Goal: Information Seeking & Learning: Learn about a topic

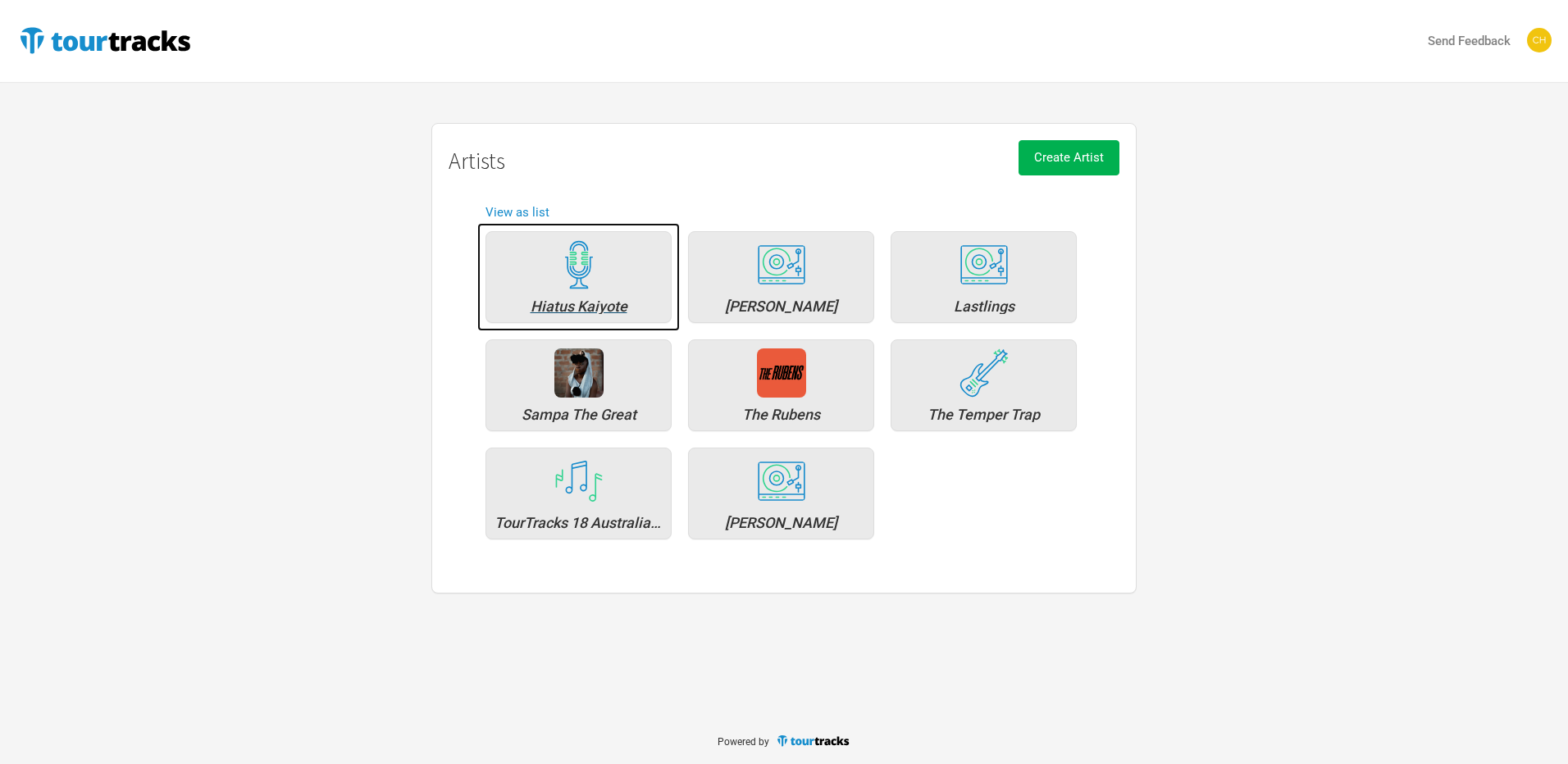
click at [603, 320] on div "Hiatus Kaiyote" at bounding box center [579, 276] width 187 height 92
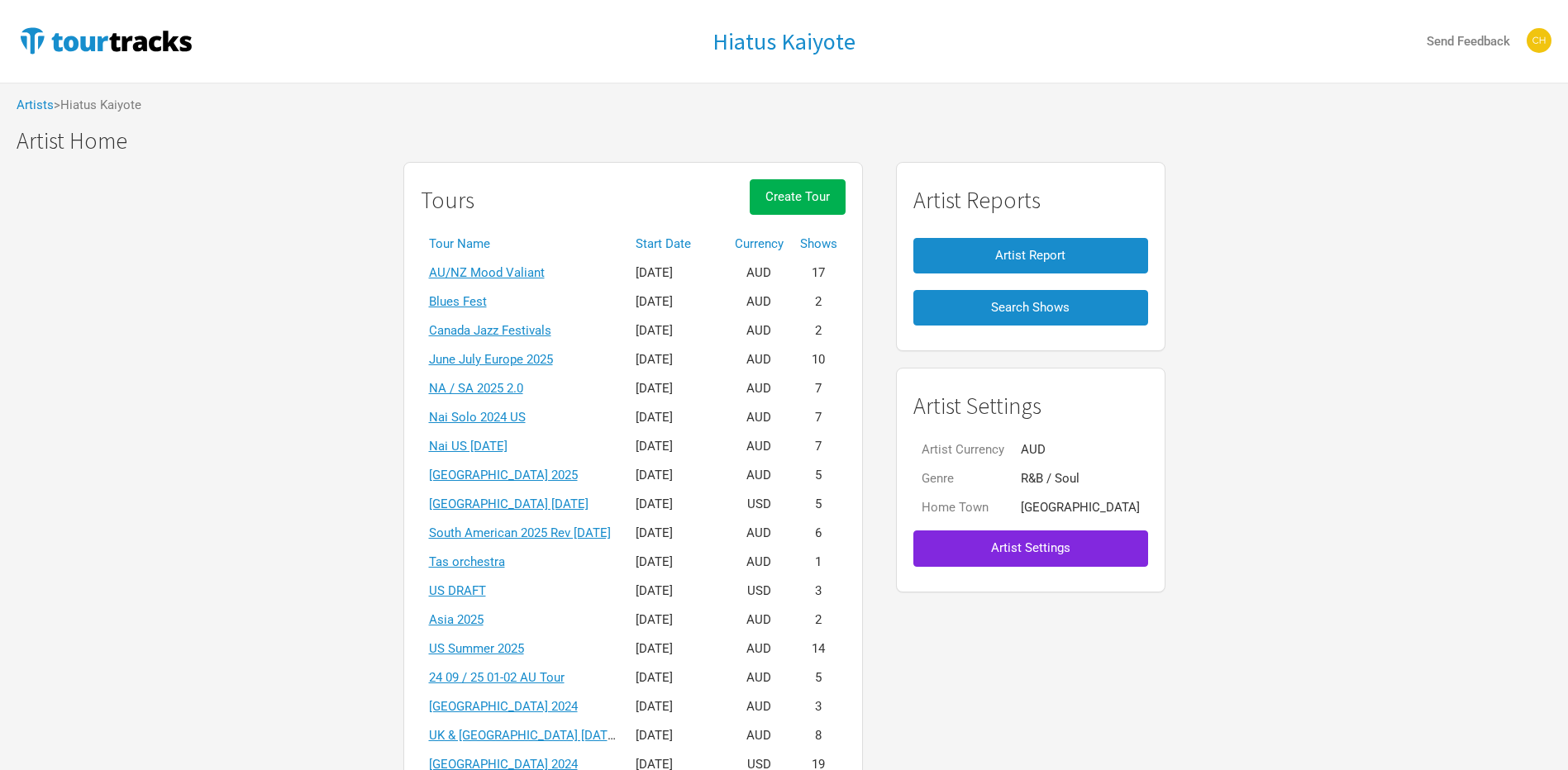
click at [688, 247] on th "Start Date" at bounding box center [676, 244] width 99 height 29
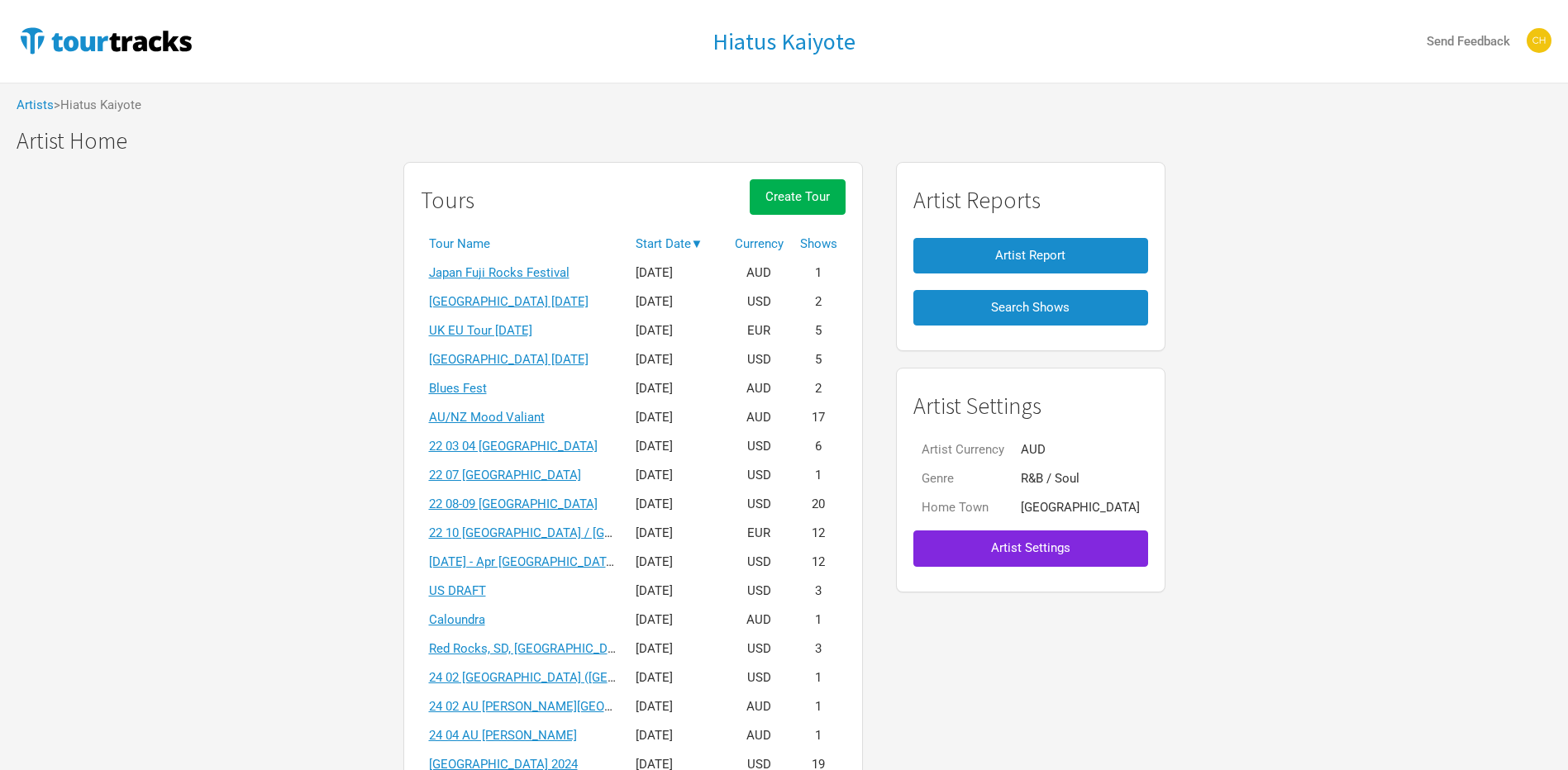
click at [705, 247] on th "Start Date ▼" at bounding box center [676, 244] width 99 height 29
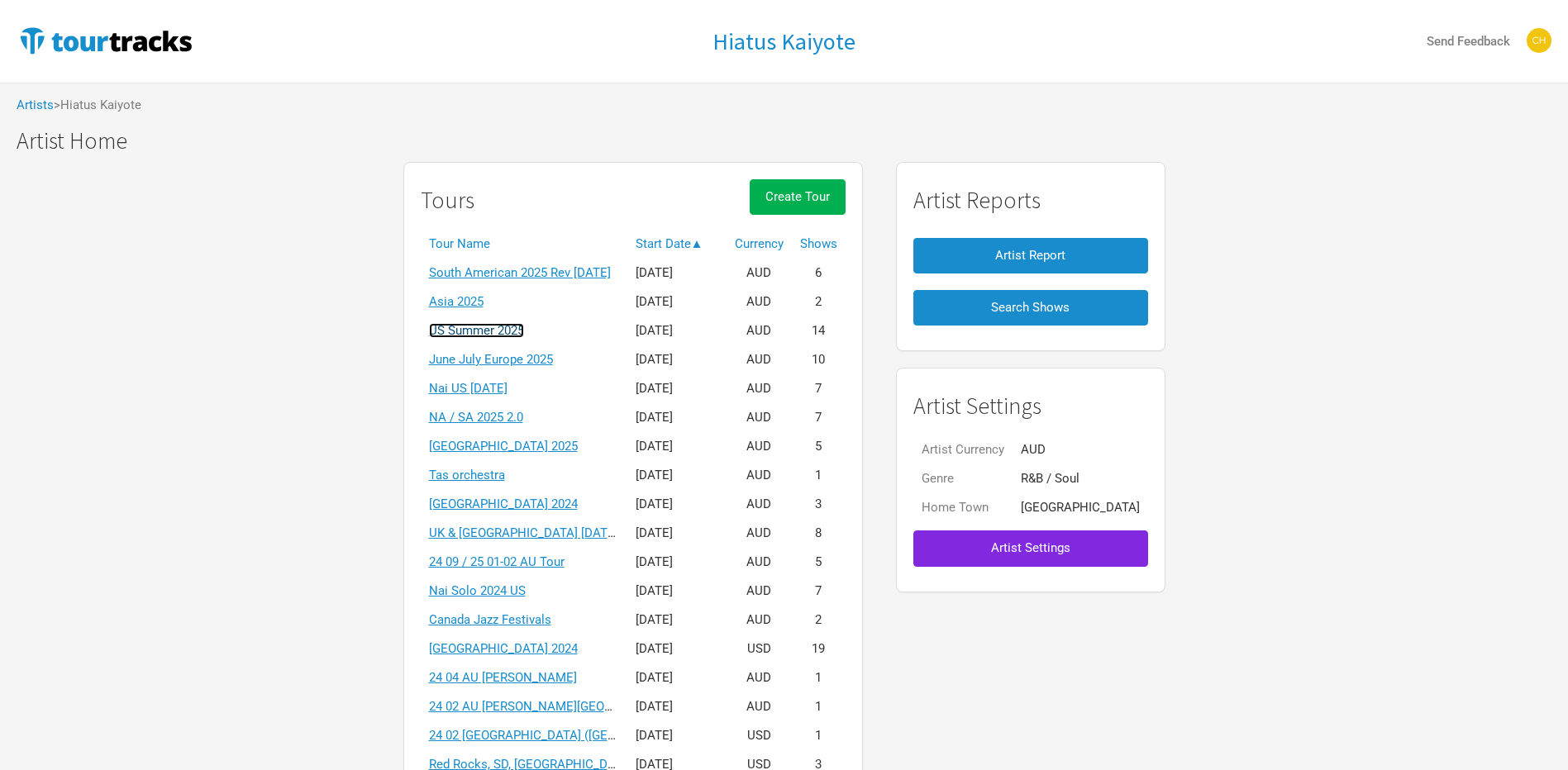
click at [521, 323] on link "US Summer 2025" at bounding box center [476, 330] width 95 height 15
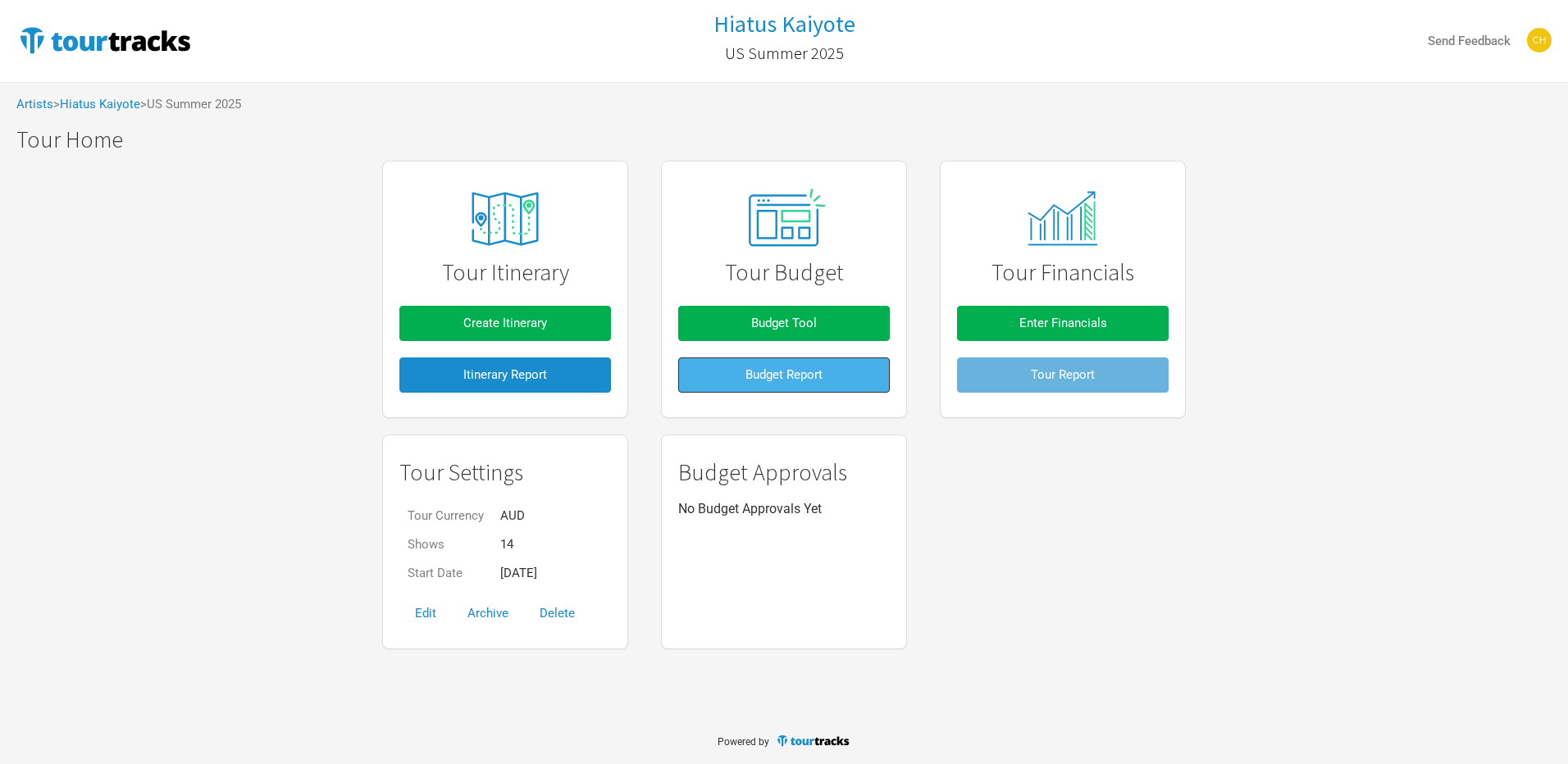
click at [836, 381] on button "Budget Report" at bounding box center [784, 375] width 211 height 35
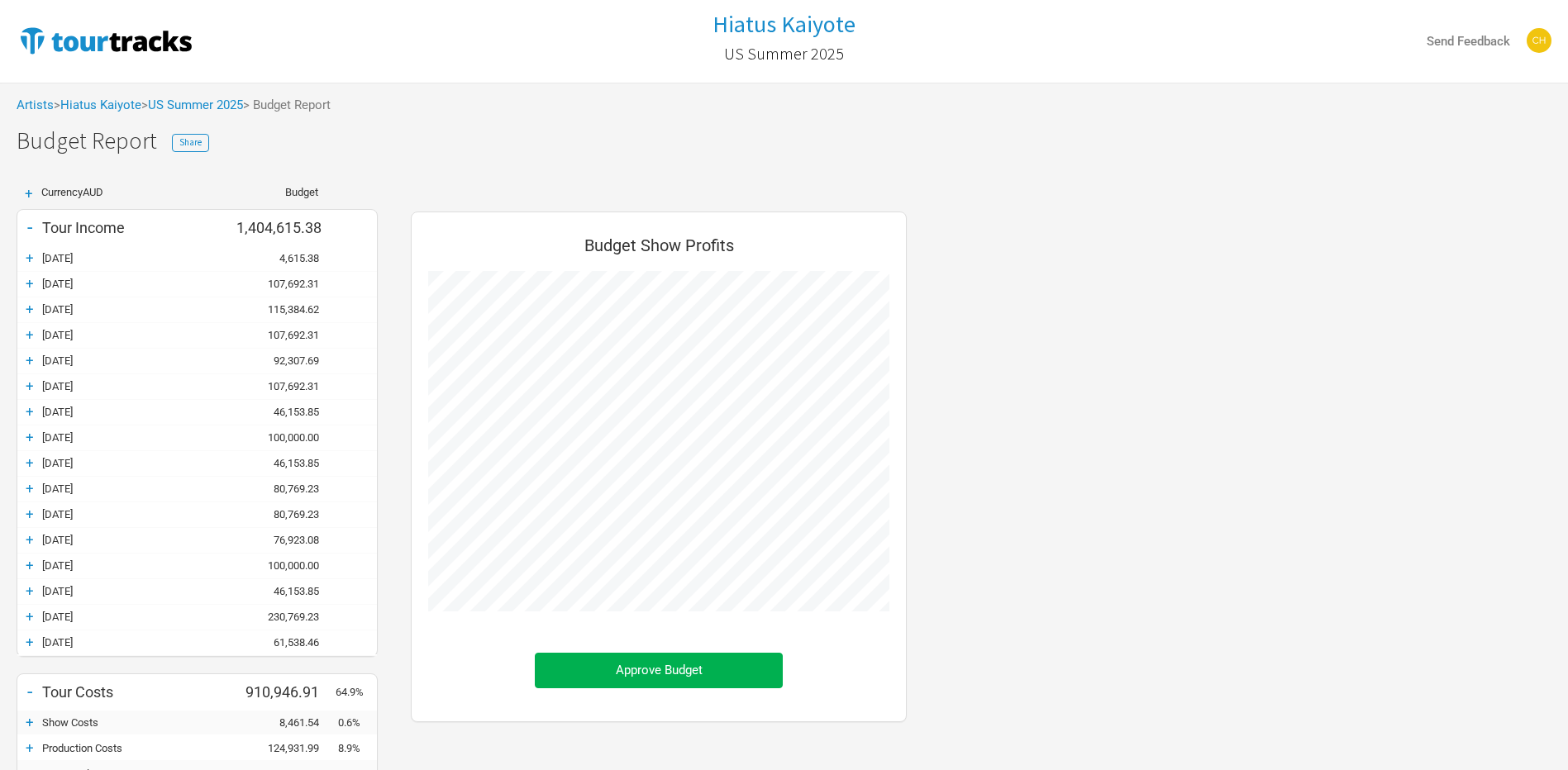
scroll to position [867, 529]
click at [82, 231] on div "Tour Income" at bounding box center [139, 228] width 194 height 17
click at [70, 263] on div "[DATE]" at bounding box center [139, 258] width 194 height 12
click at [43, 260] on div "[DATE]" at bounding box center [139, 258] width 194 height 12
click at [26, 260] on div "+" at bounding box center [29, 257] width 25 height 16
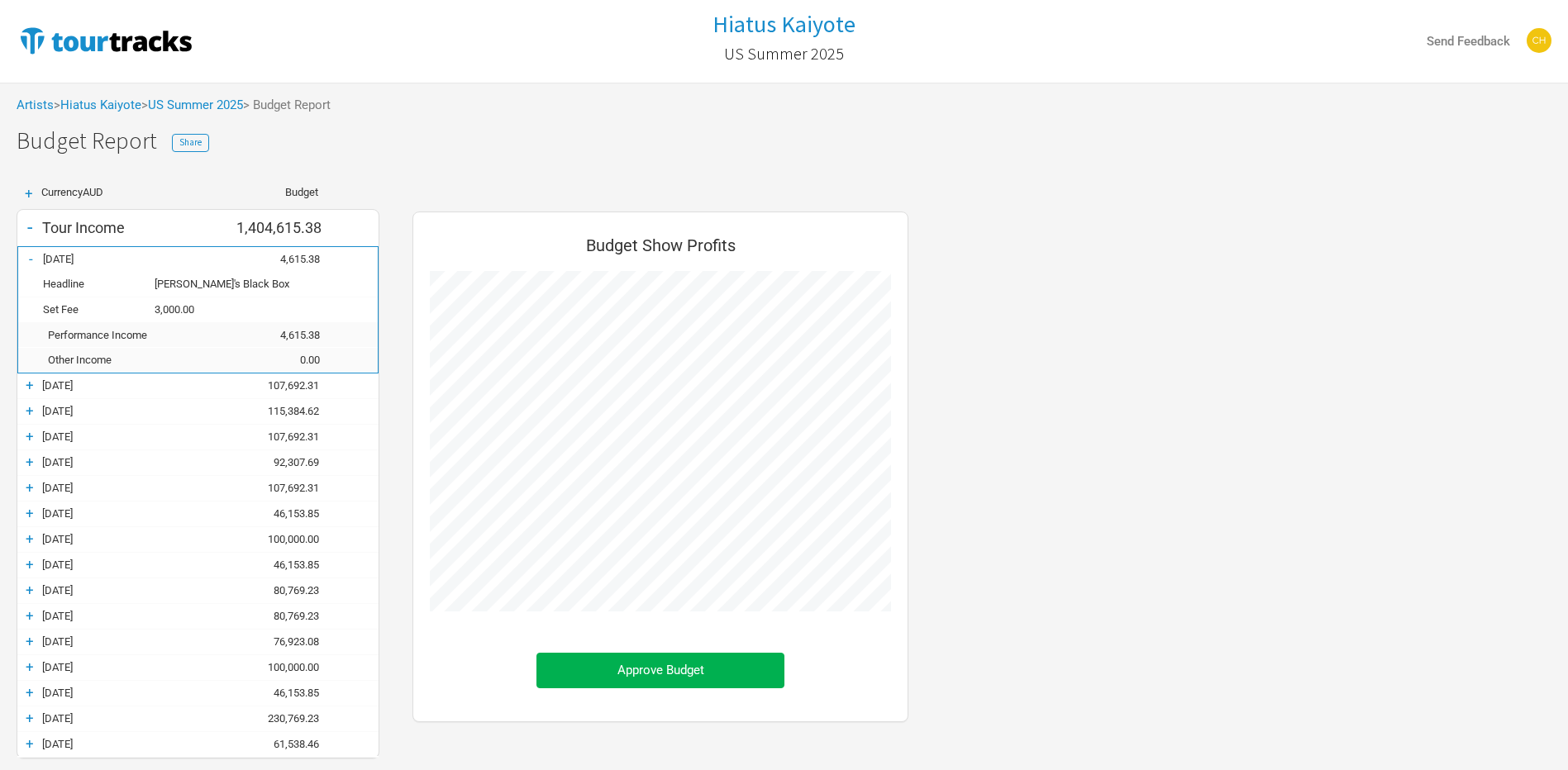
scroll to position [969, 529]
click at [26, 260] on div "-" at bounding box center [30, 258] width 25 height 16
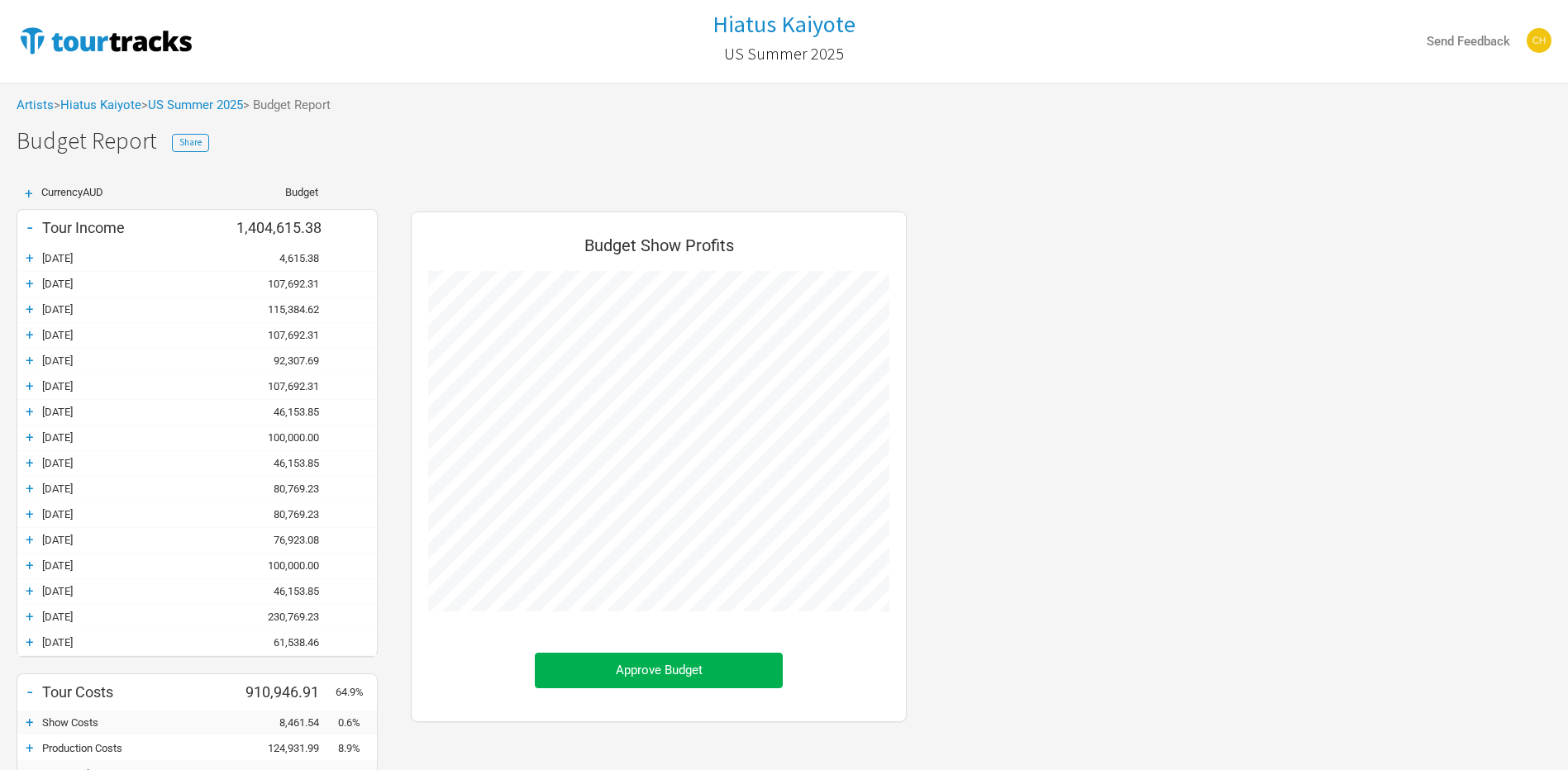
click at [28, 285] on div "+" at bounding box center [29, 283] width 25 height 16
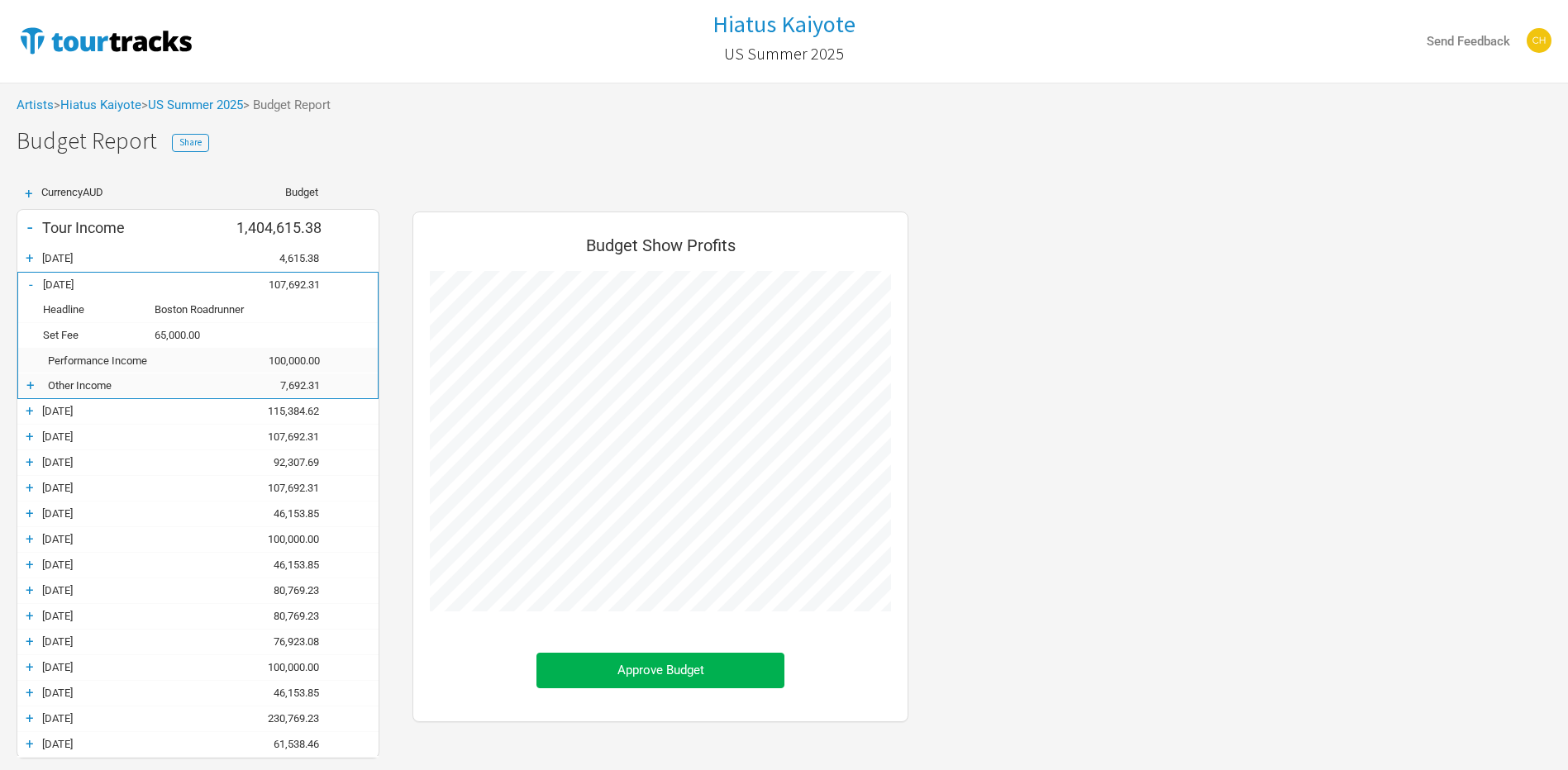
click at [28, 285] on div "-" at bounding box center [30, 284] width 25 height 16
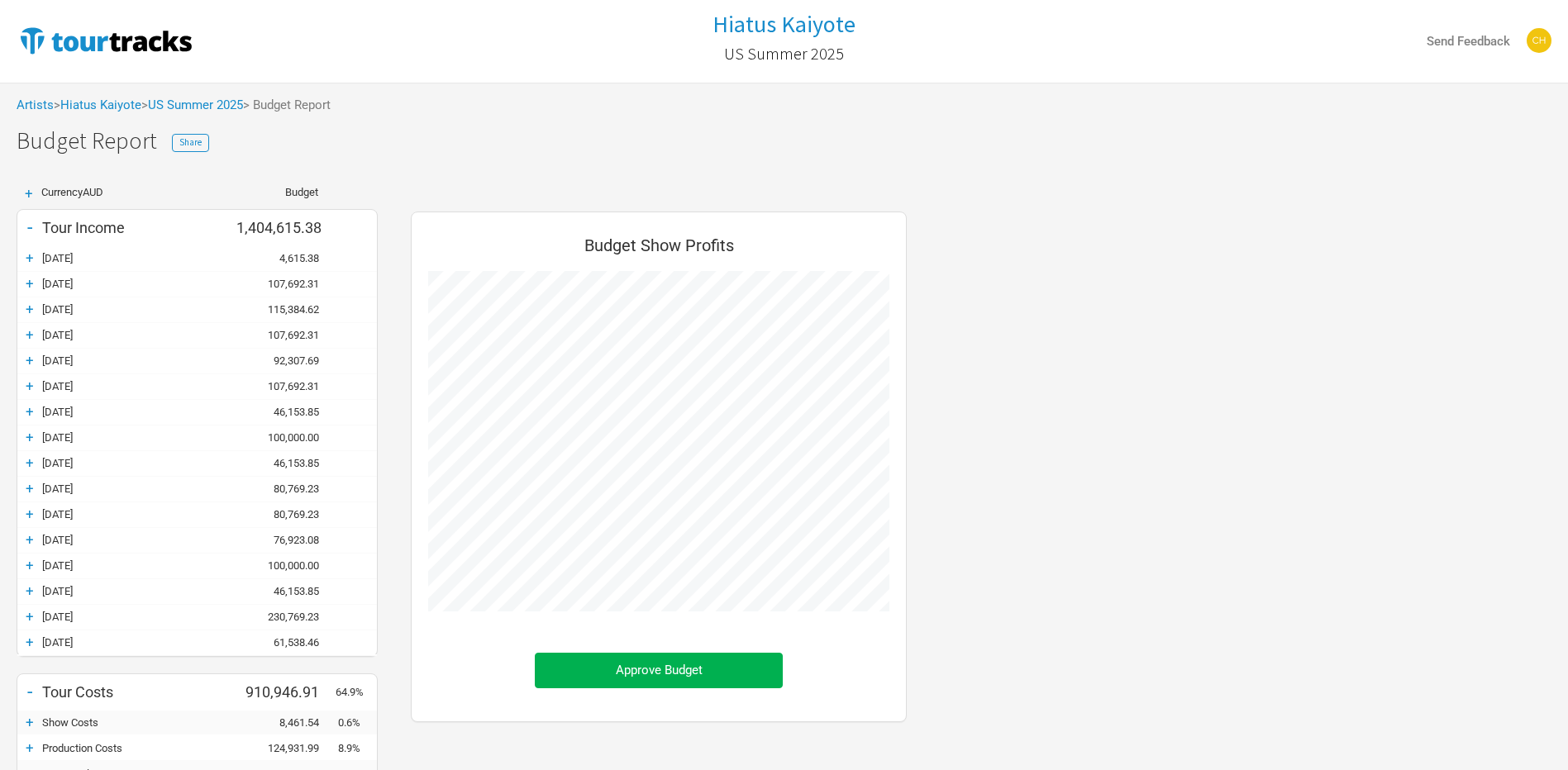
scroll to position [825468, 826022]
click at [37, 284] on div "+" at bounding box center [29, 283] width 25 height 16
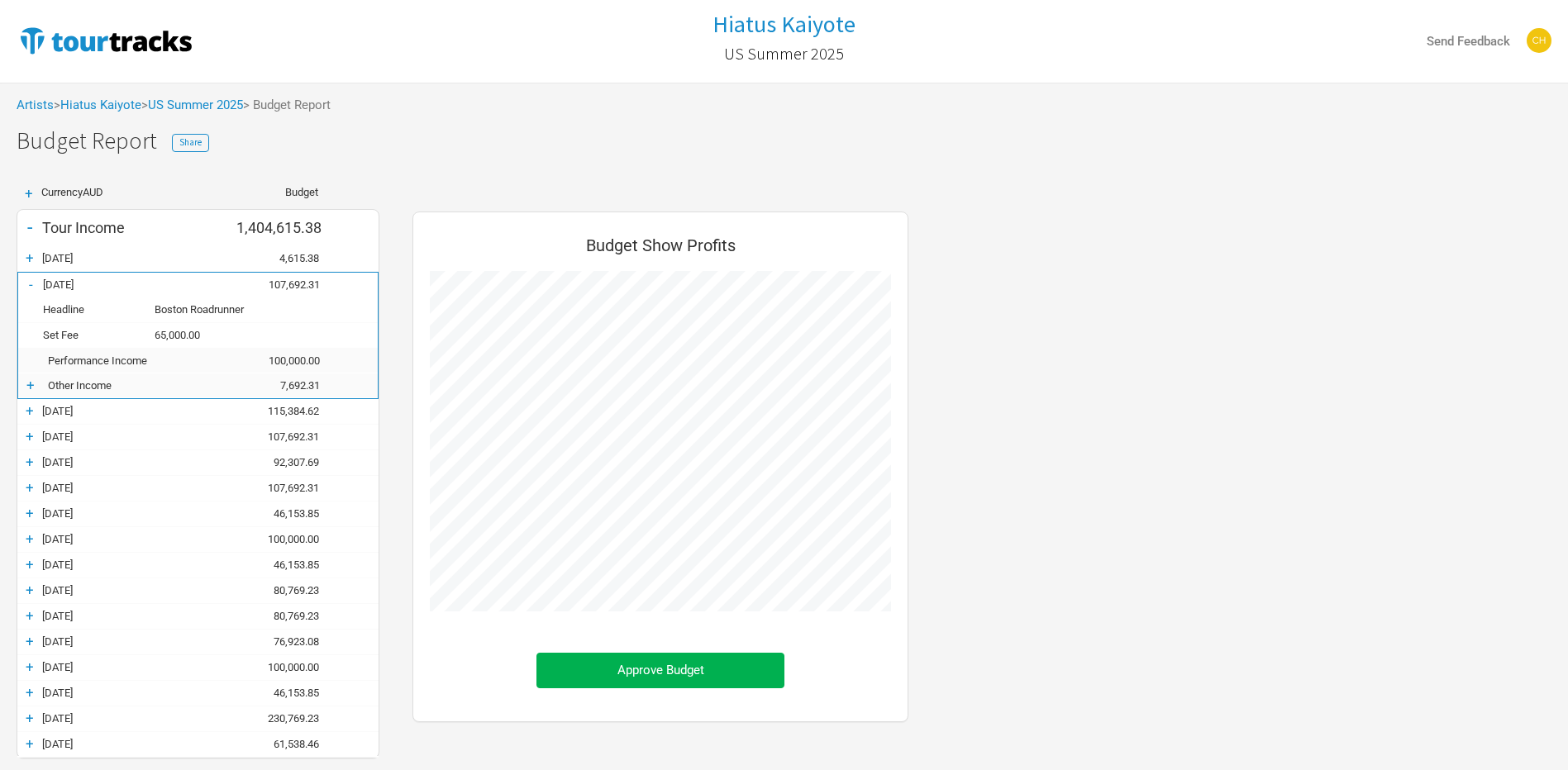
click at [37, 284] on div "-" at bounding box center [30, 284] width 25 height 16
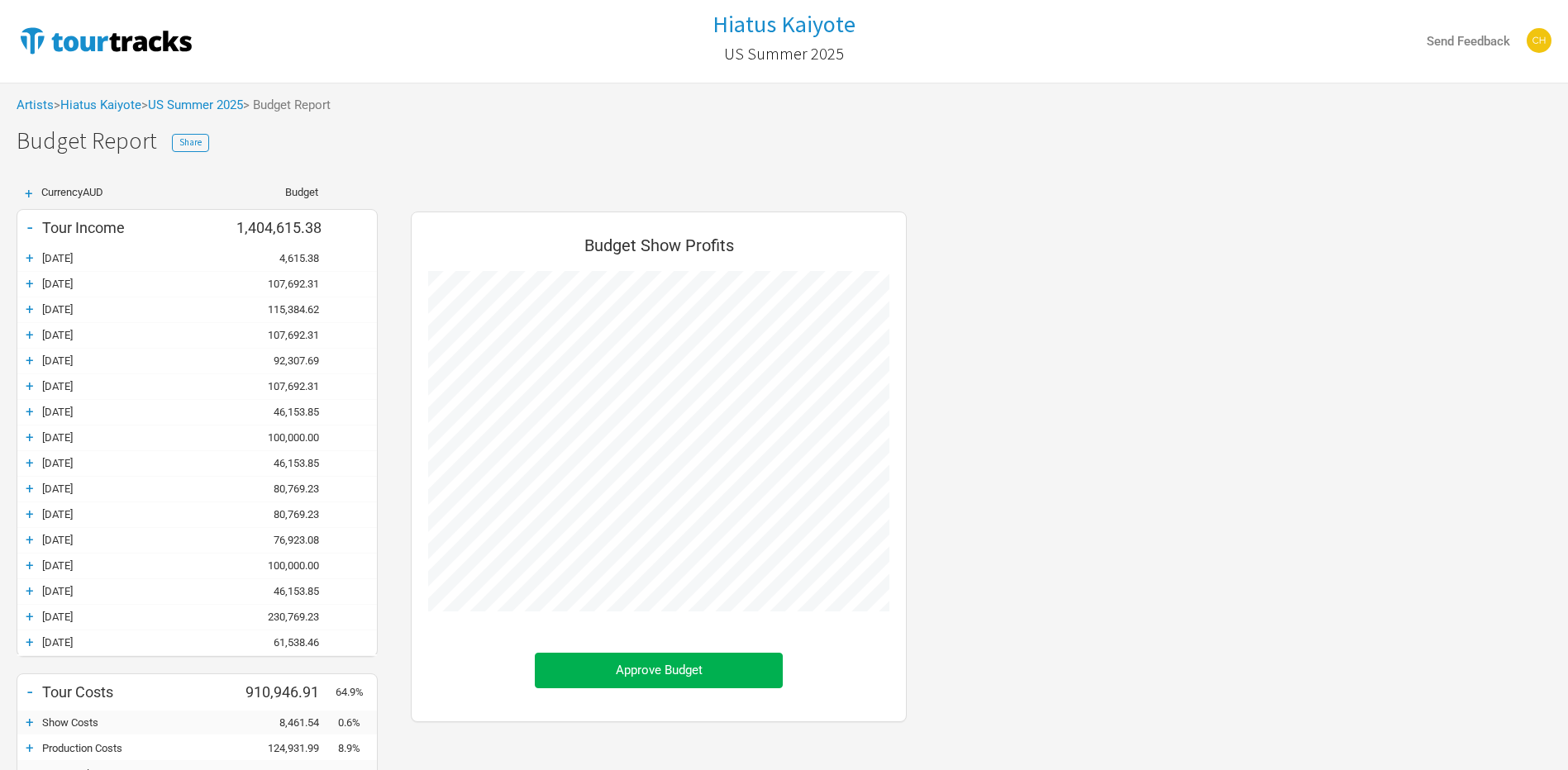
scroll to position [867, 529]
click at [37, 284] on div "+" at bounding box center [29, 283] width 25 height 16
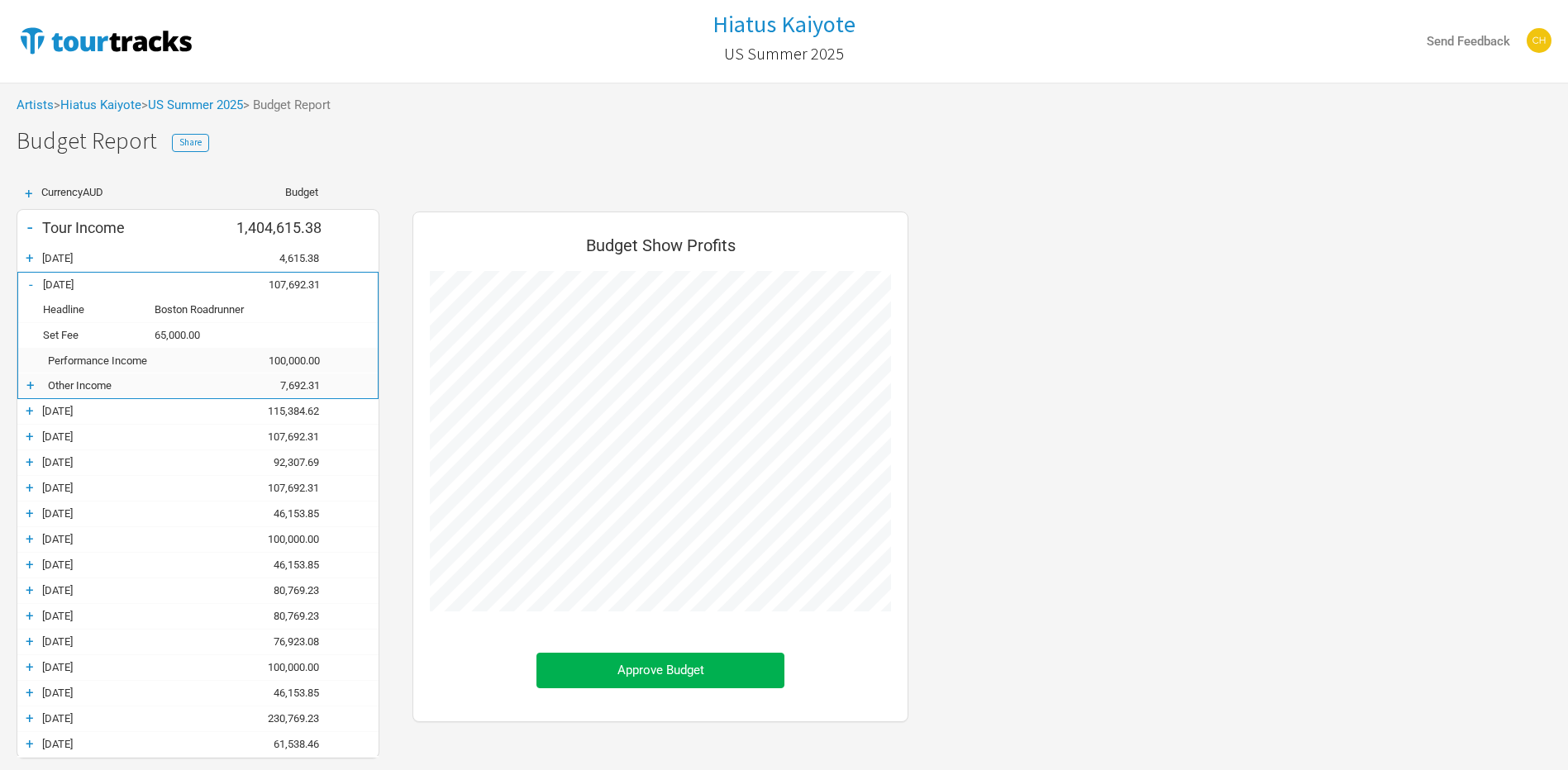
click at [32, 376] on div "+ Other Income 7,692.31" at bounding box center [198, 385] width 360 height 25
click at [34, 382] on div "+" at bounding box center [30, 385] width 25 height 16
click at [34, 383] on div "-" at bounding box center [30, 385] width 25 height 16
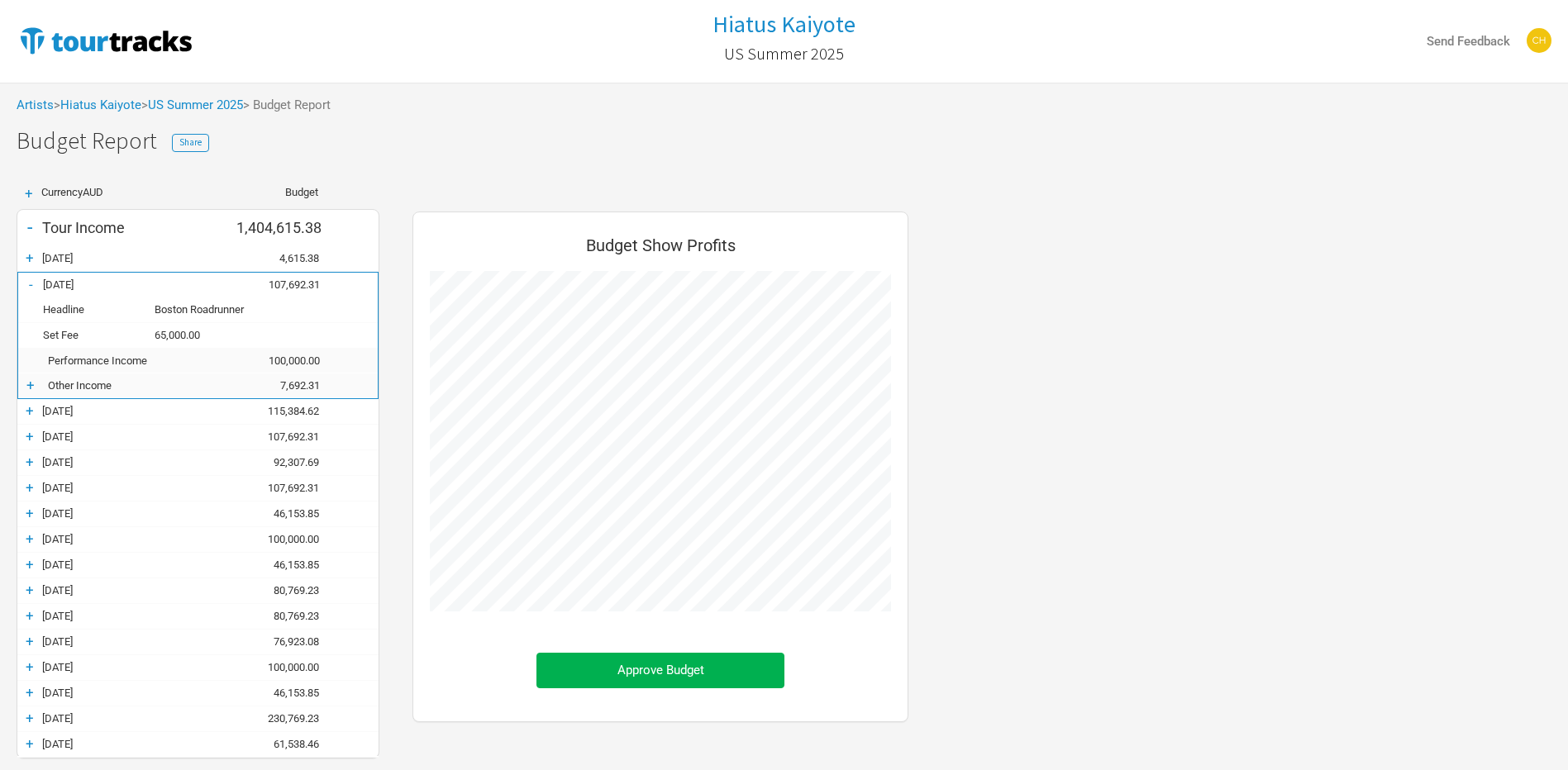
click at [32, 278] on div "-" at bounding box center [30, 284] width 25 height 16
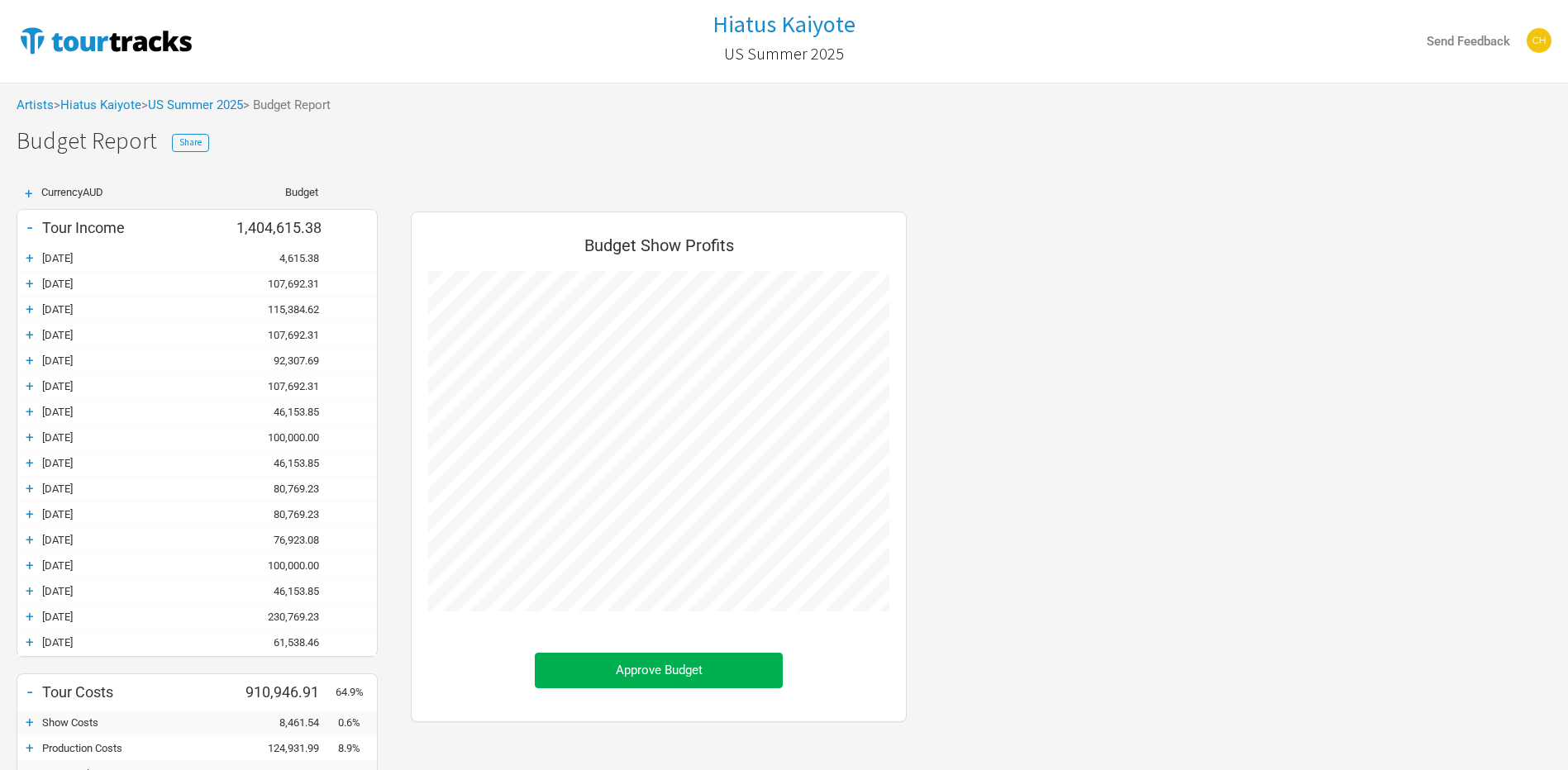
scroll to position [867, 529]
click at [32, 263] on div "+" at bounding box center [29, 257] width 25 height 16
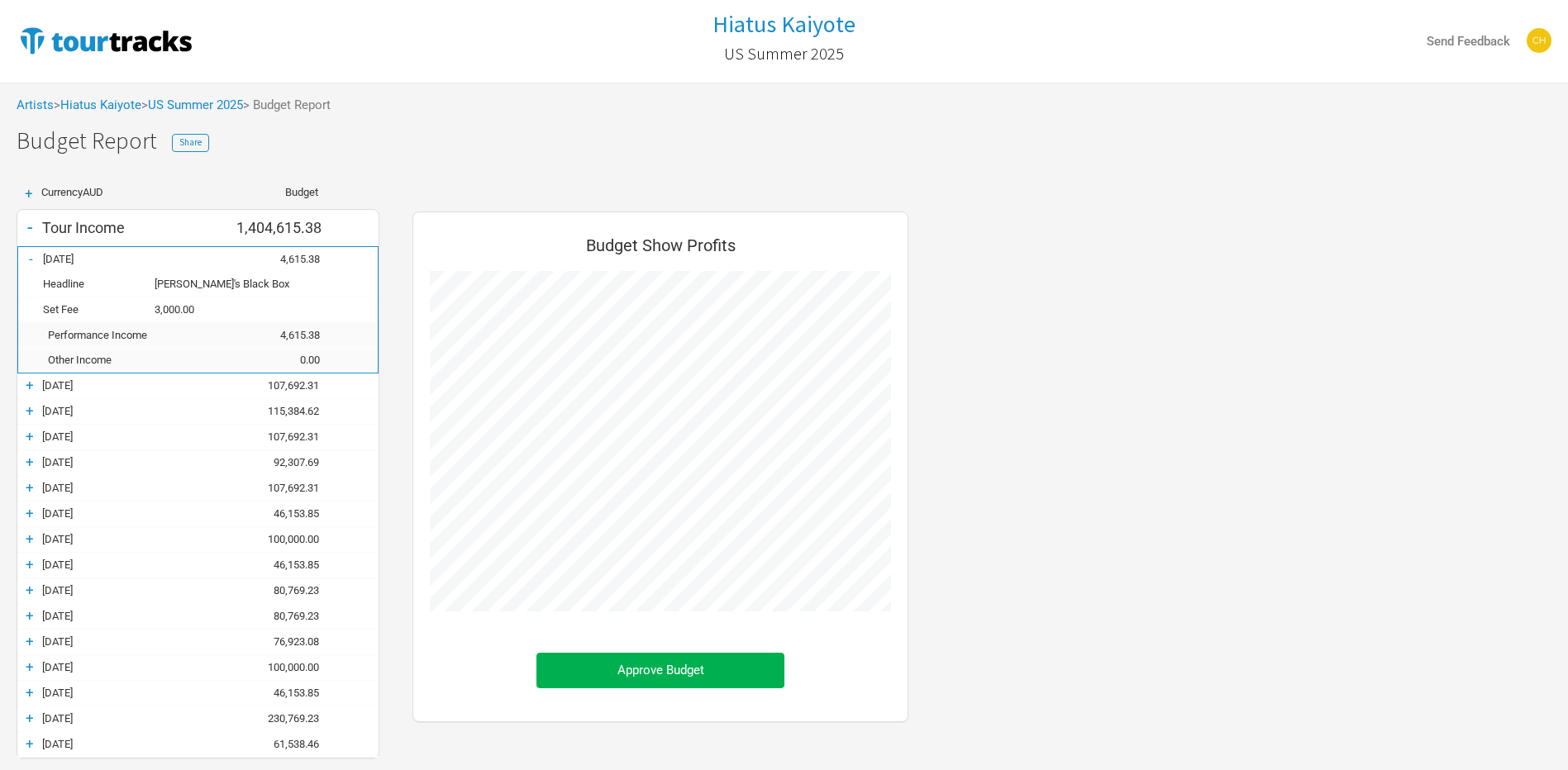
click at [34, 266] on div "-" at bounding box center [30, 258] width 25 height 16
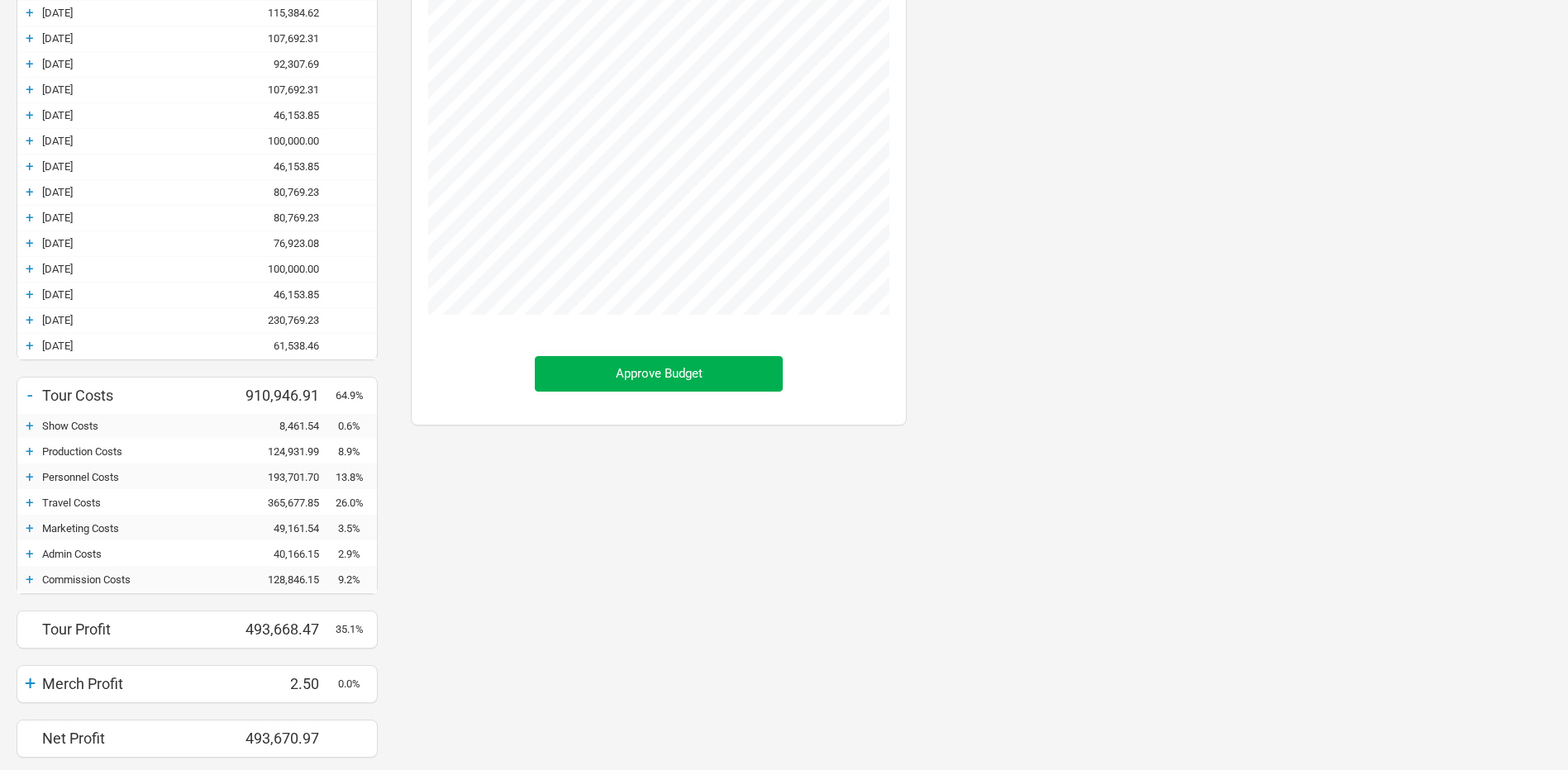
scroll to position [347, 0]
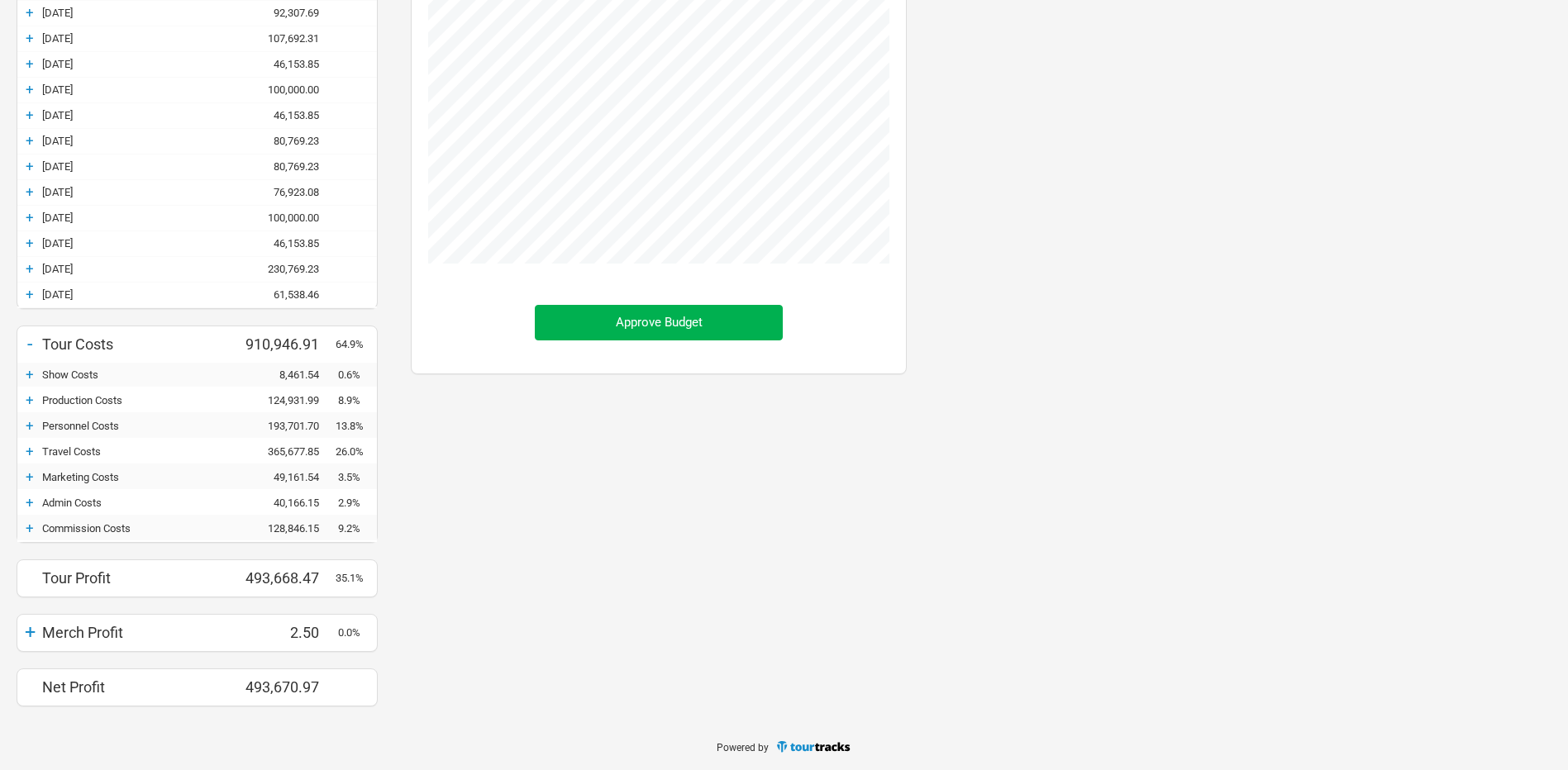
click at [34, 627] on div "+" at bounding box center [29, 632] width 25 height 23
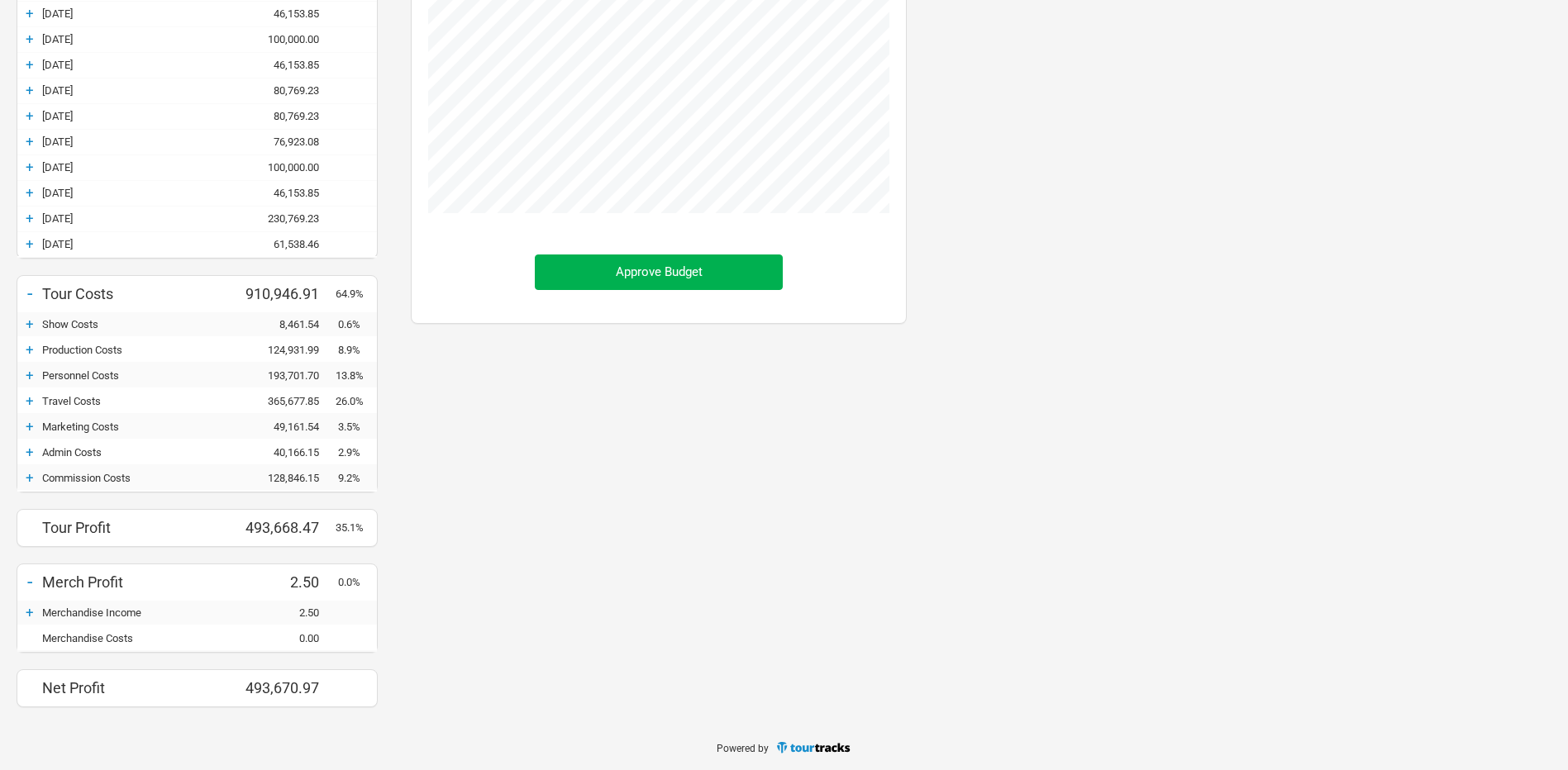
scroll to position [399, 0]
click at [43, 625] on div "Merchandise Costs 0.00" at bounding box center [197, 637] width 360 height 25
click at [28, 611] on div "+" at bounding box center [29, 611] width 25 height 16
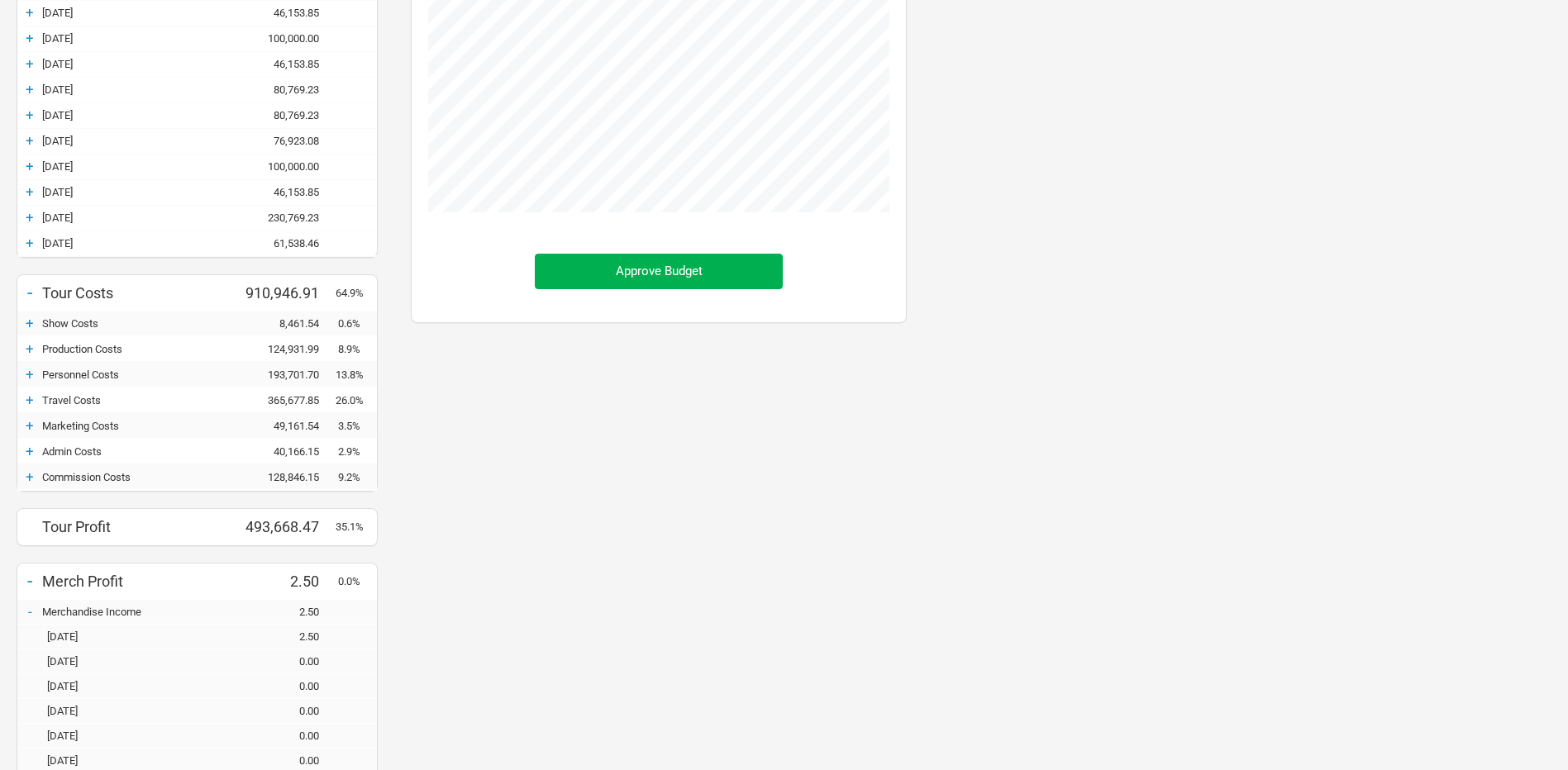
click at [28, 610] on div "-" at bounding box center [29, 611] width 25 height 16
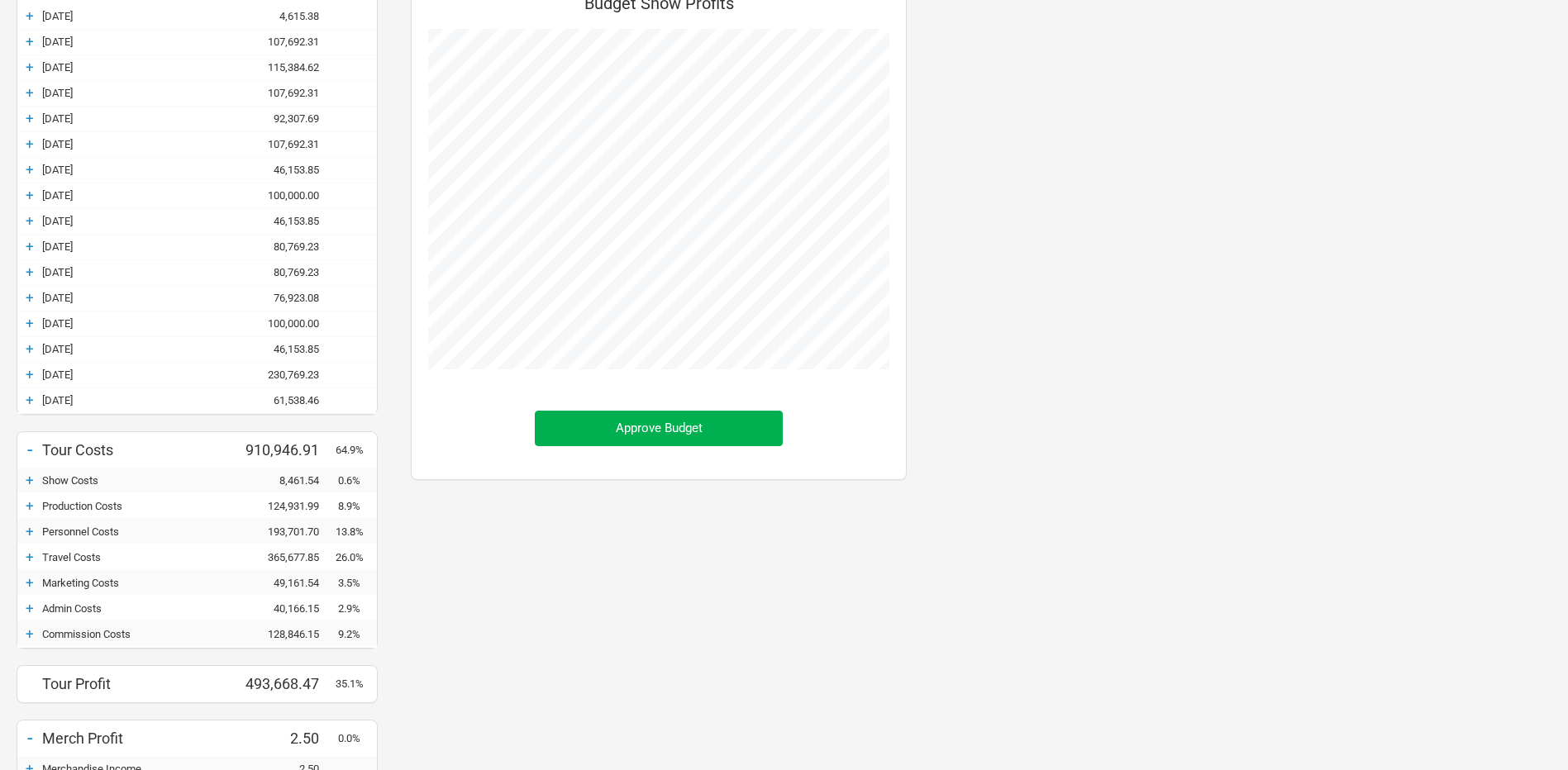
scroll to position [0, 0]
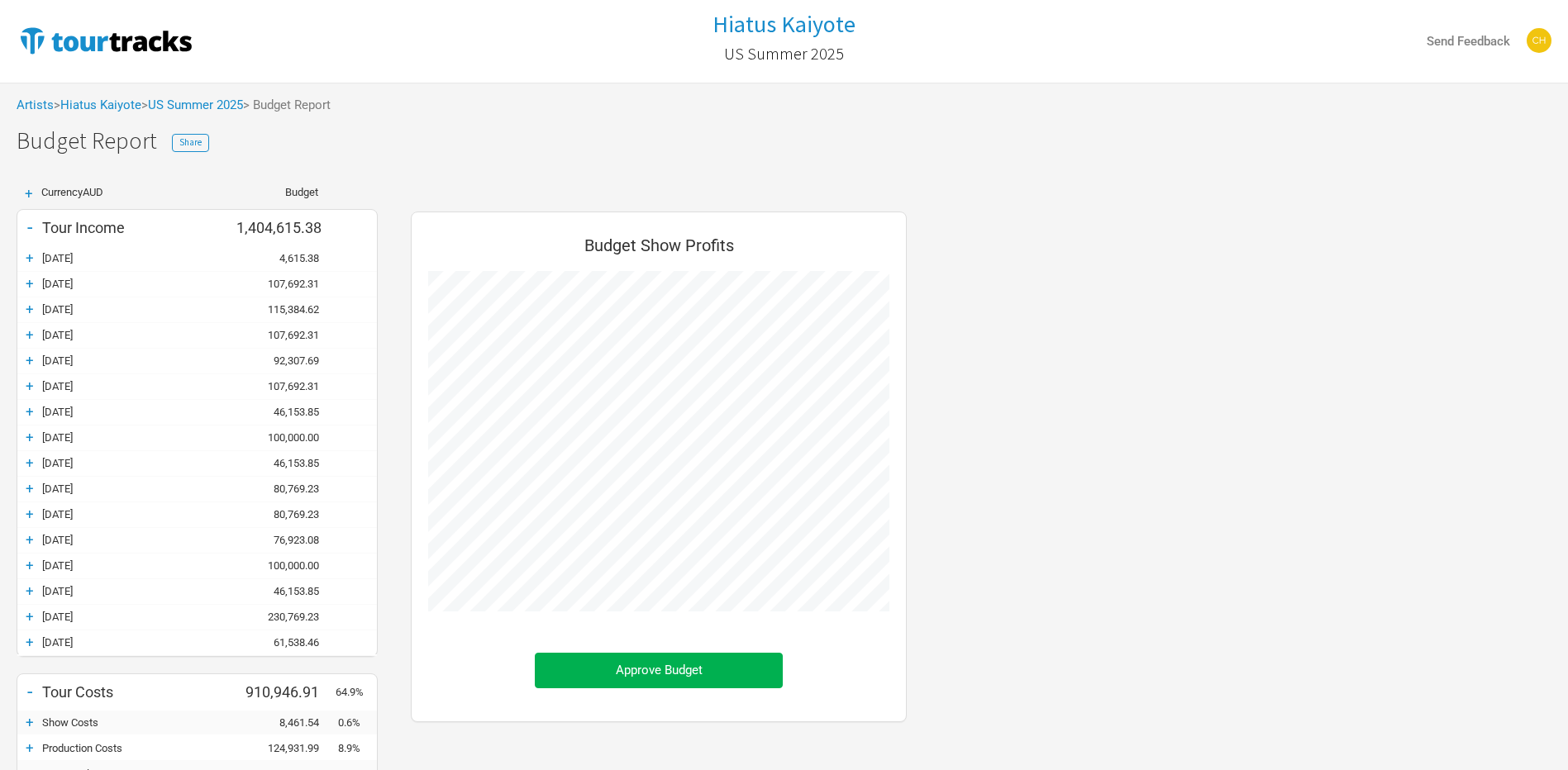
click at [22, 632] on div "+ [DATE] 61,538.46" at bounding box center [197, 642] width 360 height 25
click at [30, 632] on div "+ [DATE] 61,538.46" at bounding box center [197, 642] width 360 height 25
click at [32, 637] on div "+" at bounding box center [29, 642] width 25 height 16
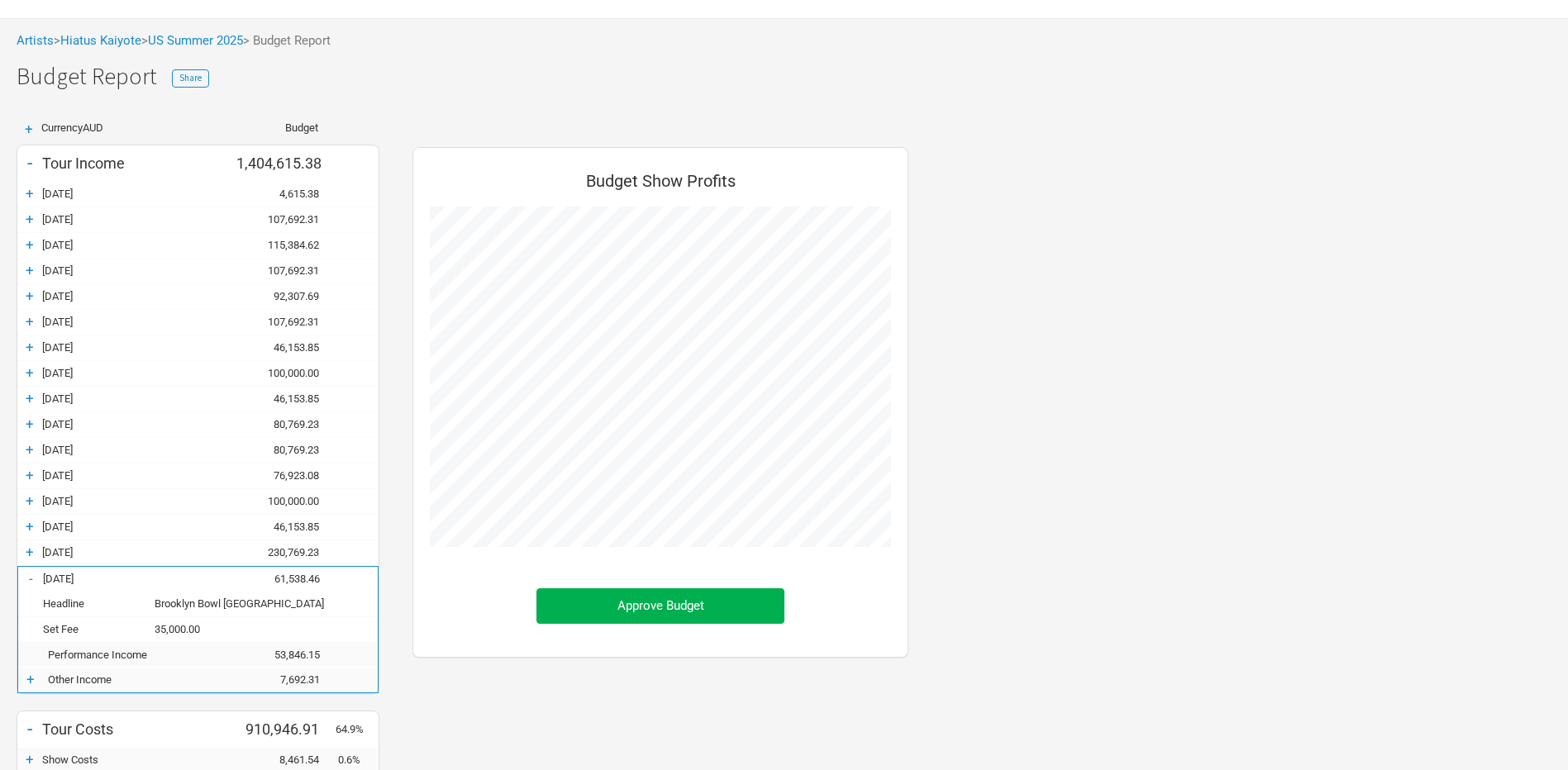
scroll to position [166, 0]
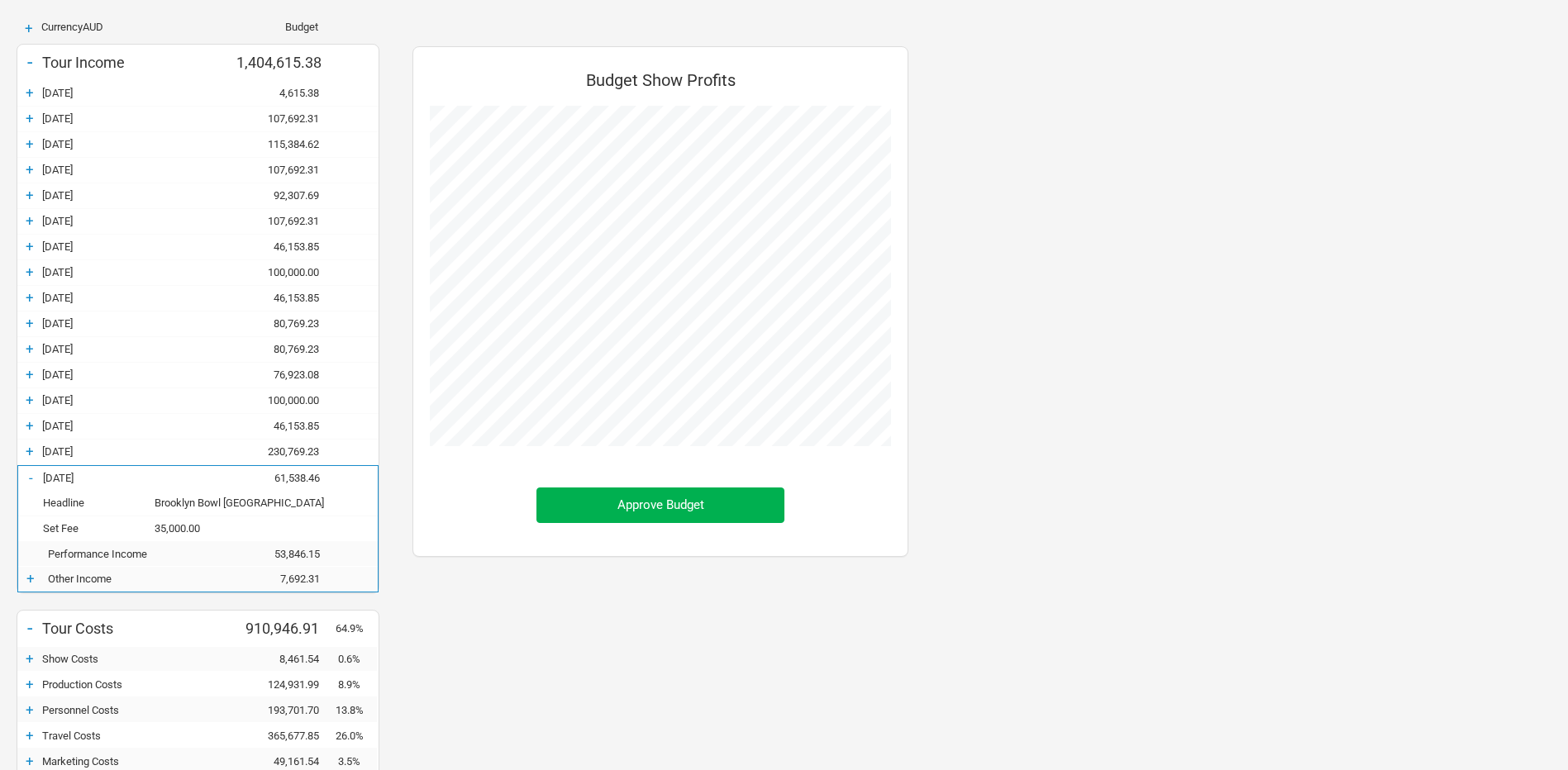
click at [32, 578] on div "+" at bounding box center [30, 578] width 25 height 16
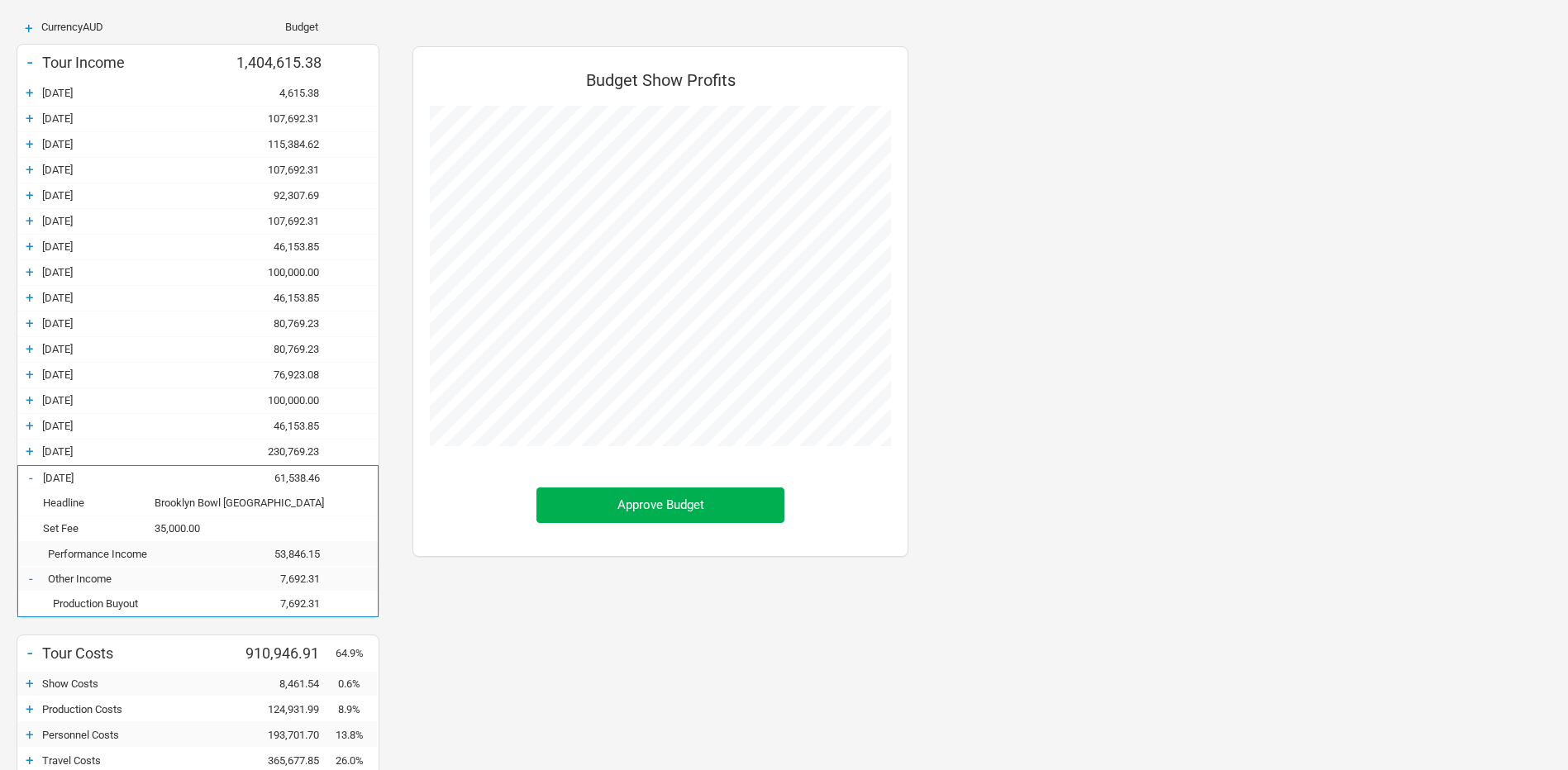
click at [30, 476] on div "-" at bounding box center [30, 477] width 25 height 16
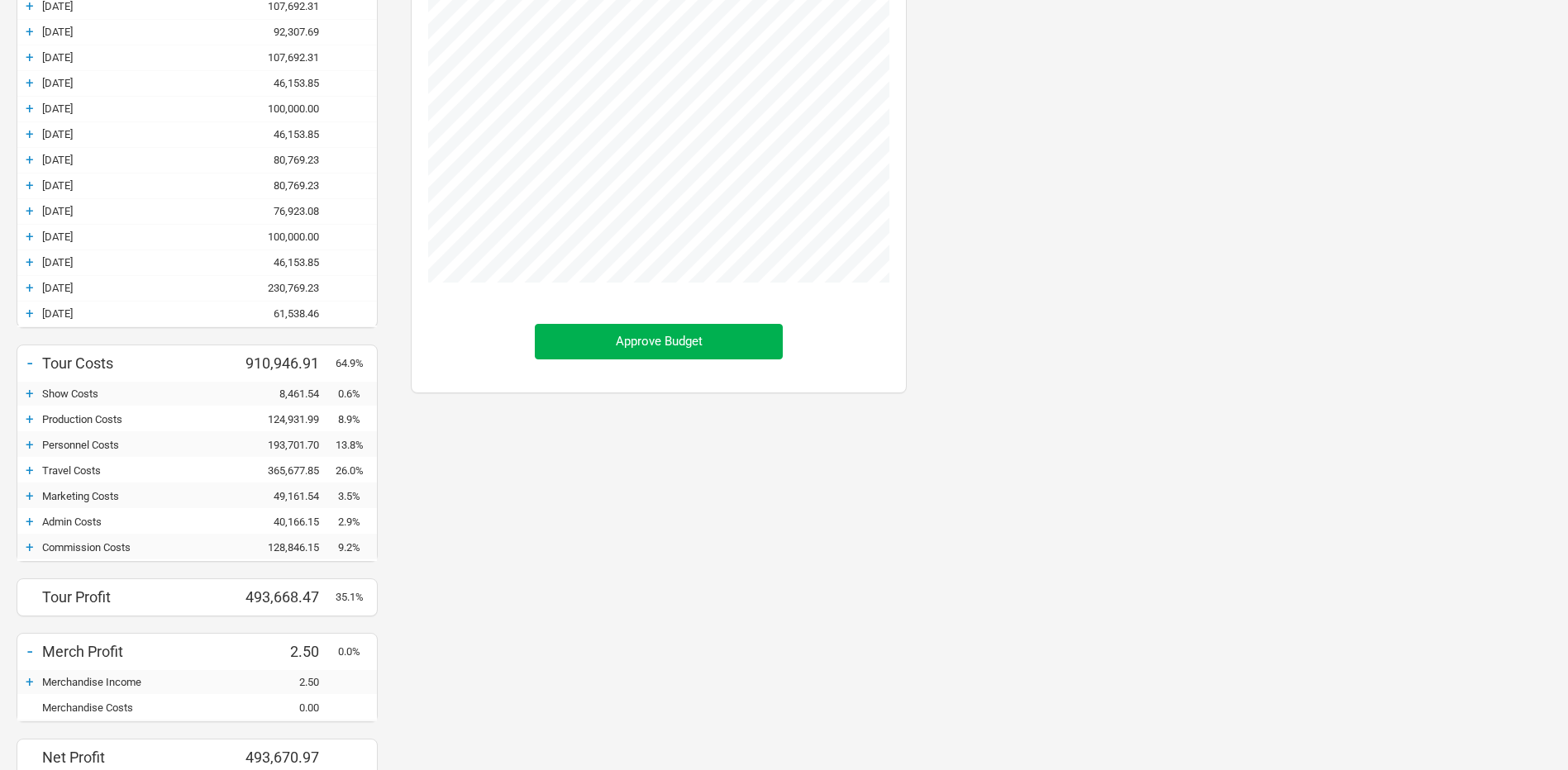
scroll to position [330, 0]
click at [31, 394] on div "+" at bounding box center [29, 391] width 25 height 16
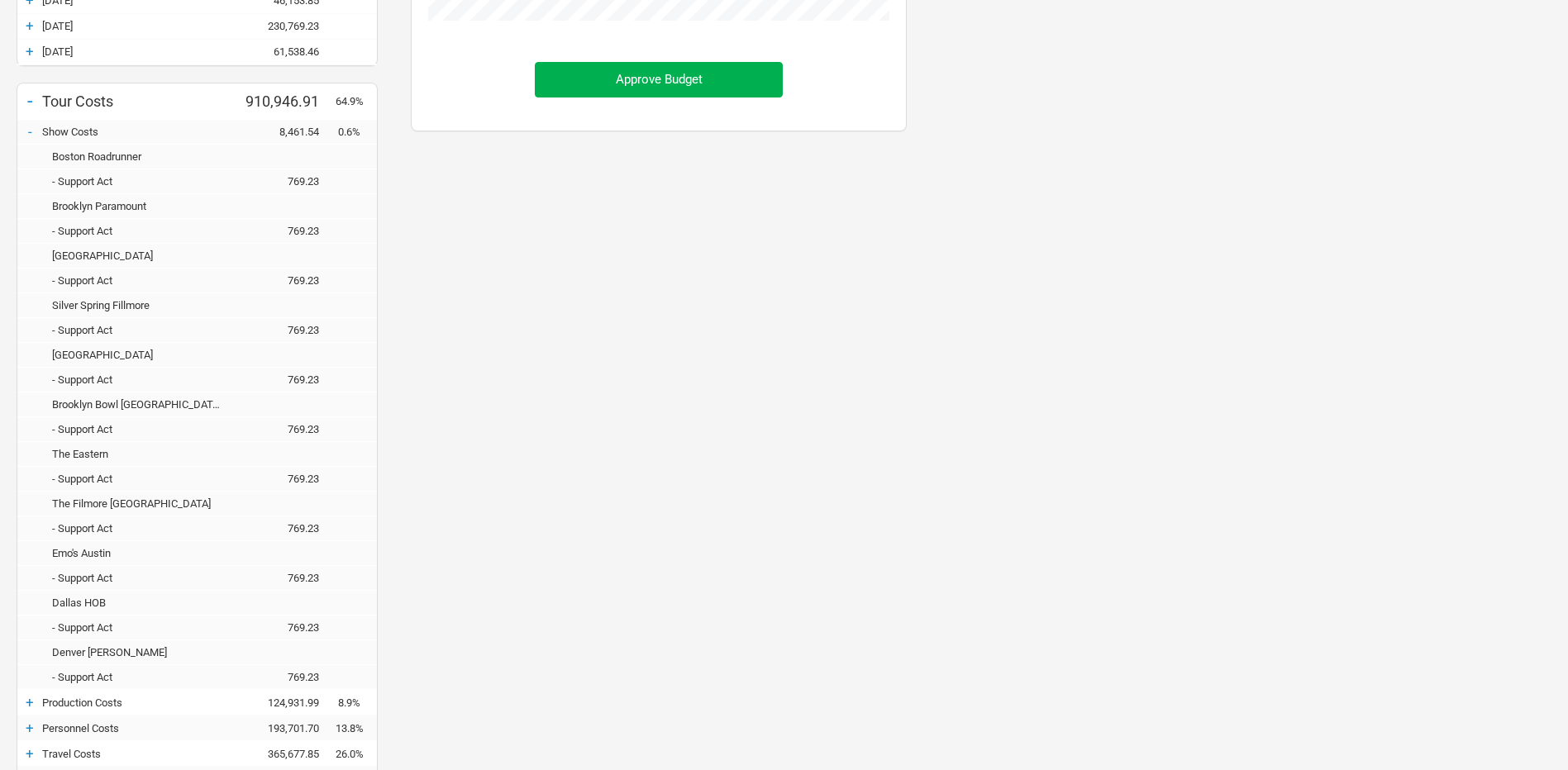
scroll to position [496, 0]
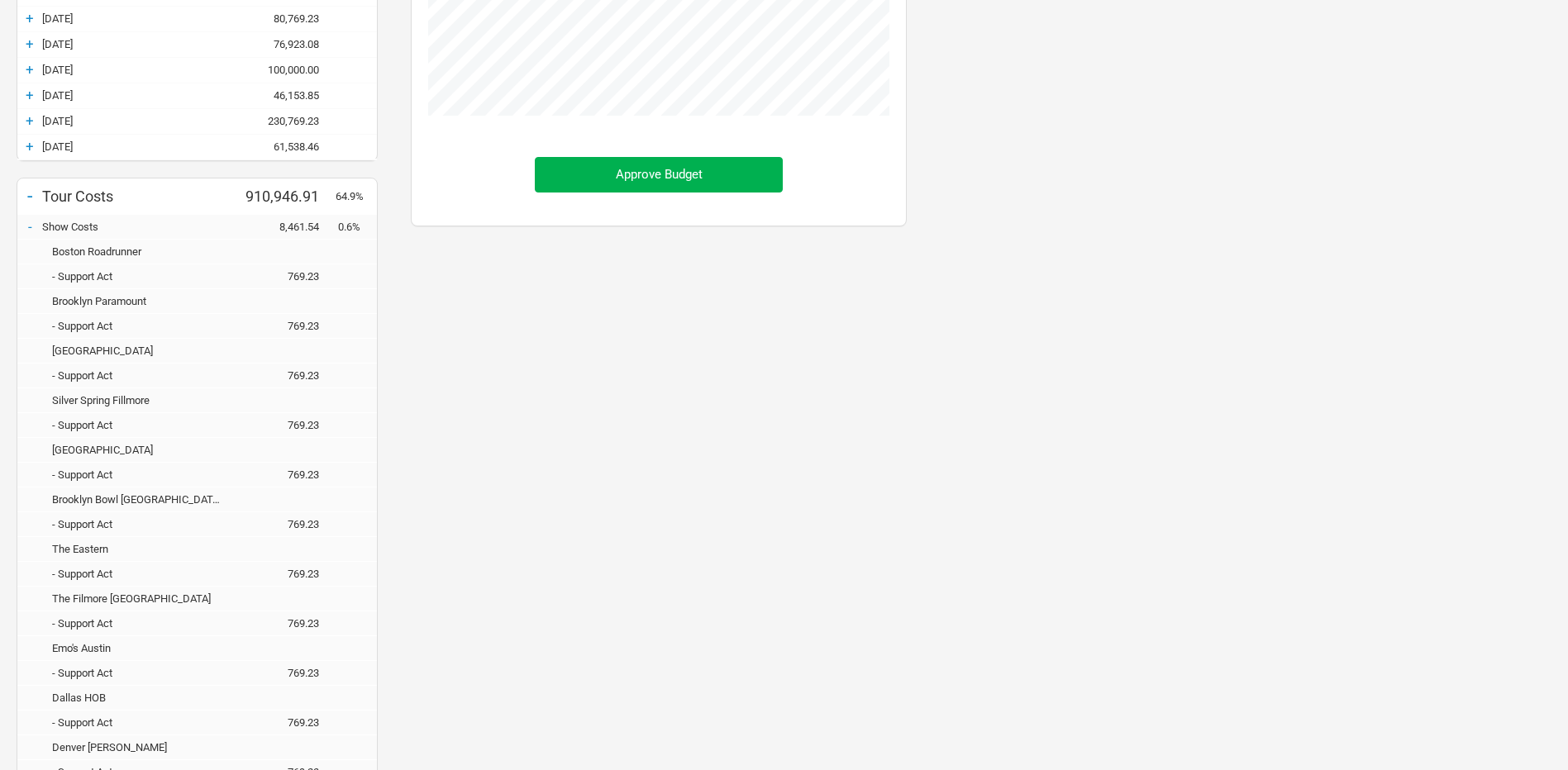
click at [30, 228] on div "-" at bounding box center [29, 226] width 25 height 16
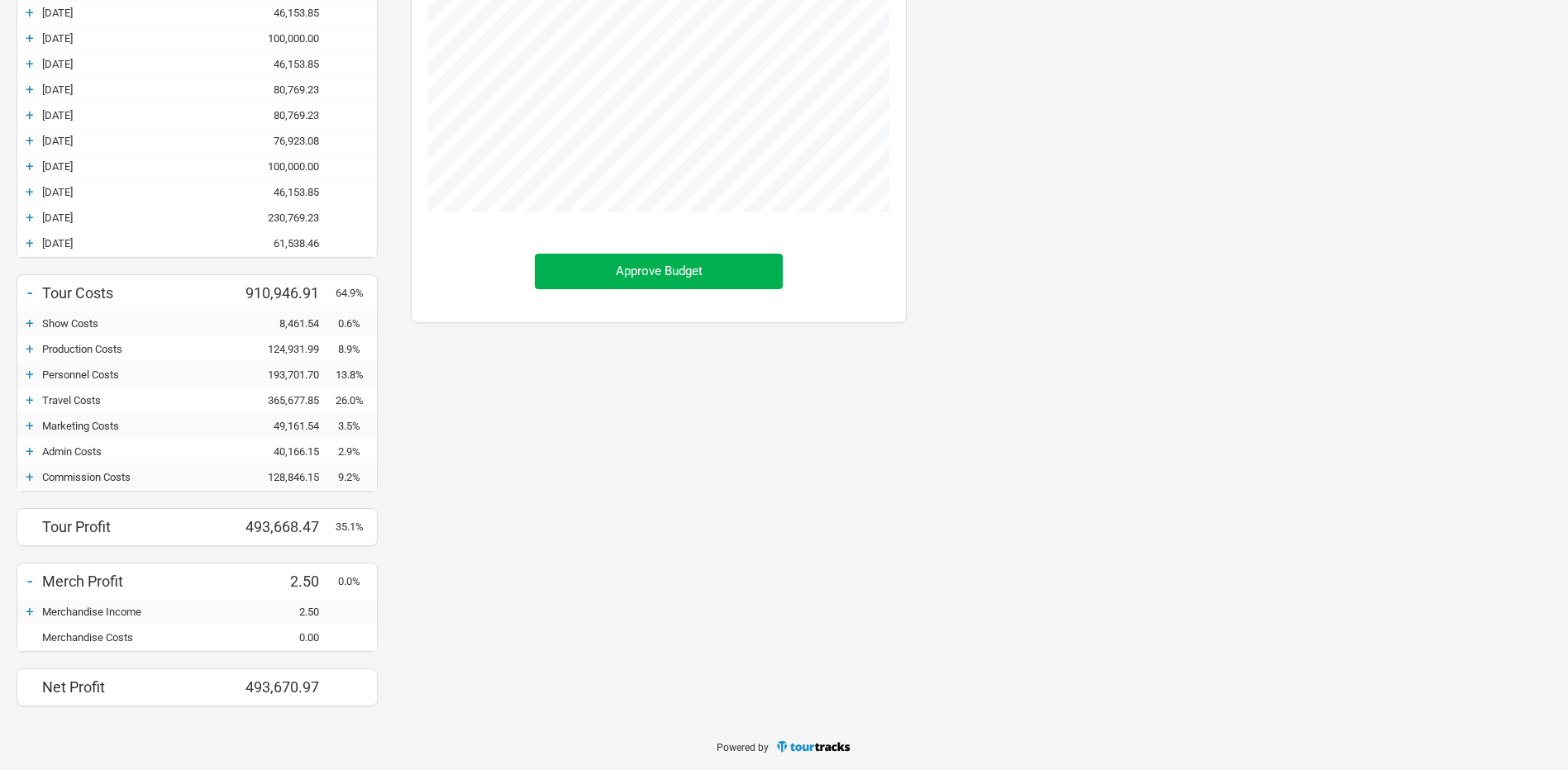
scroll to position [825418, 826022]
click at [28, 342] on div "+" at bounding box center [29, 348] width 25 height 16
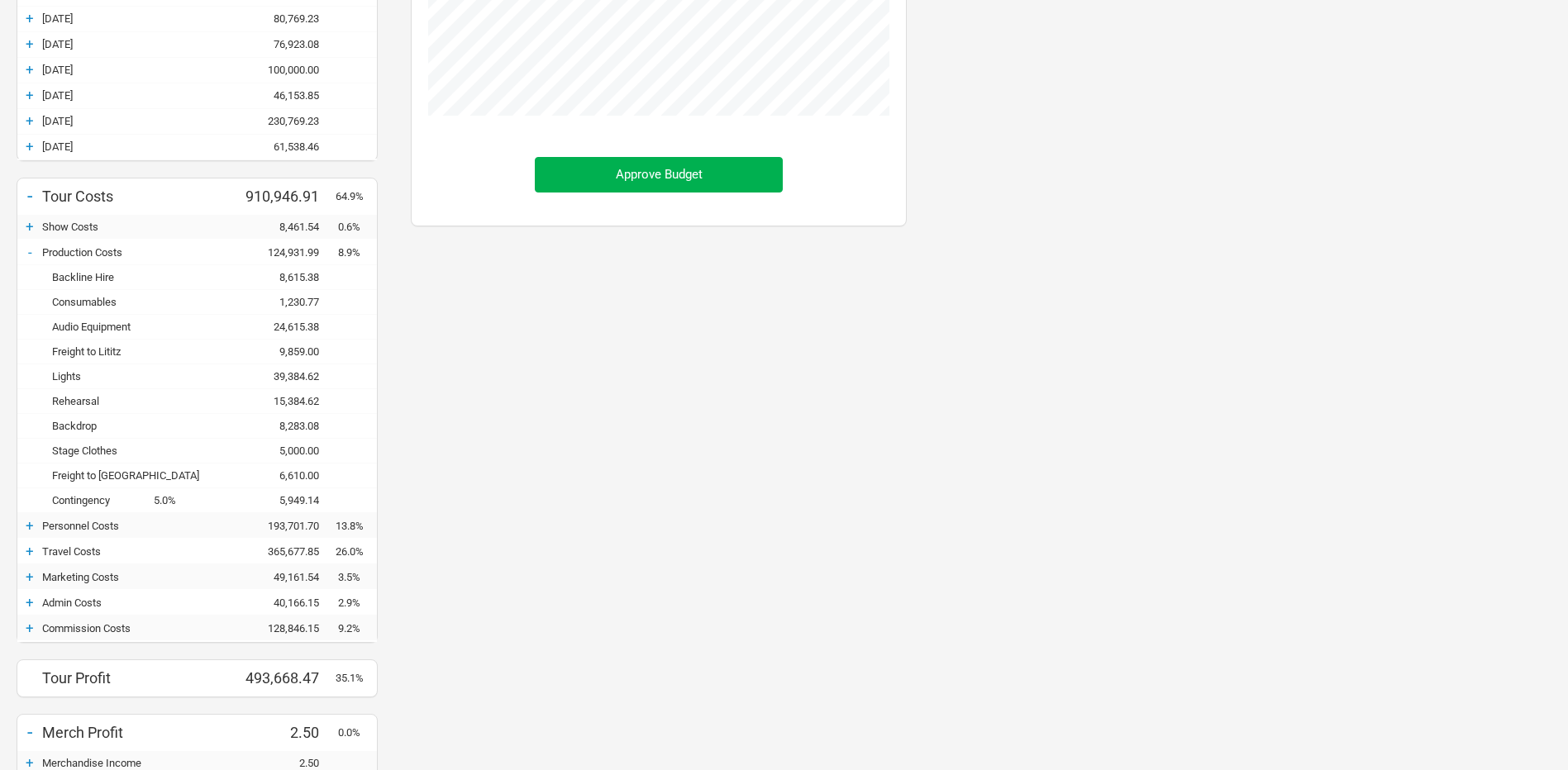
drag, startPoint x: 32, startPoint y: 249, endPoint x: 34, endPoint y: 235, distance: 14.1
click at [32, 249] on div "-" at bounding box center [29, 252] width 25 height 16
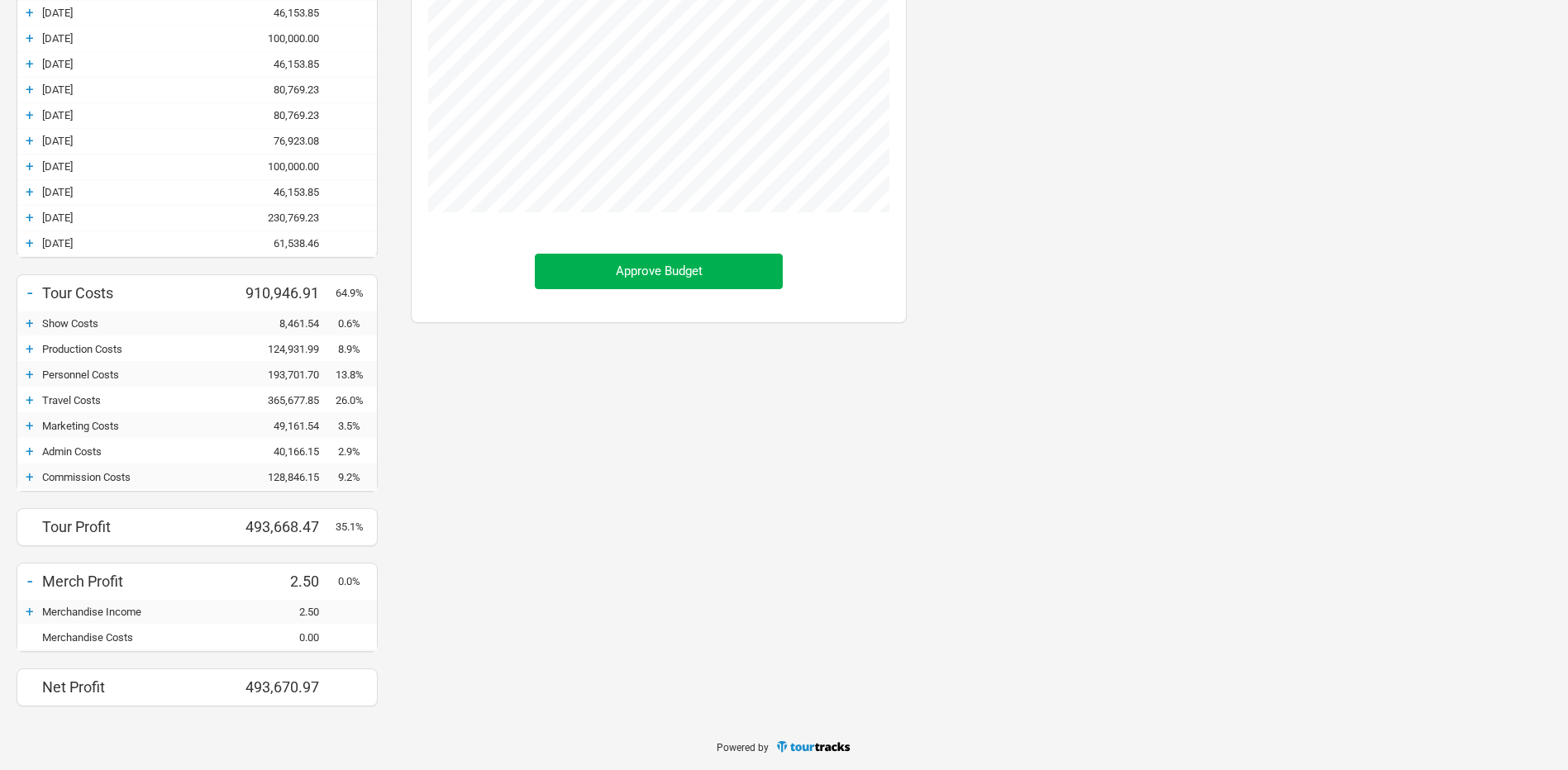
click at [30, 223] on div "+" at bounding box center [29, 216] width 25 height 16
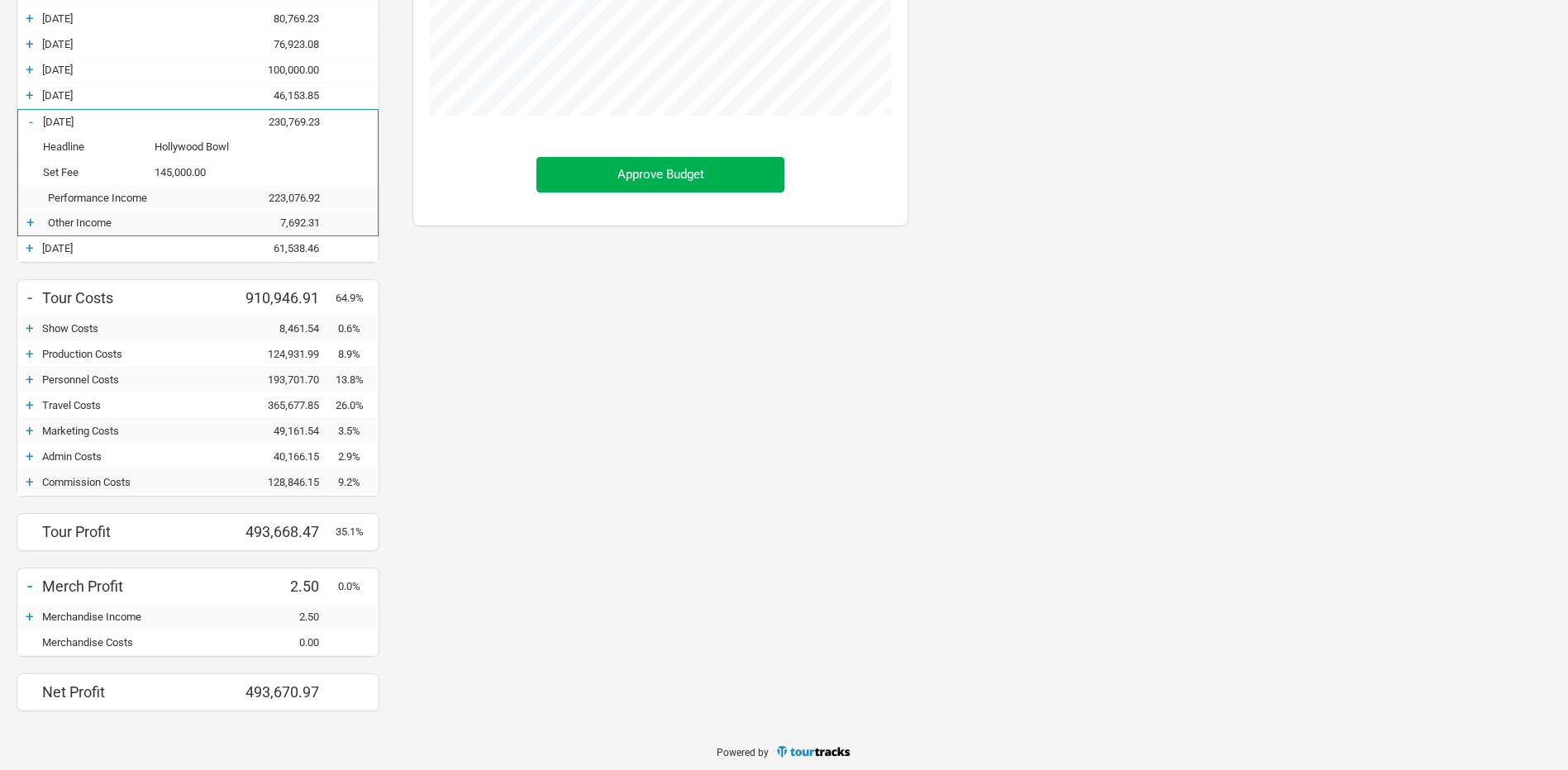
scroll to position [1021, 529]
click at [26, 216] on div "+" at bounding box center [30, 222] width 25 height 16
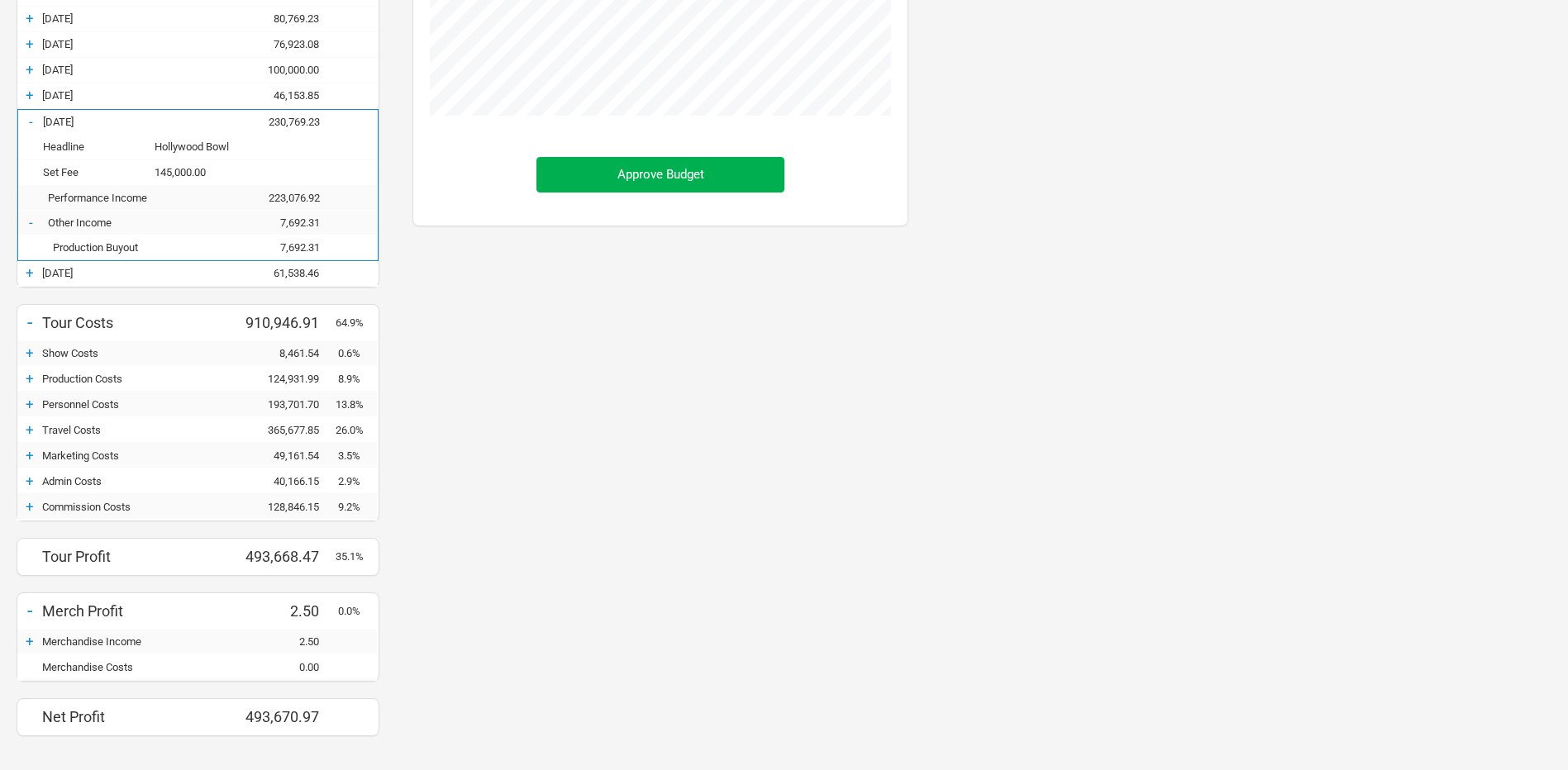
click at [27, 360] on div "+" at bounding box center [29, 353] width 25 height 16
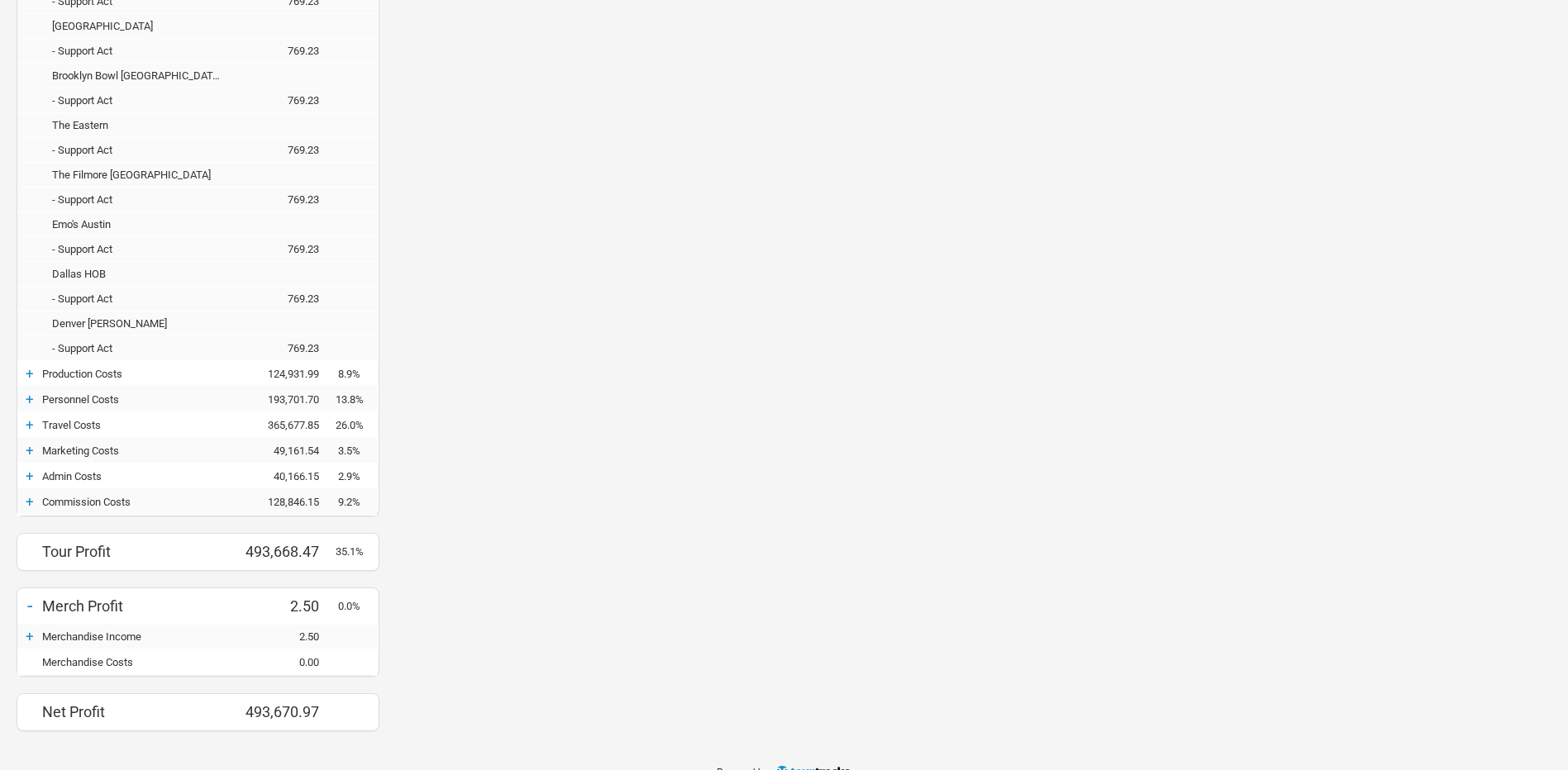
scroll to position [1071, 0]
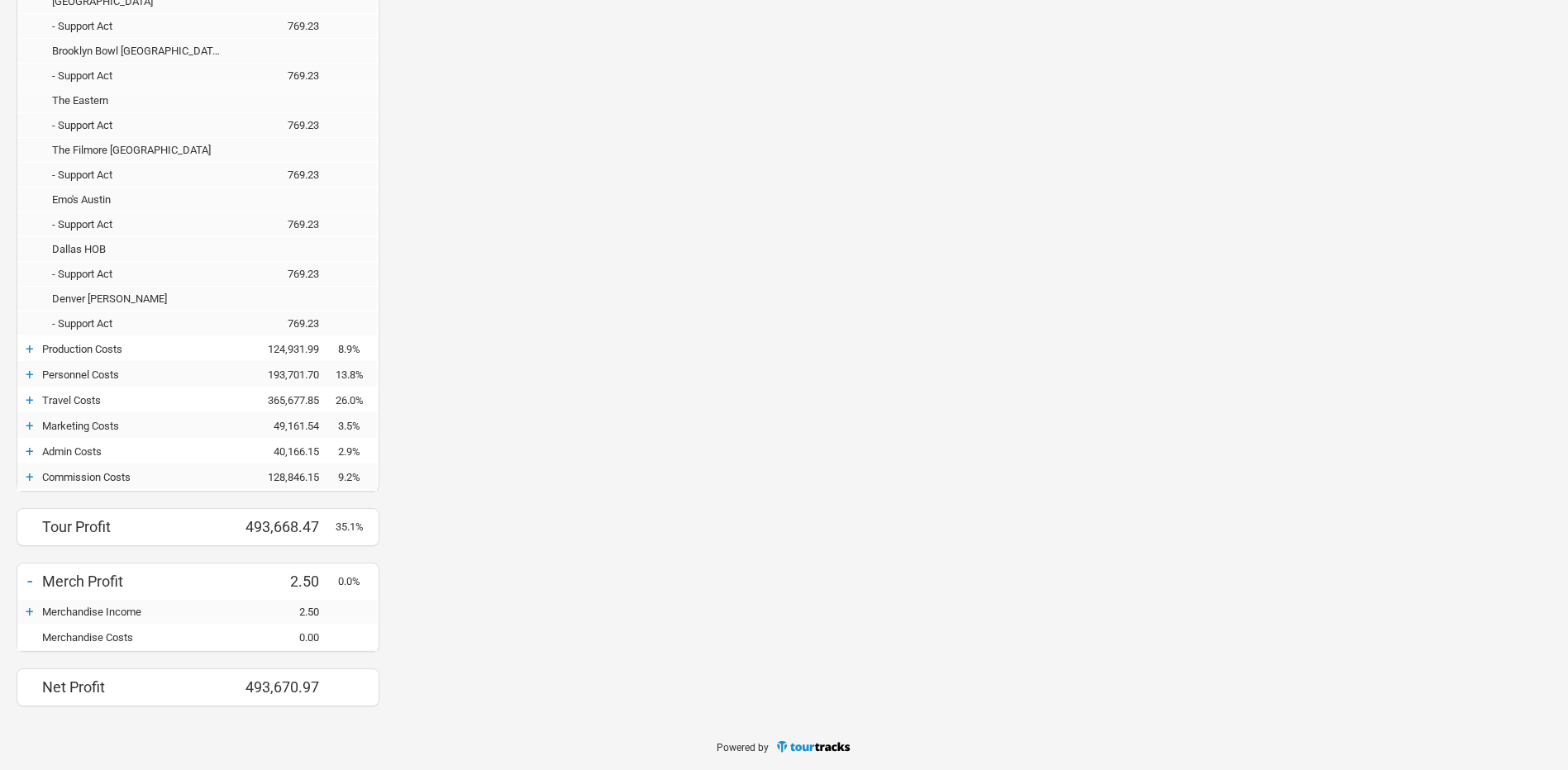
drag, startPoint x: 32, startPoint y: 372, endPoint x: 42, endPoint y: 372, distance: 10.0
click at [32, 372] on div "+" at bounding box center [29, 374] width 25 height 16
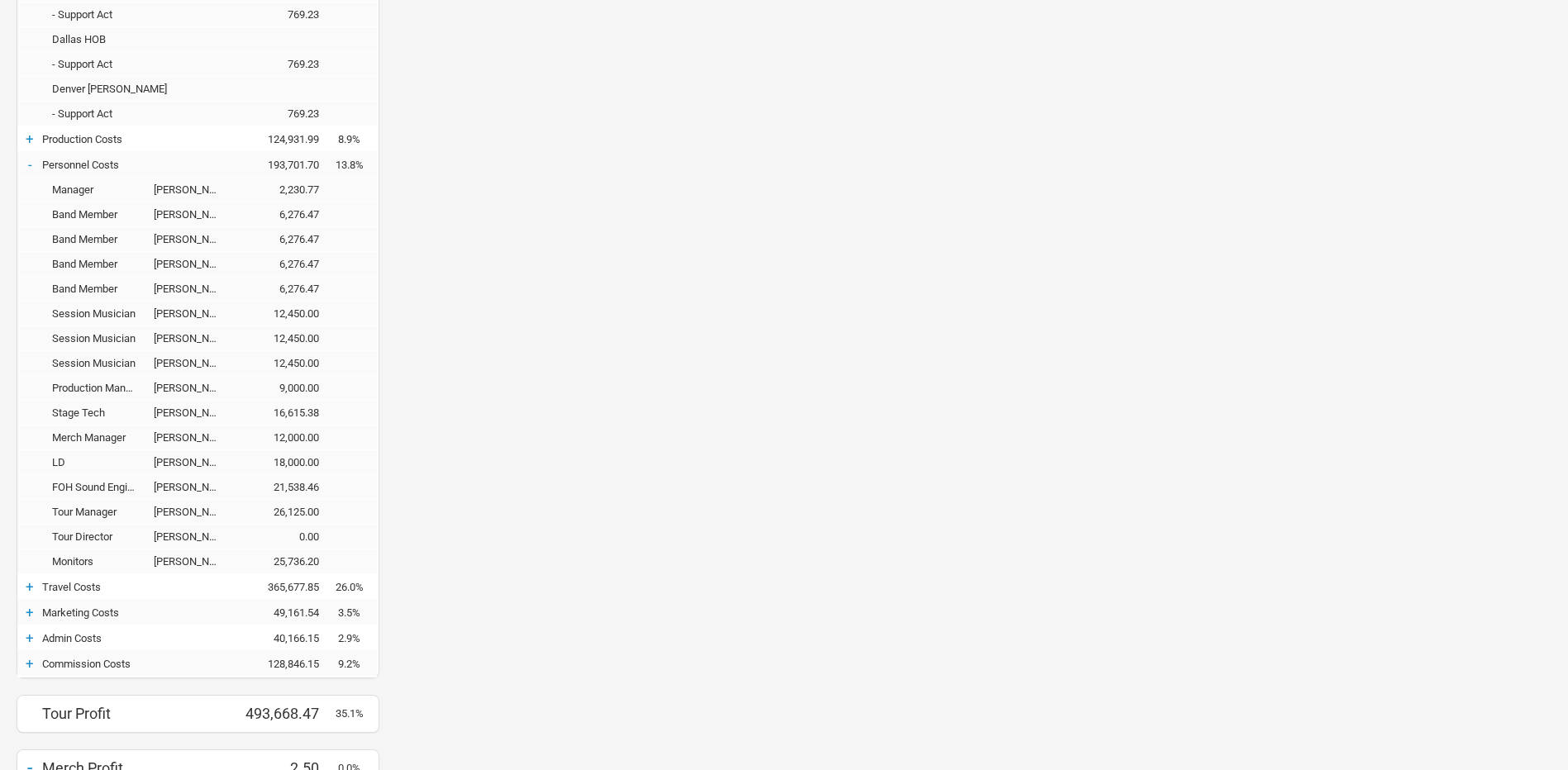
scroll to position [1401, 0]
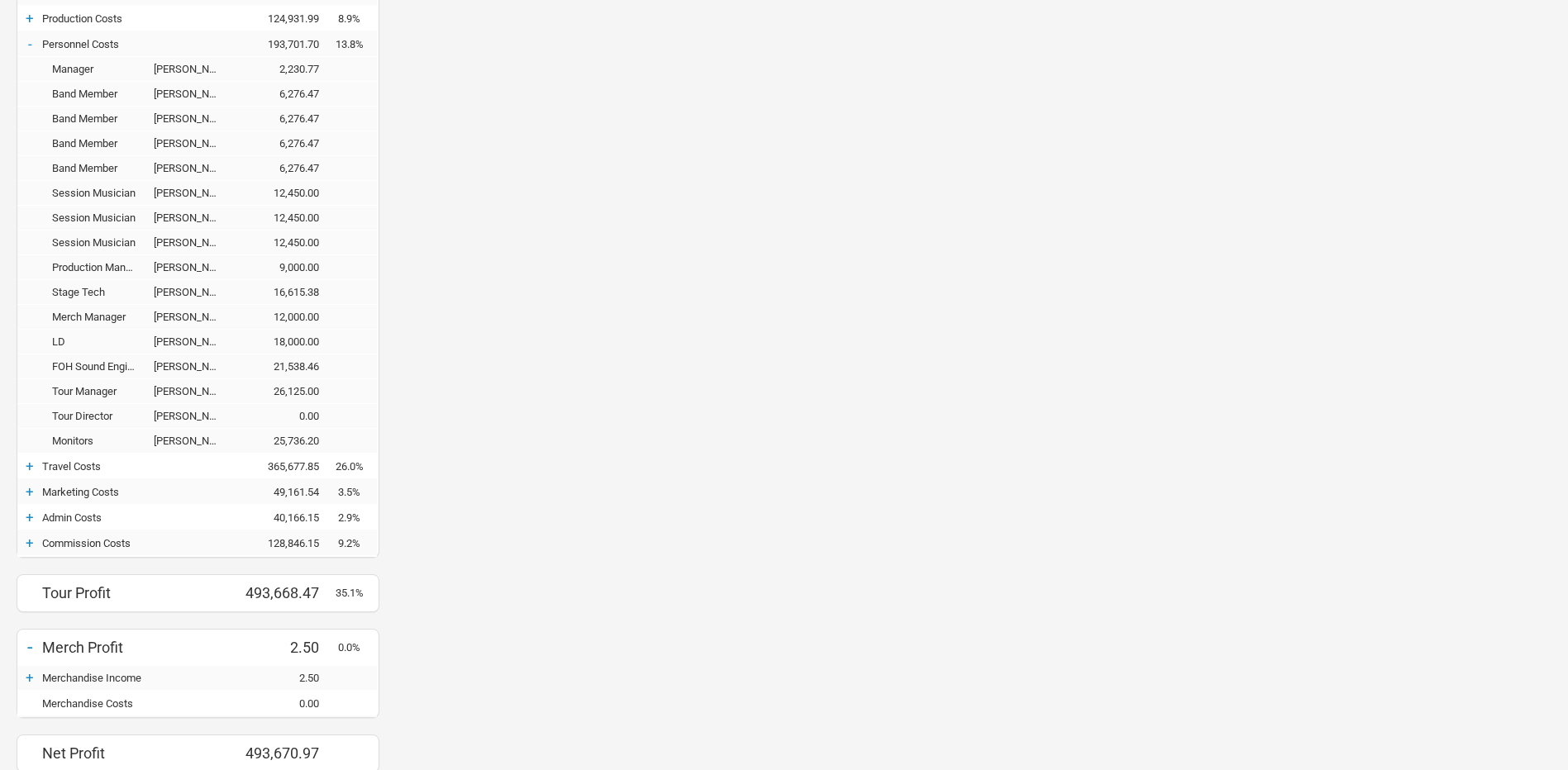
click at [40, 458] on div "+" at bounding box center [29, 466] width 25 height 16
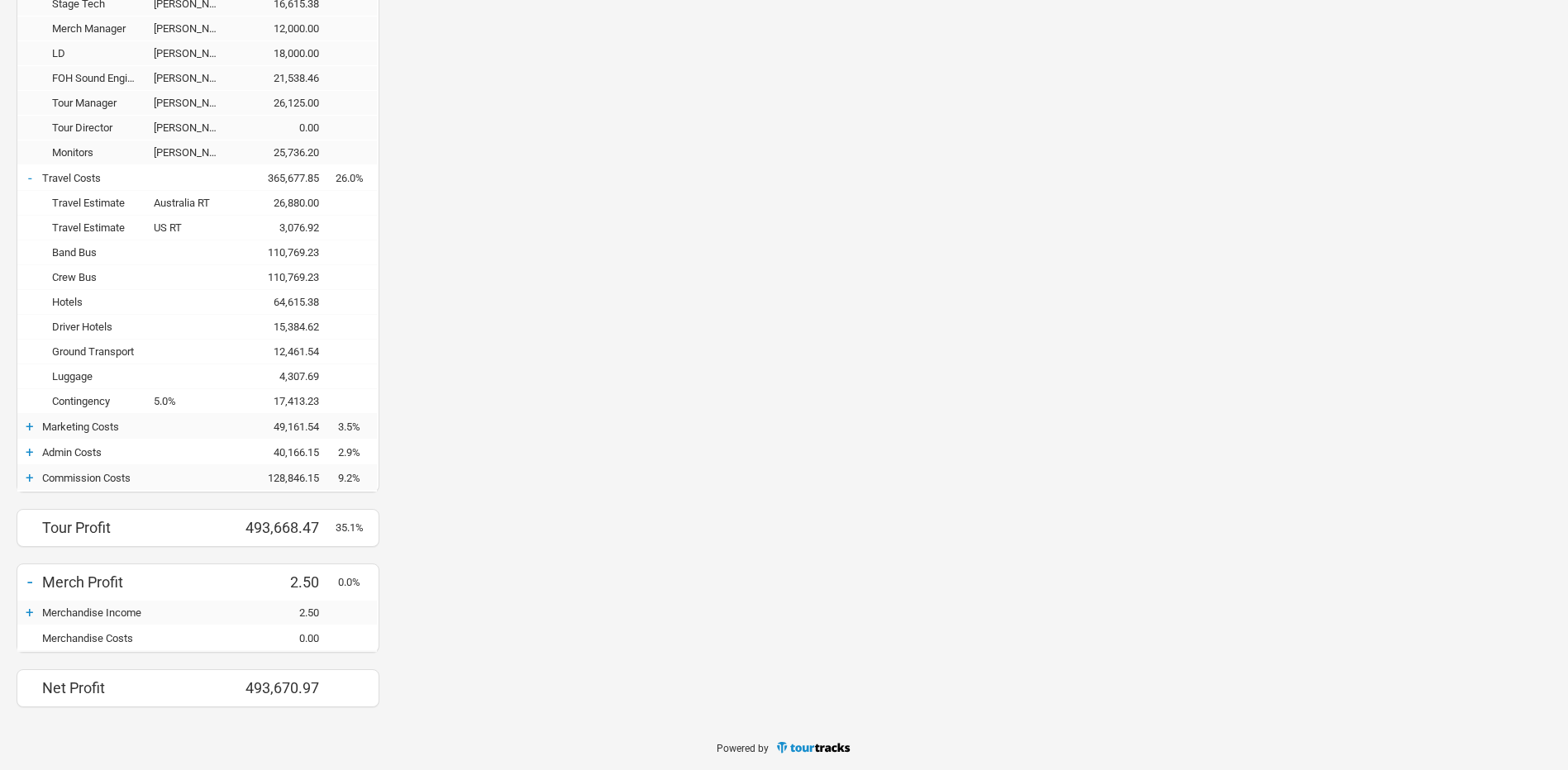
scroll to position [1691, 0]
click at [28, 428] on div "+" at bounding box center [29, 425] width 25 height 16
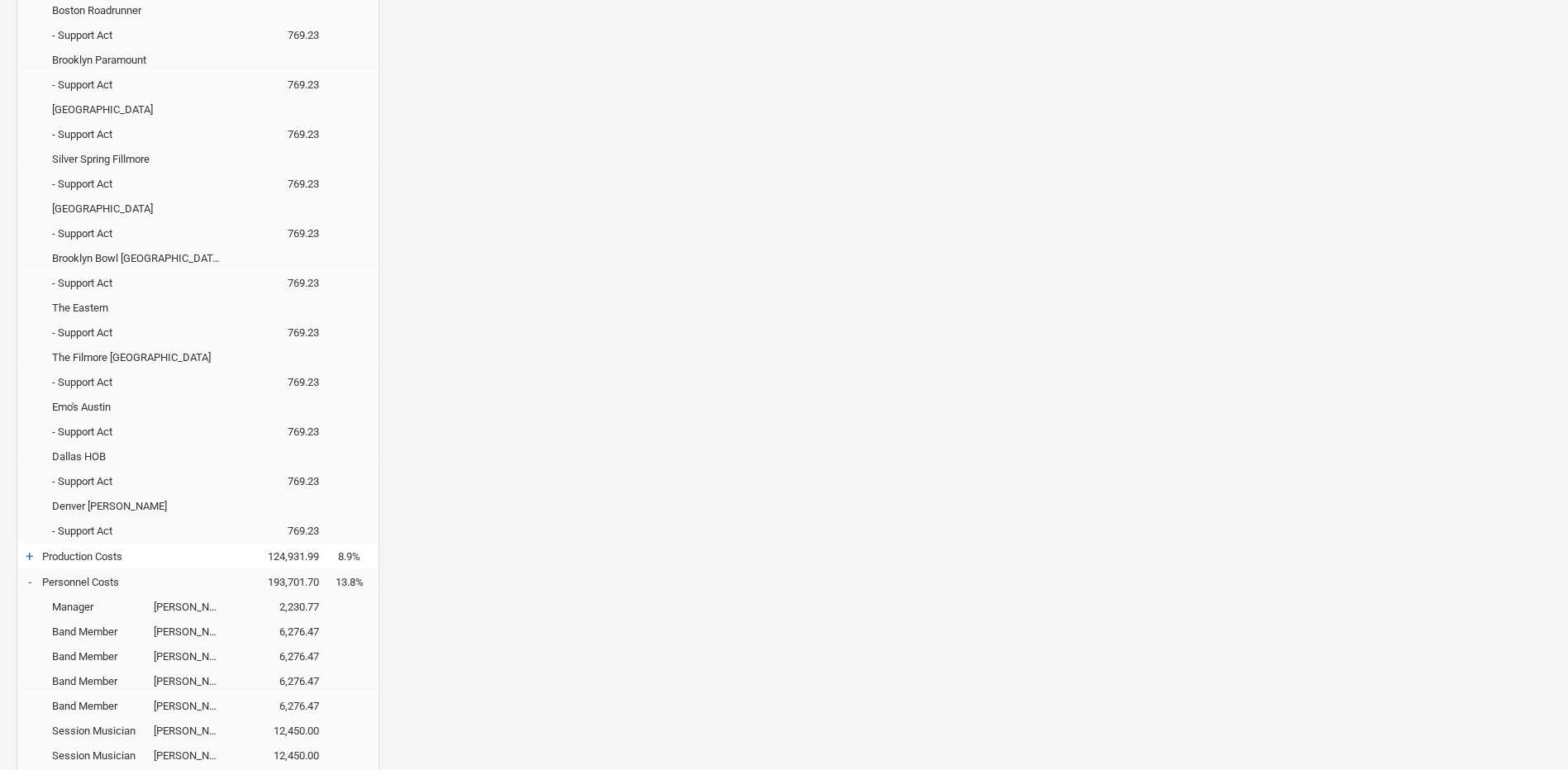
scroll to position [864, 0]
click at [31, 557] on div "+" at bounding box center [29, 554] width 25 height 16
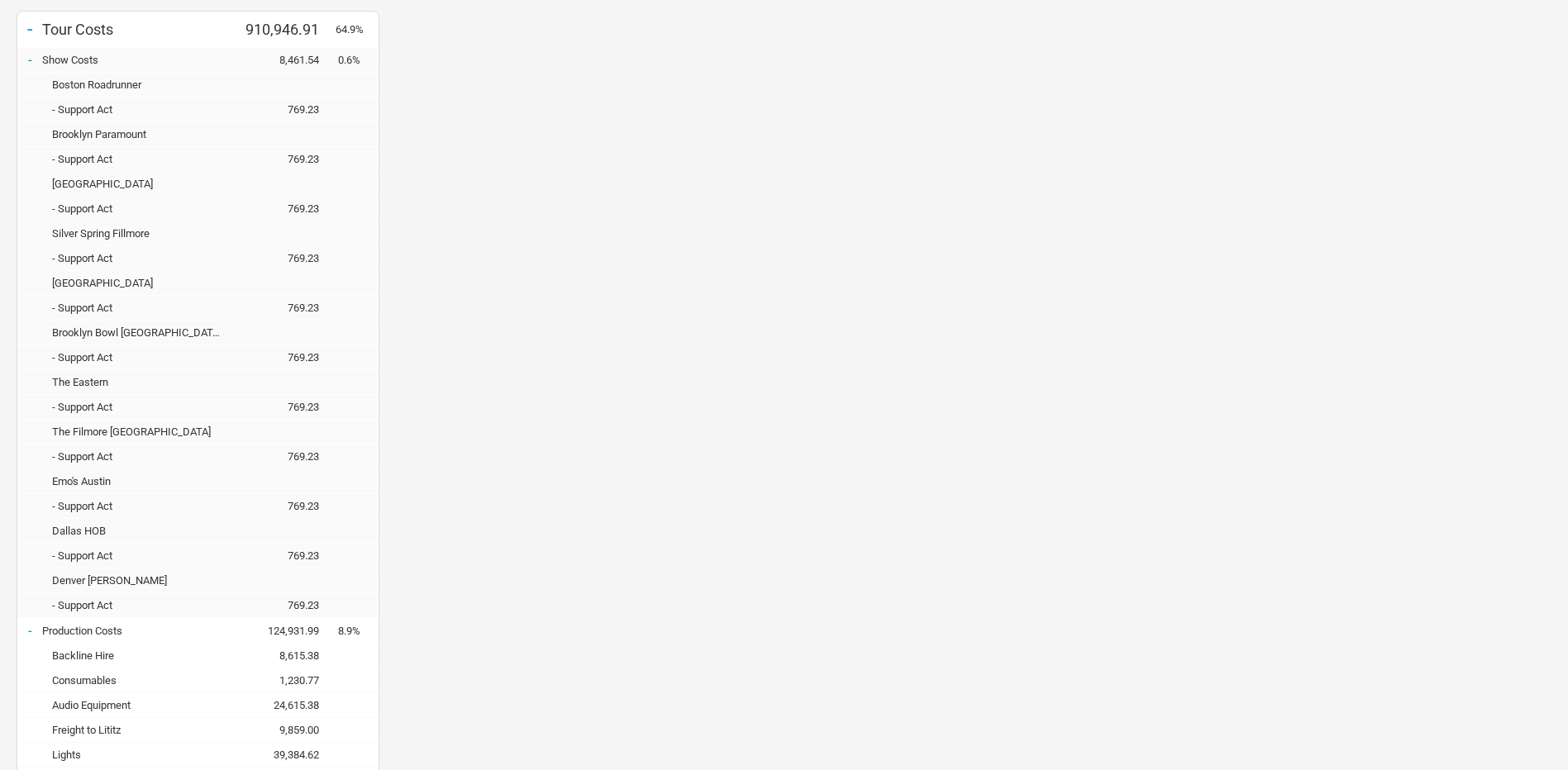
scroll to position [699, 0]
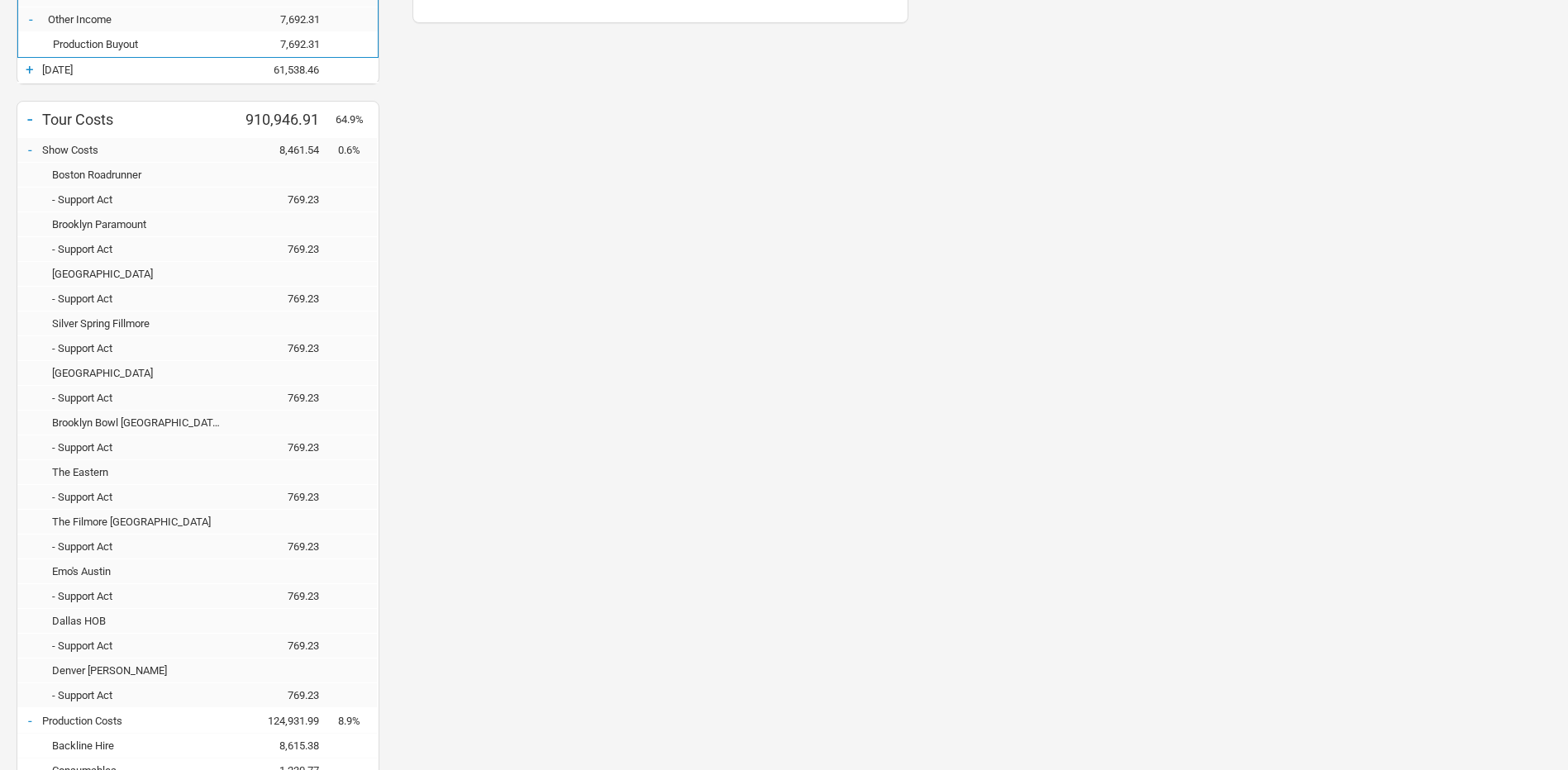
click at [39, 146] on div "-" at bounding box center [29, 149] width 25 height 16
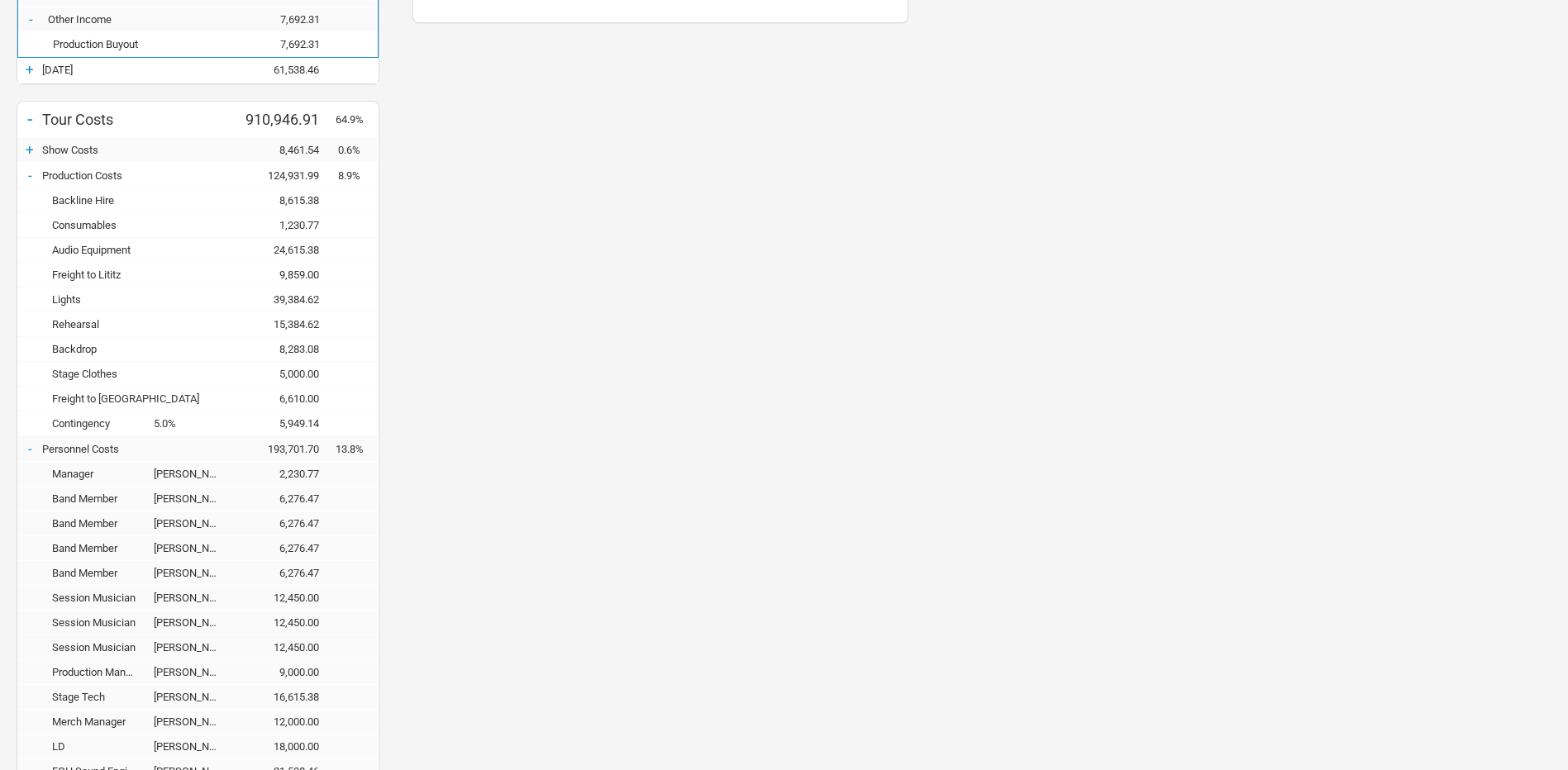
scroll to position [824373, 826022]
click at [35, 176] on div "-" at bounding box center [29, 175] width 25 height 16
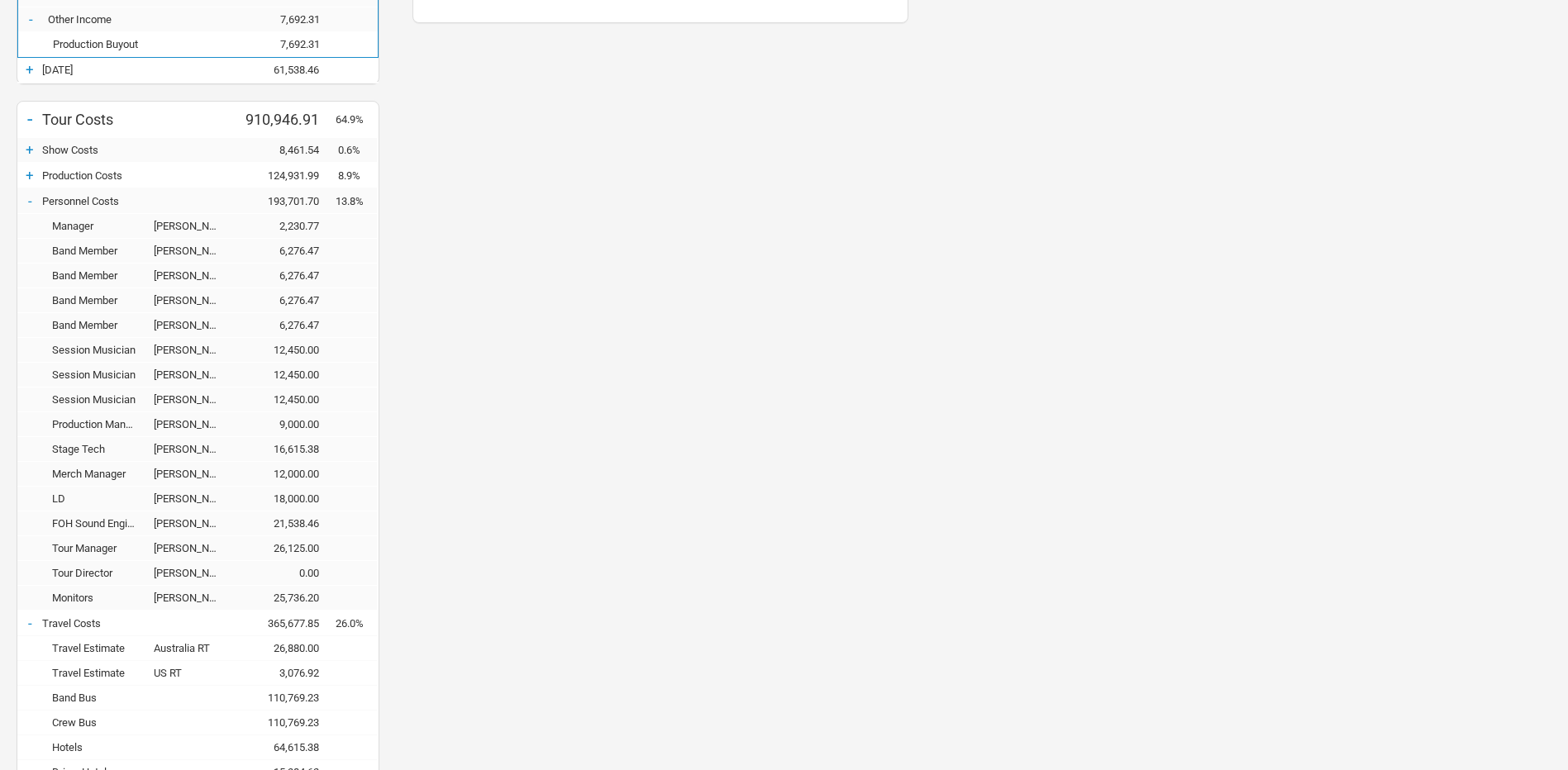
click at [34, 203] on div "-" at bounding box center [29, 200] width 25 height 16
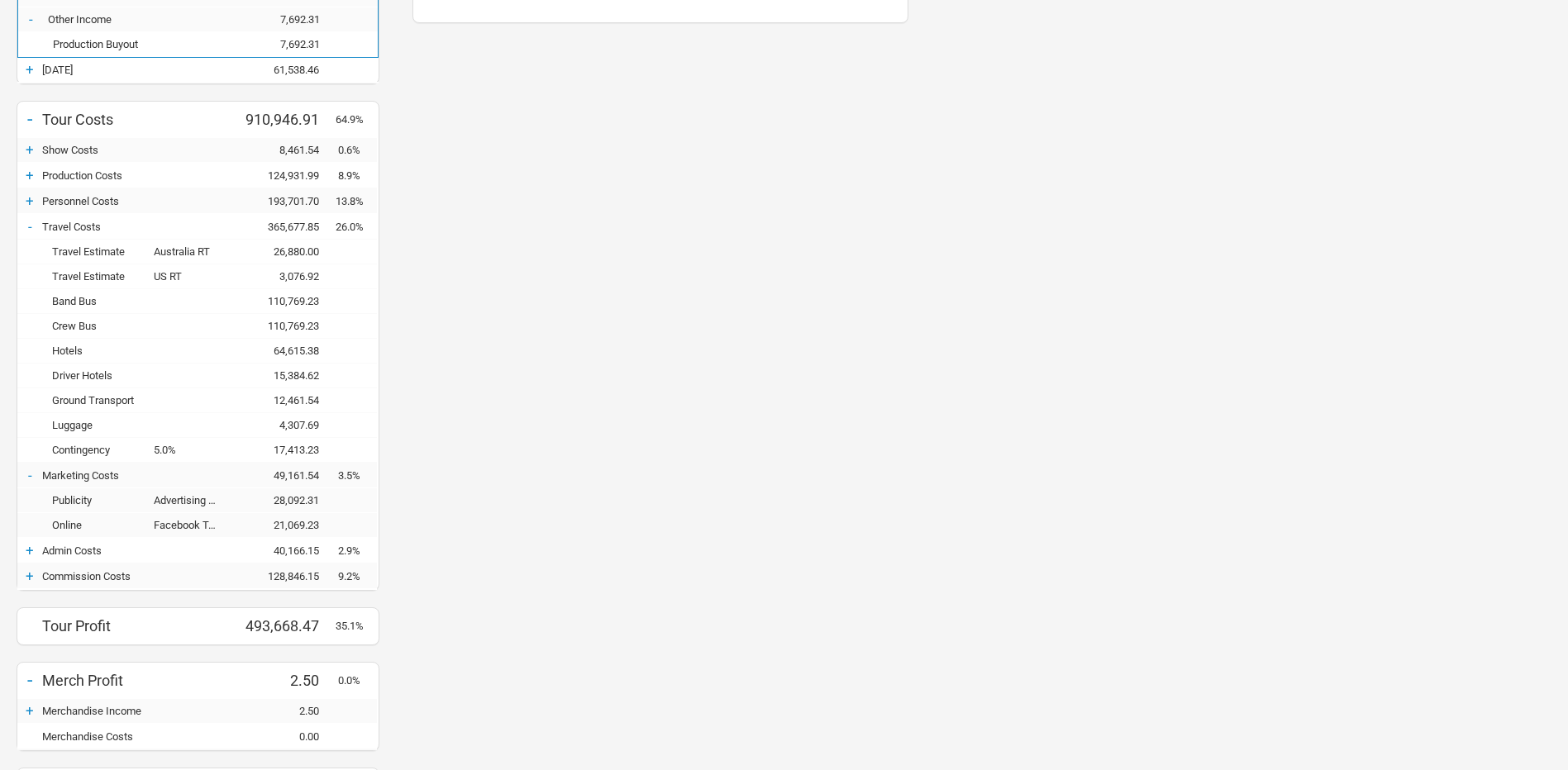
click at [29, 556] on div "+" at bounding box center [29, 550] width 25 height 16
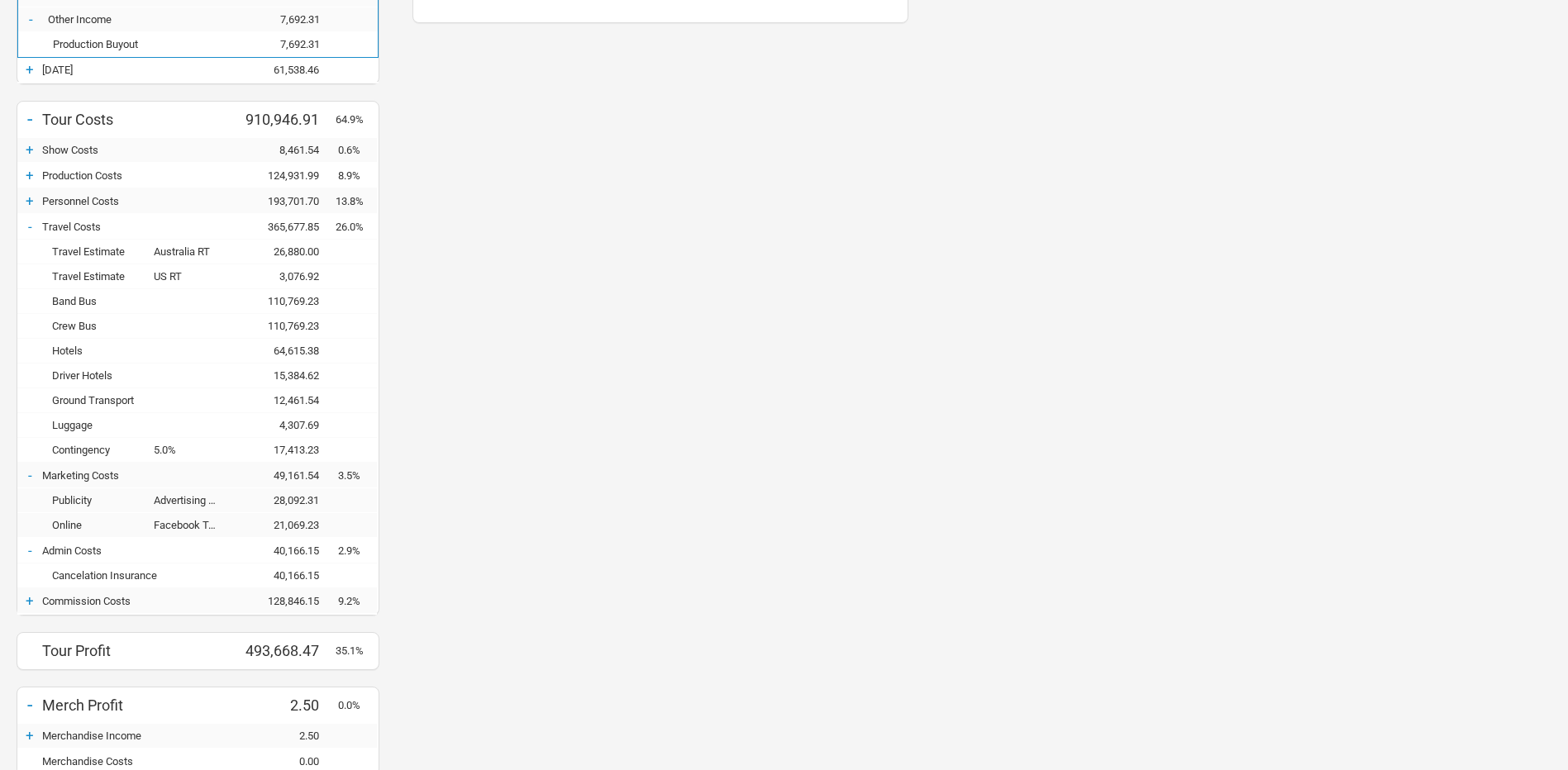
click at [27, 604] on div "+" at bounding box center [29, 600] width 25 height 16
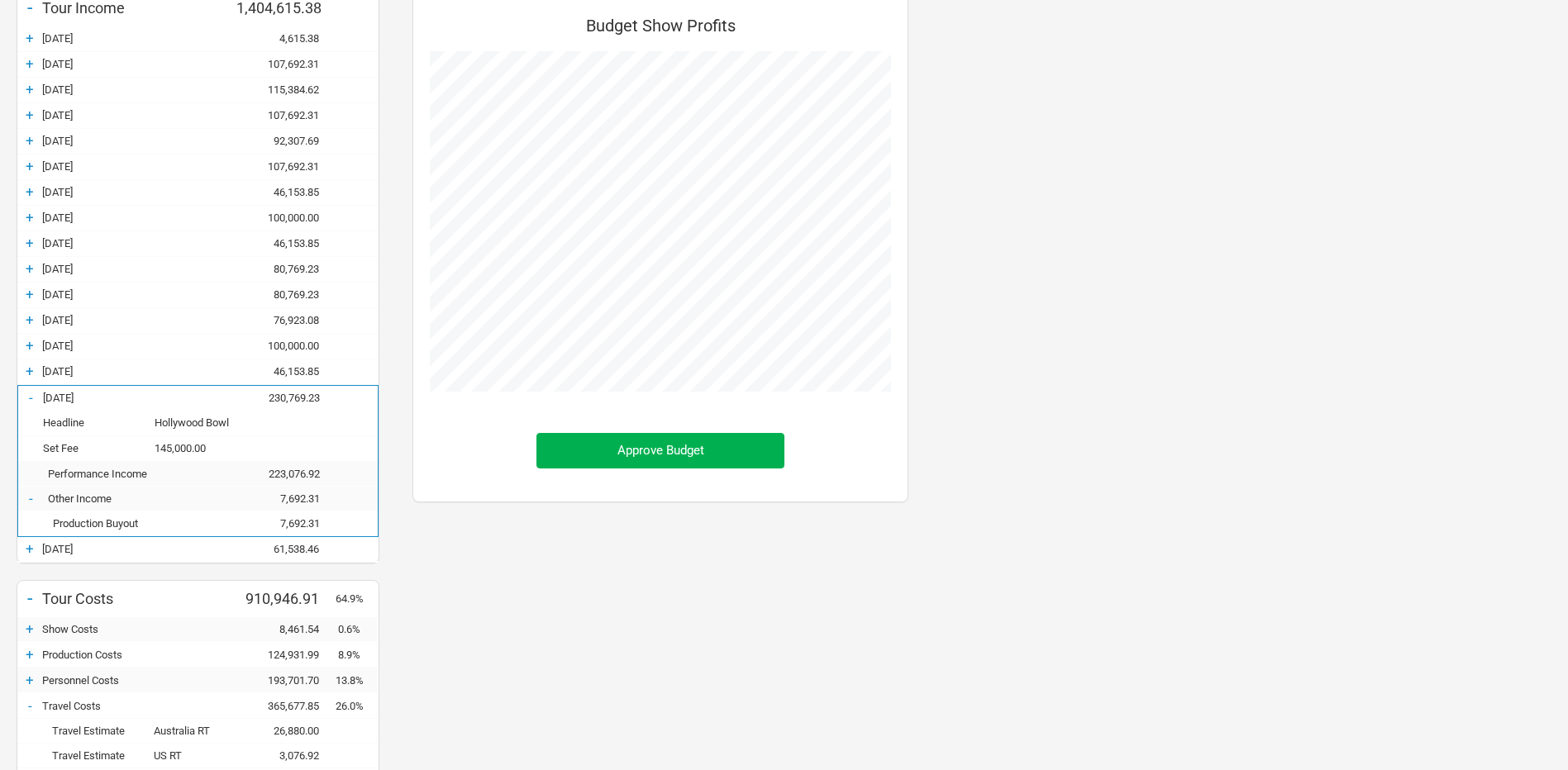
scroll to position [0, 0]
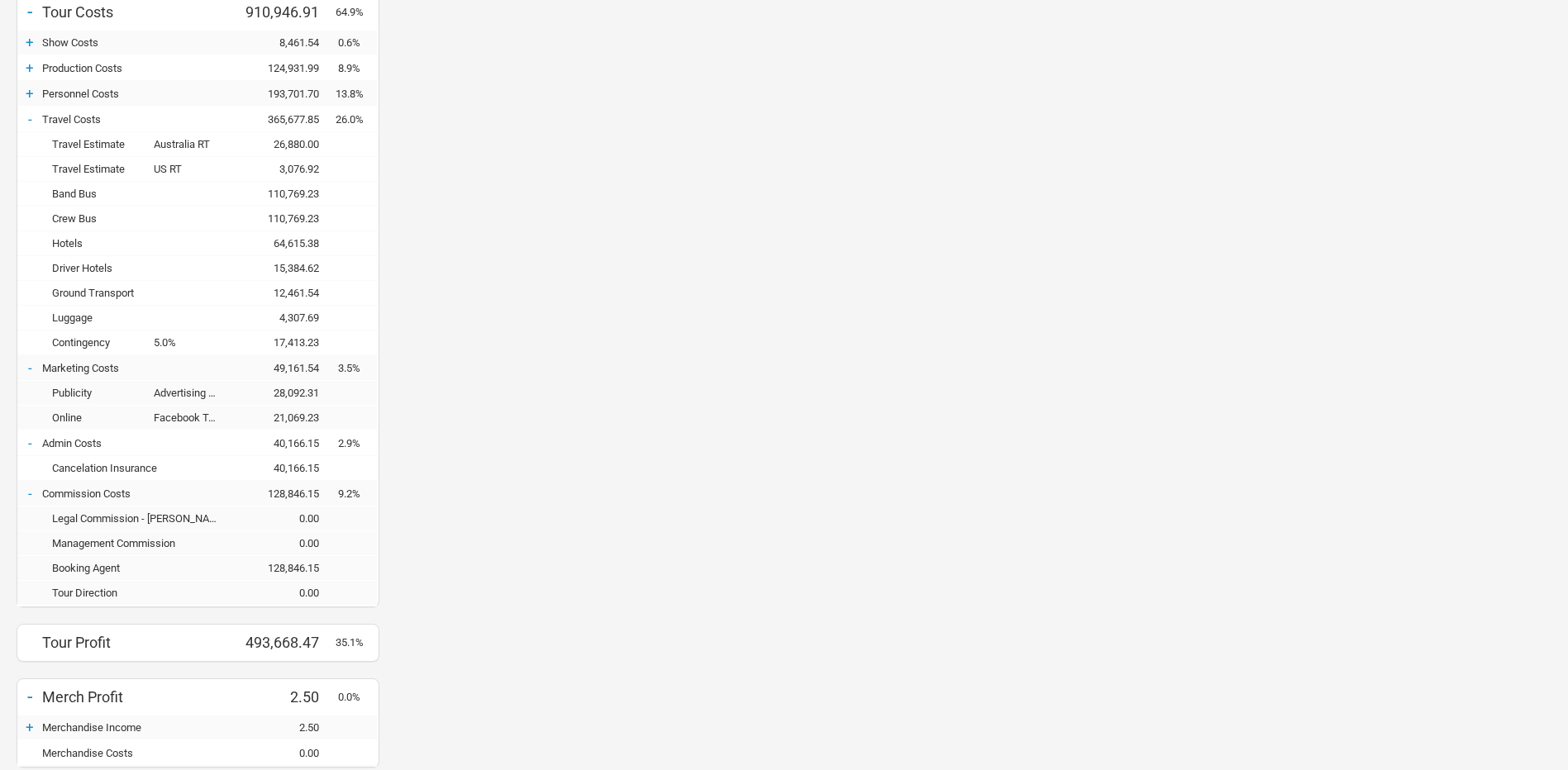
scroll to position [826, 0]
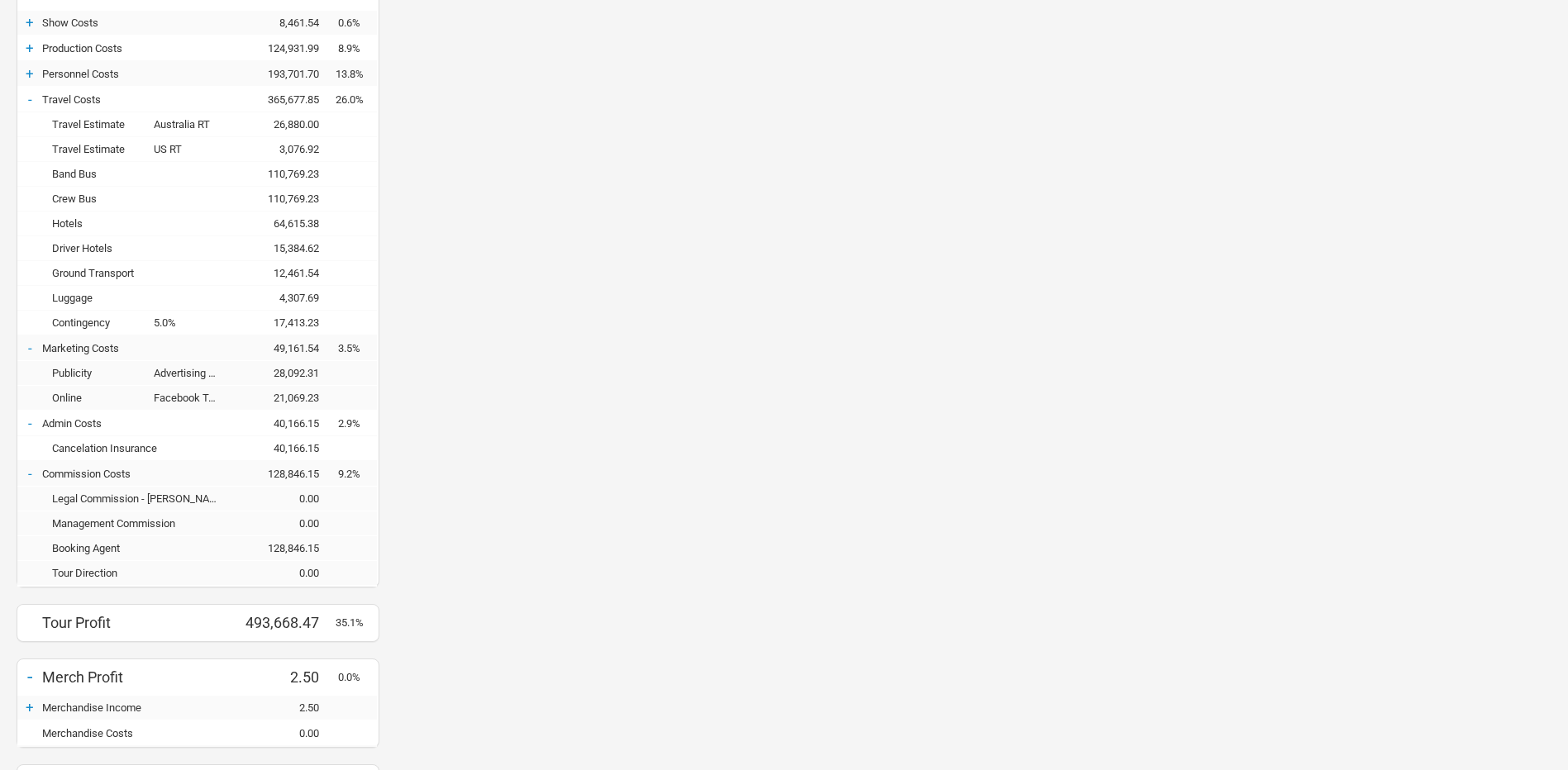
click at [27, 79] on div "+" at bounding box center [29, 73] width 25 height 16
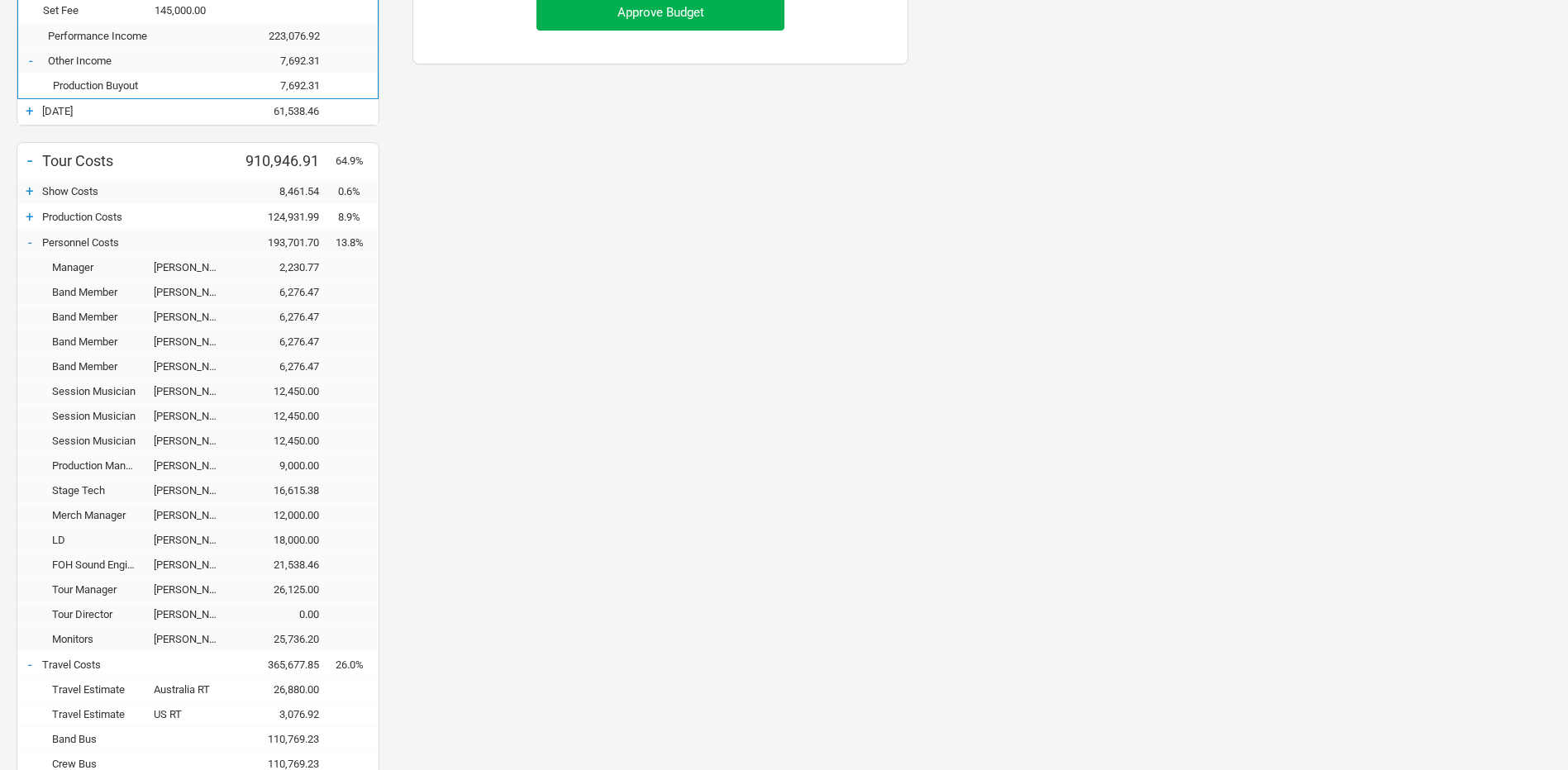
scroll to position [575, 0]
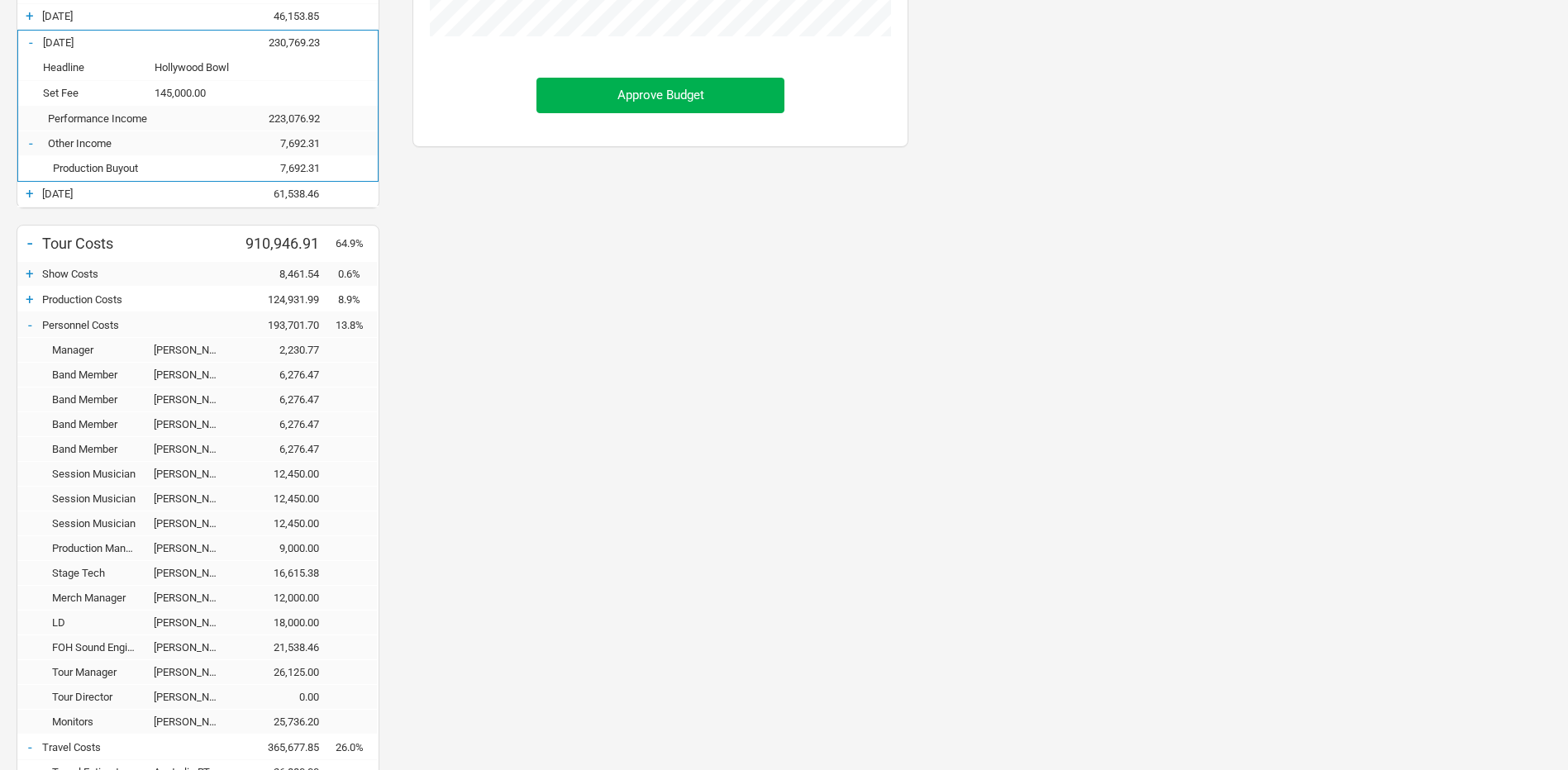
click at [29, 297] on div "+" at bounding box center [29, 298] width 25 height 16
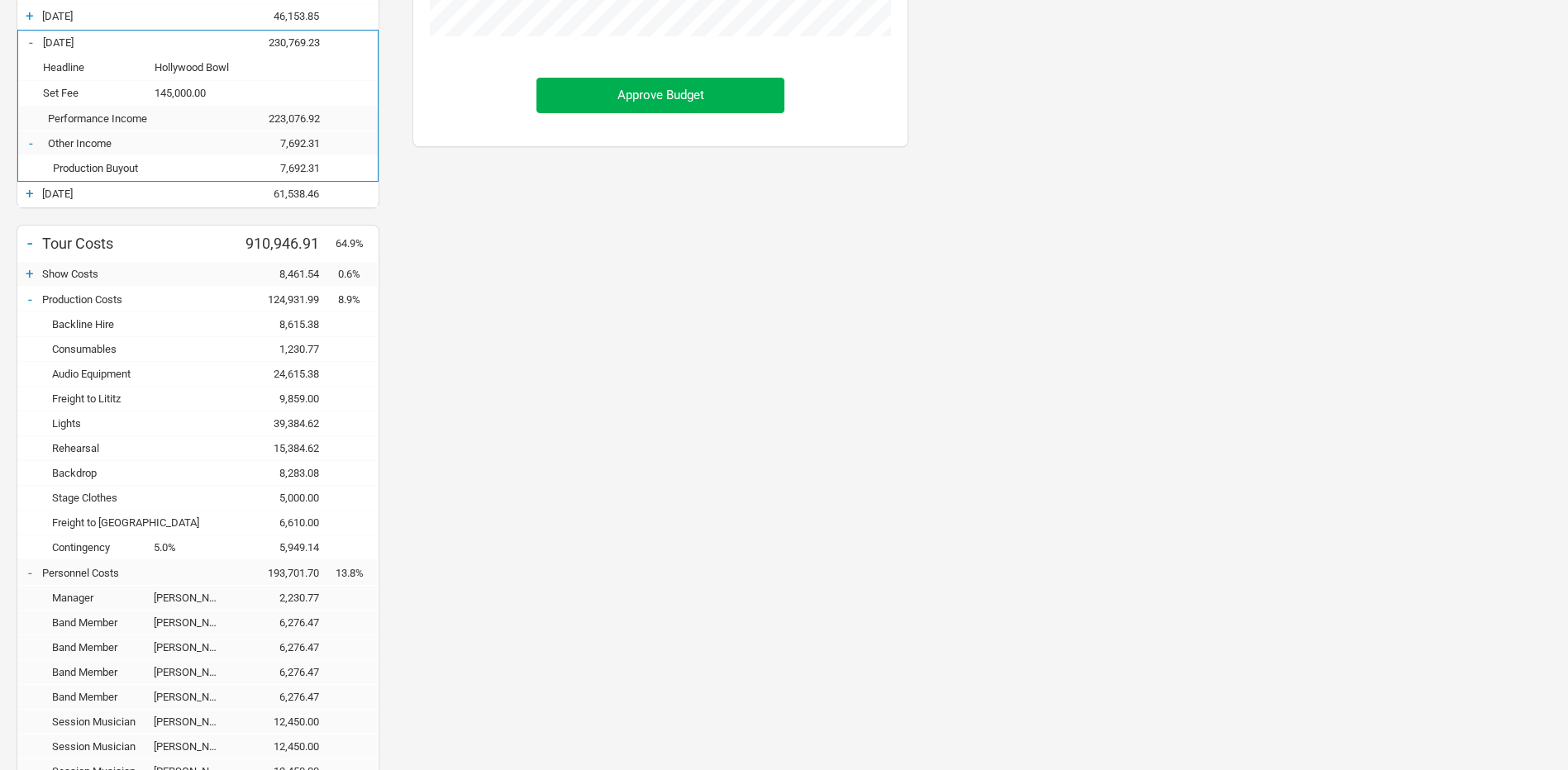
click at [32, 297] on div "-" at bounding box center [29, 298] width 25 height 16
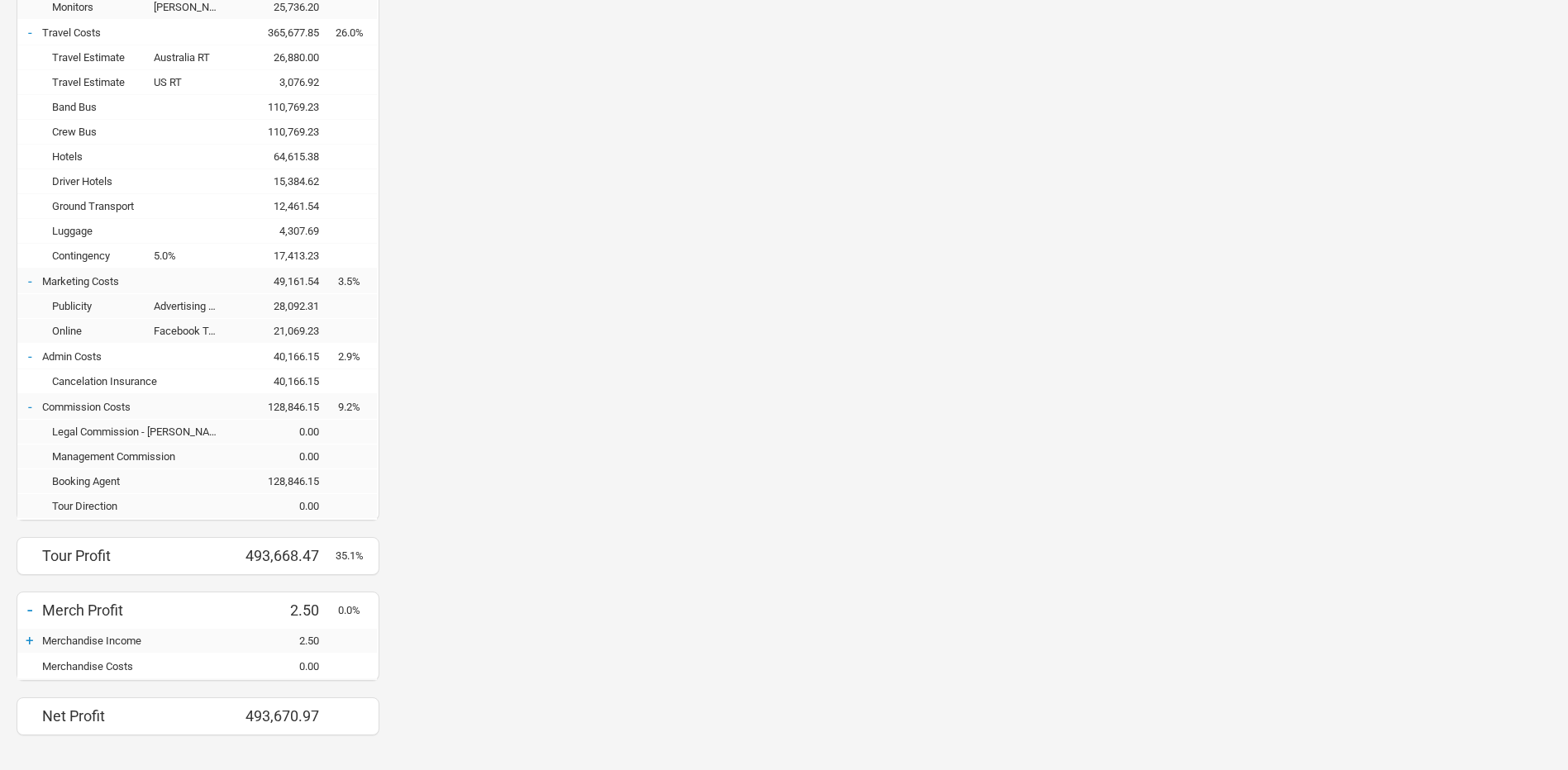
scroll to position [1319, 0]
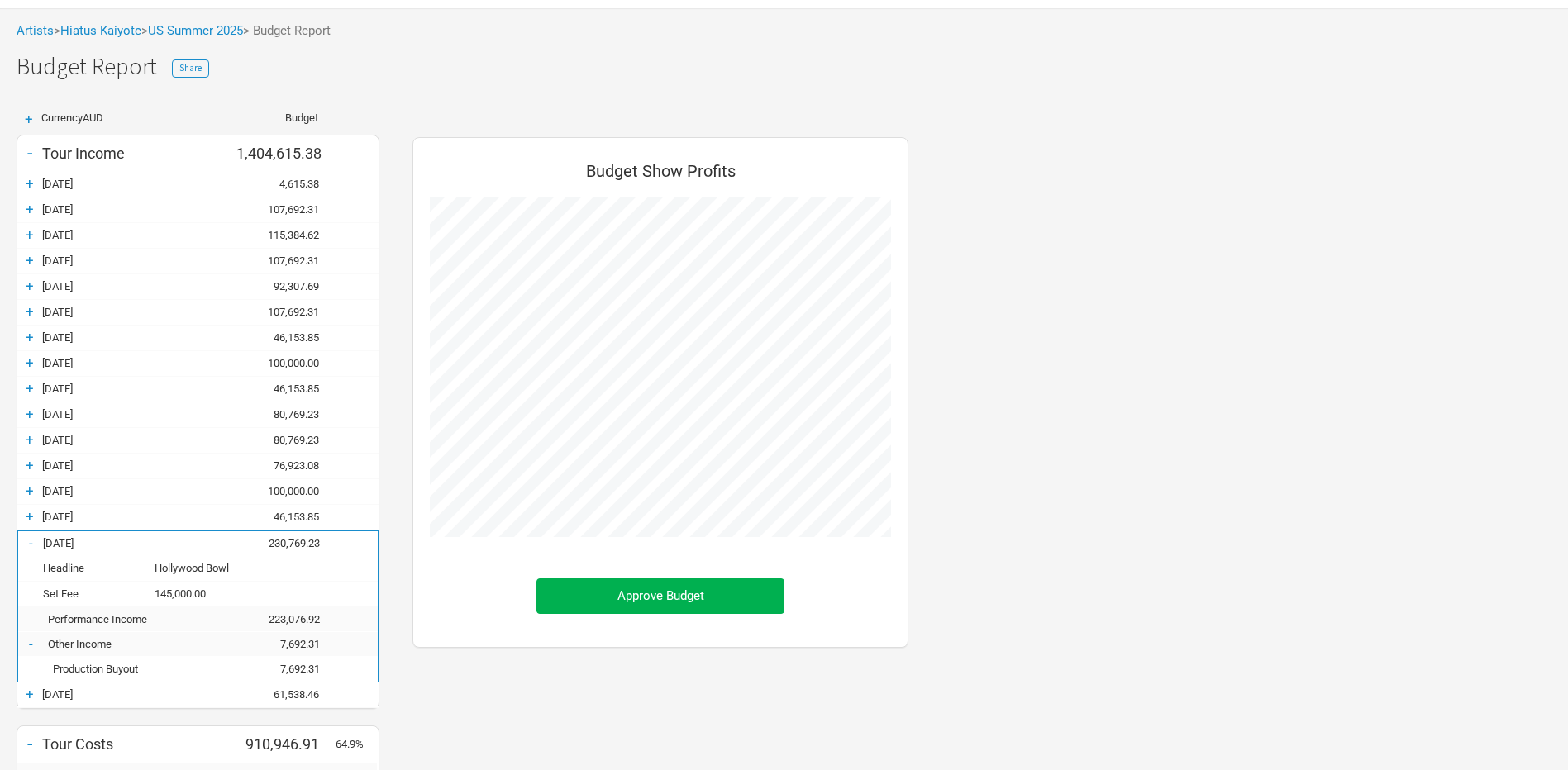
scroll to position [0, 0]
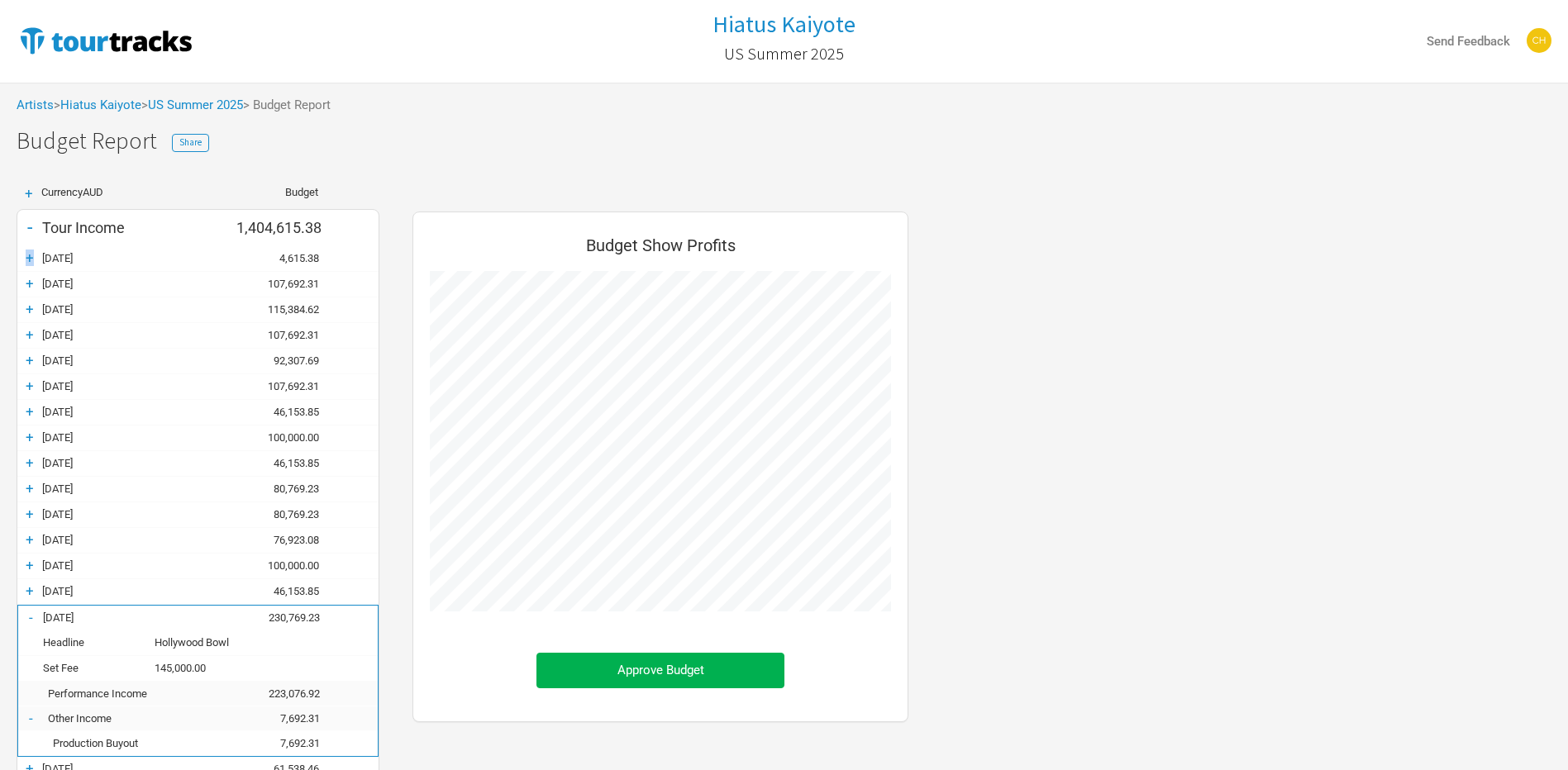
click at [29, 257] on div "+" at bounding box center [29, 257] width 25 height 16
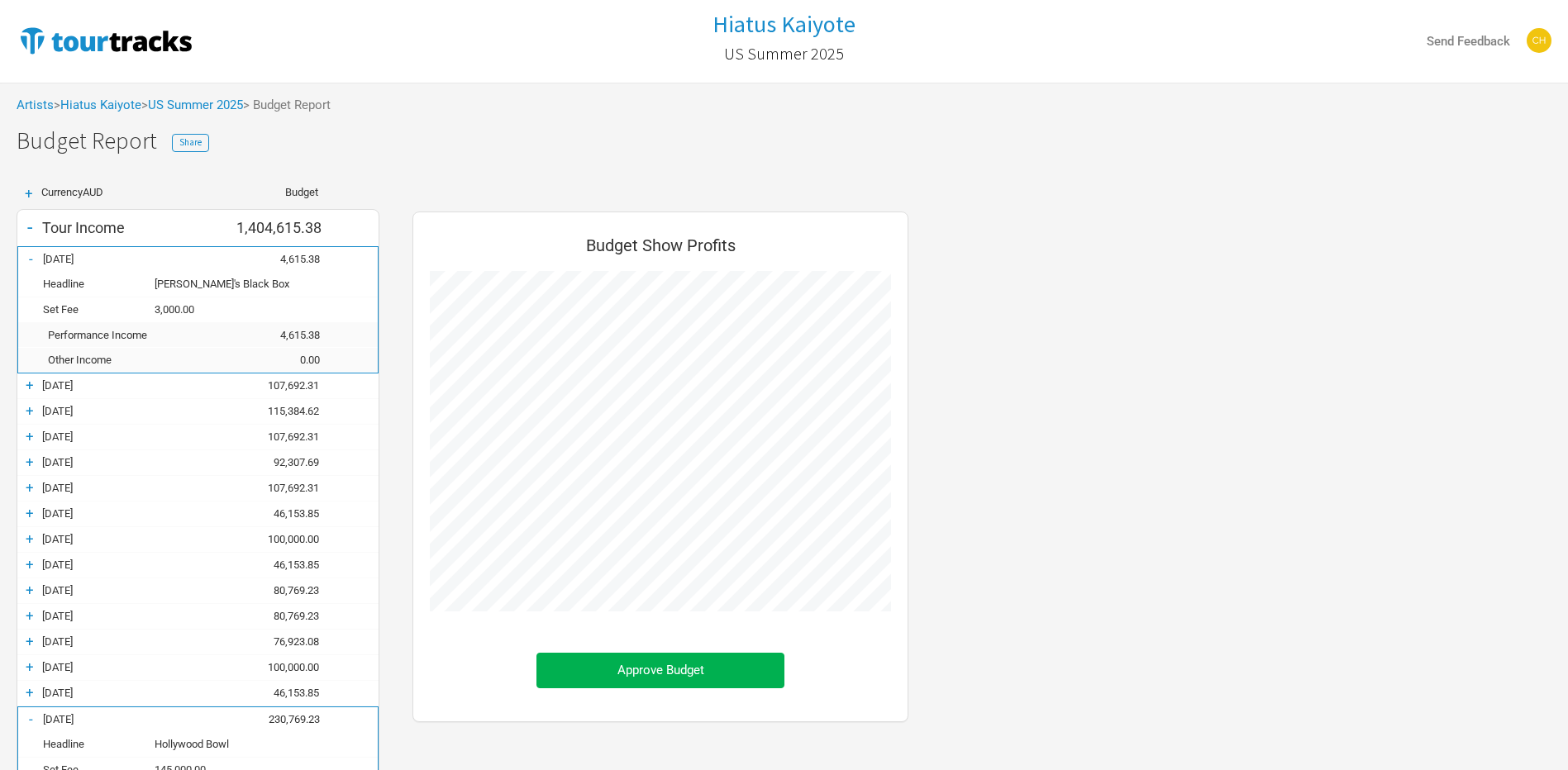
click at [29, 257] on div "-" at bounding box center [30, 258] width 25 height 16
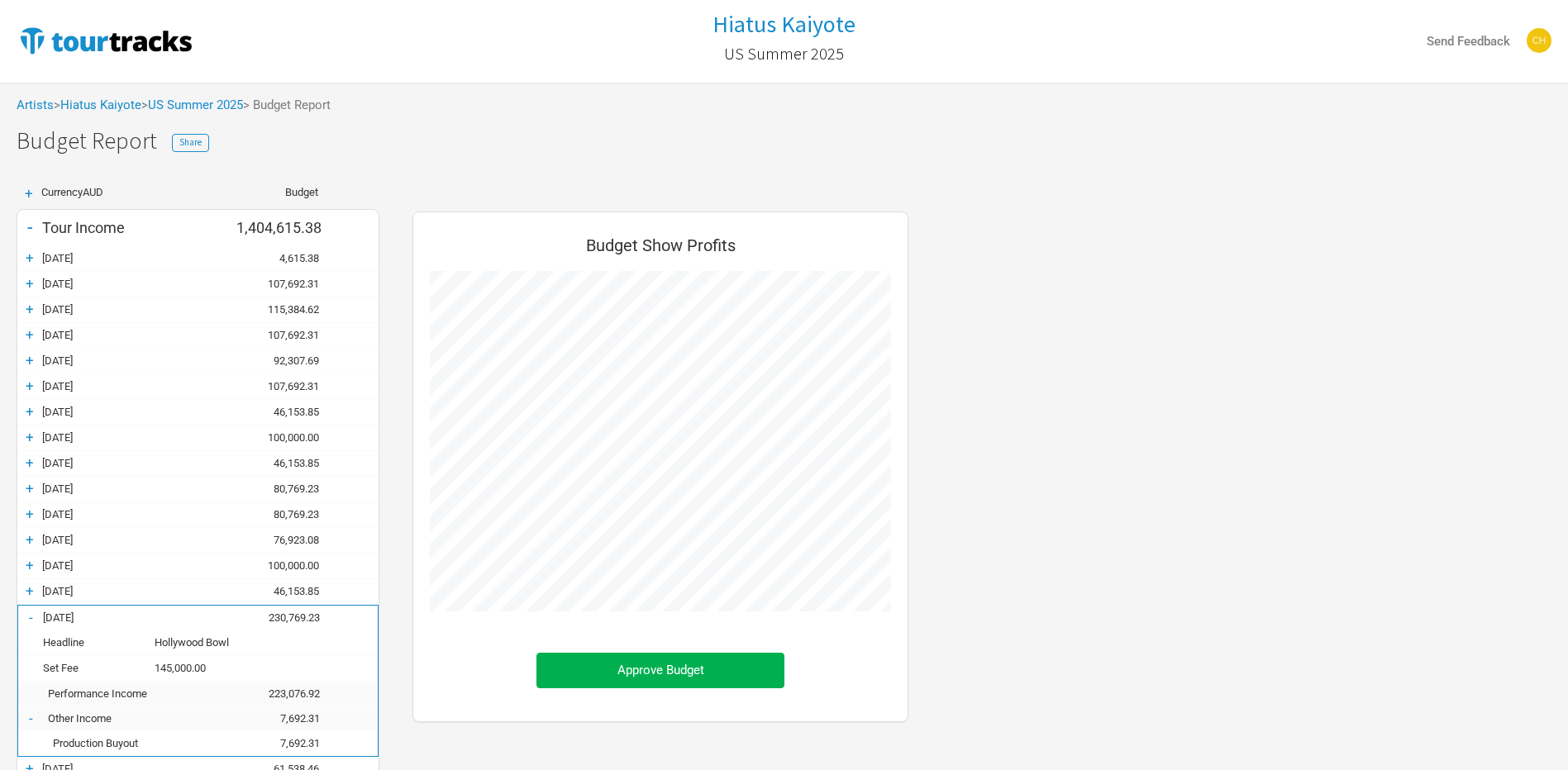
scroll to position [824498, 826022]
click at [28, 306] on div "+" at bounding box center [29, 309] width 25 height 16
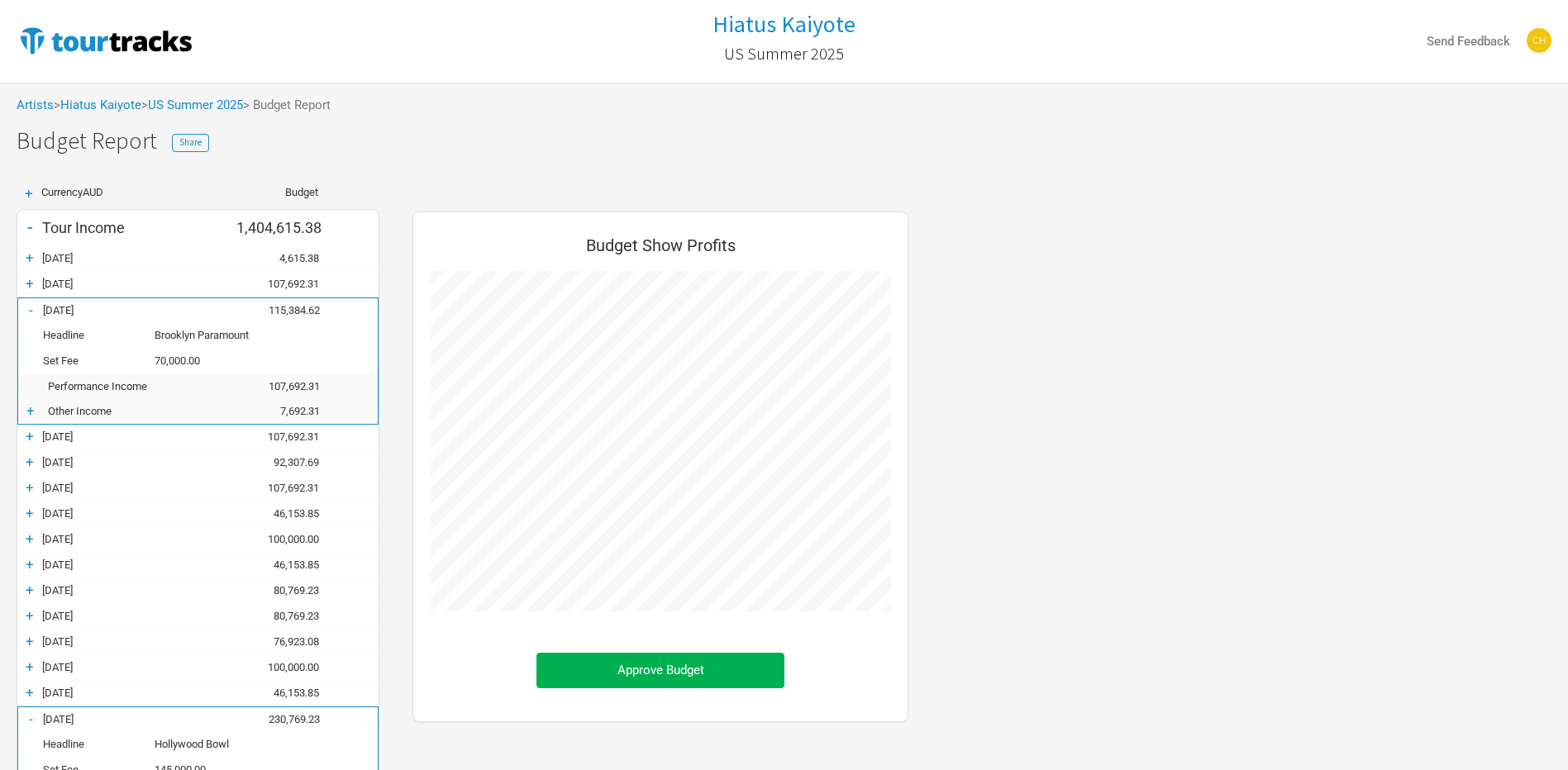
click at [28, 306] on div "-" at bounding box center [30, 310] width 25 height 16
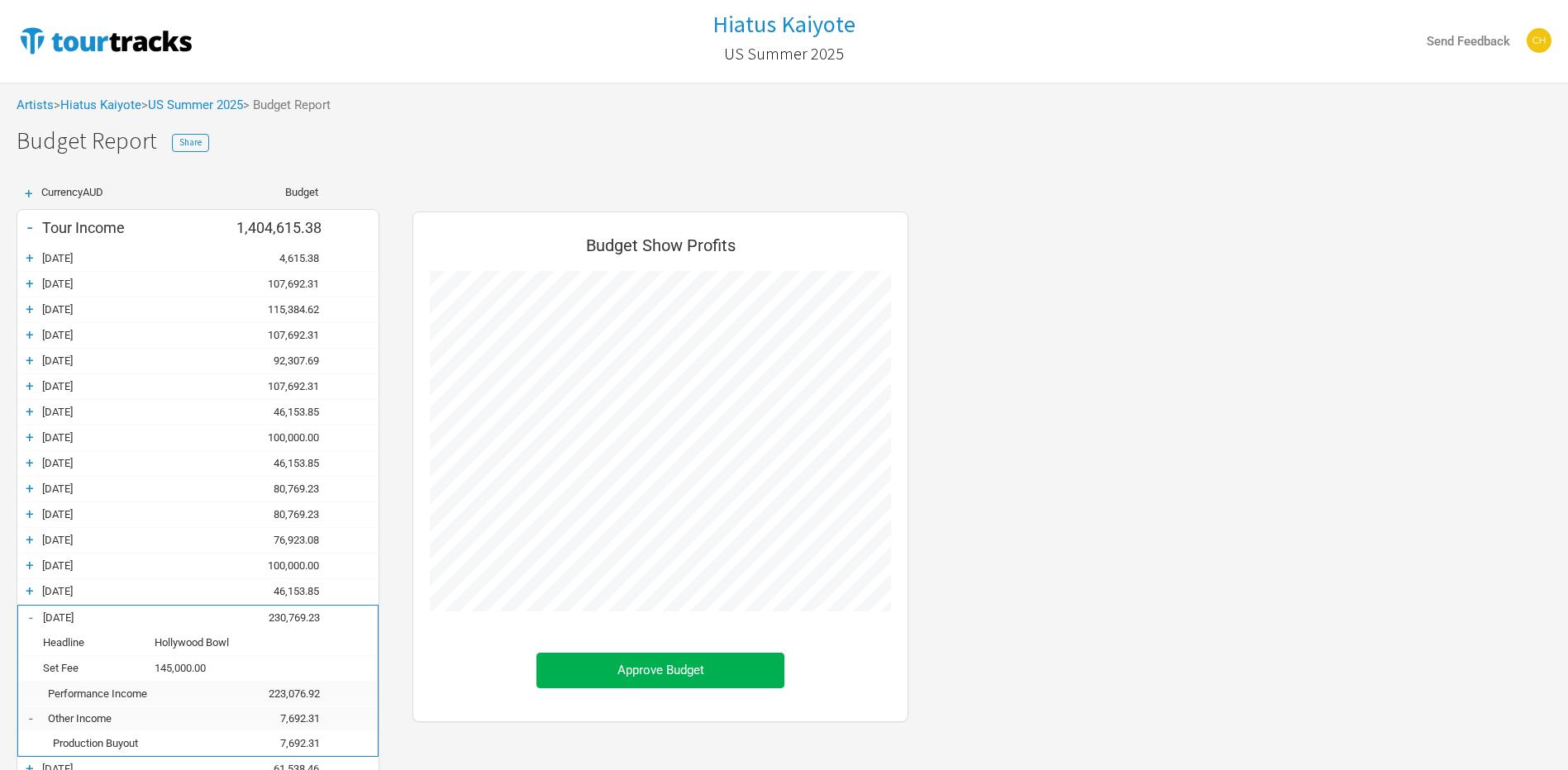
scroll to position [1838, 529]
click at [28, 327] on div "+" at bounding box center [29, 335] width 25 height 16
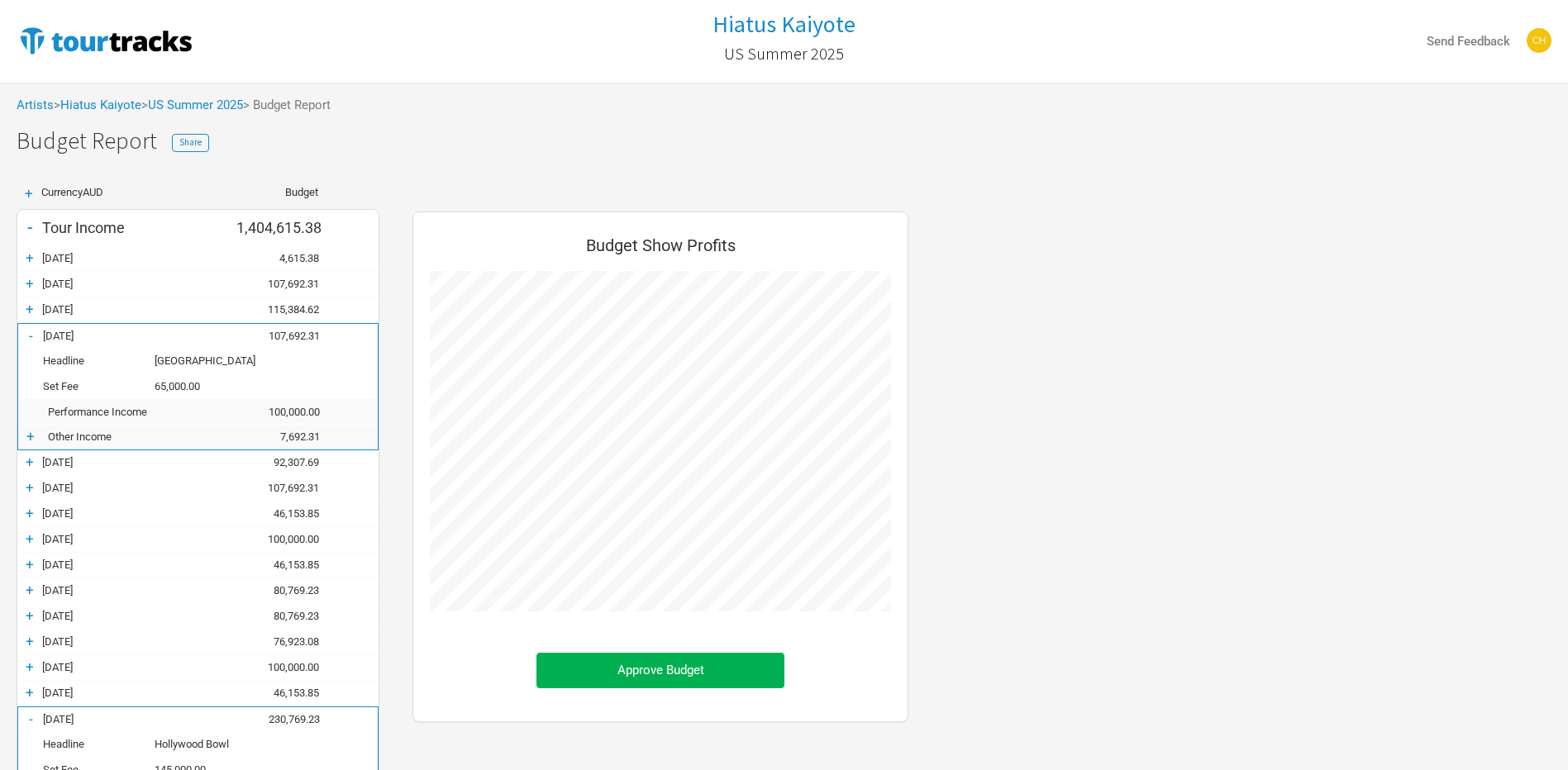
click at [28, 327] on div "- [DATE] 107,692.31" at bounding box center [198, 336] width 360 height 25
click at [28, 330] on div "-" at bounding box center [30, 335] width 25 height 16
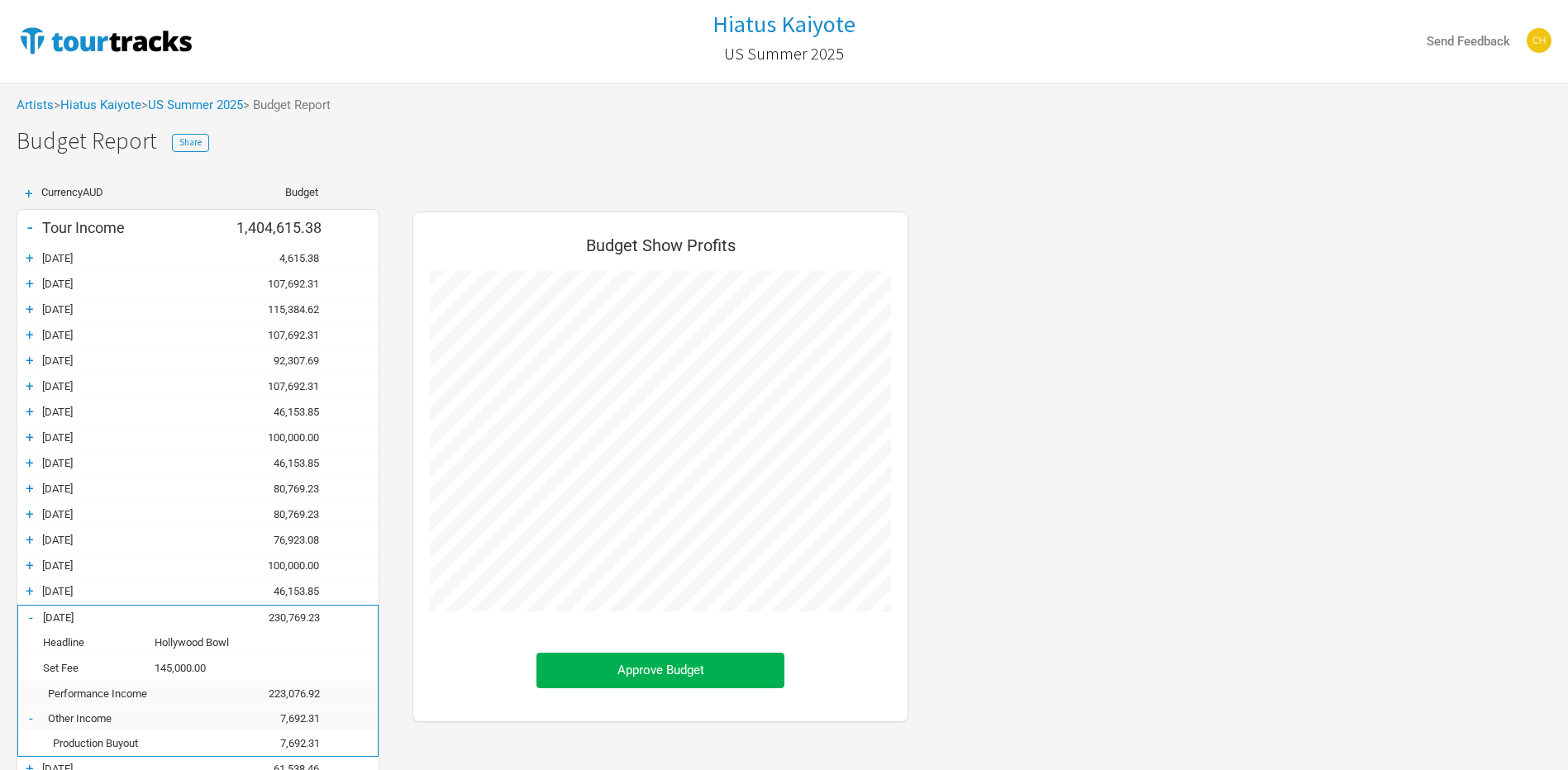
scroll to position [1838, 529]
click at [28, 353] on div "+" at bounding box center [29, 360] width 25 height 16
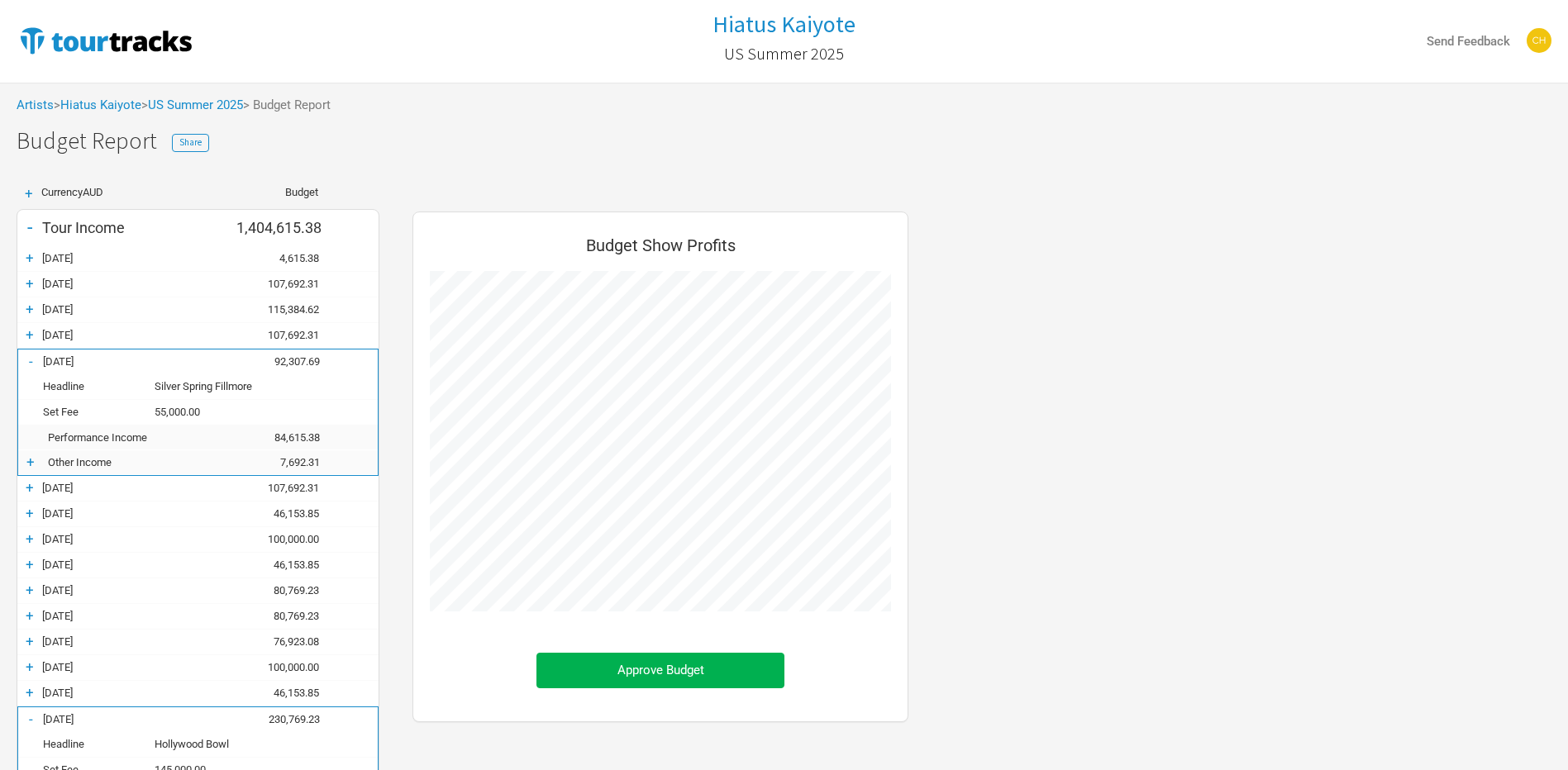
click at [28, 353] on div "-" at bounding box center [30, 360] width 25 height 16
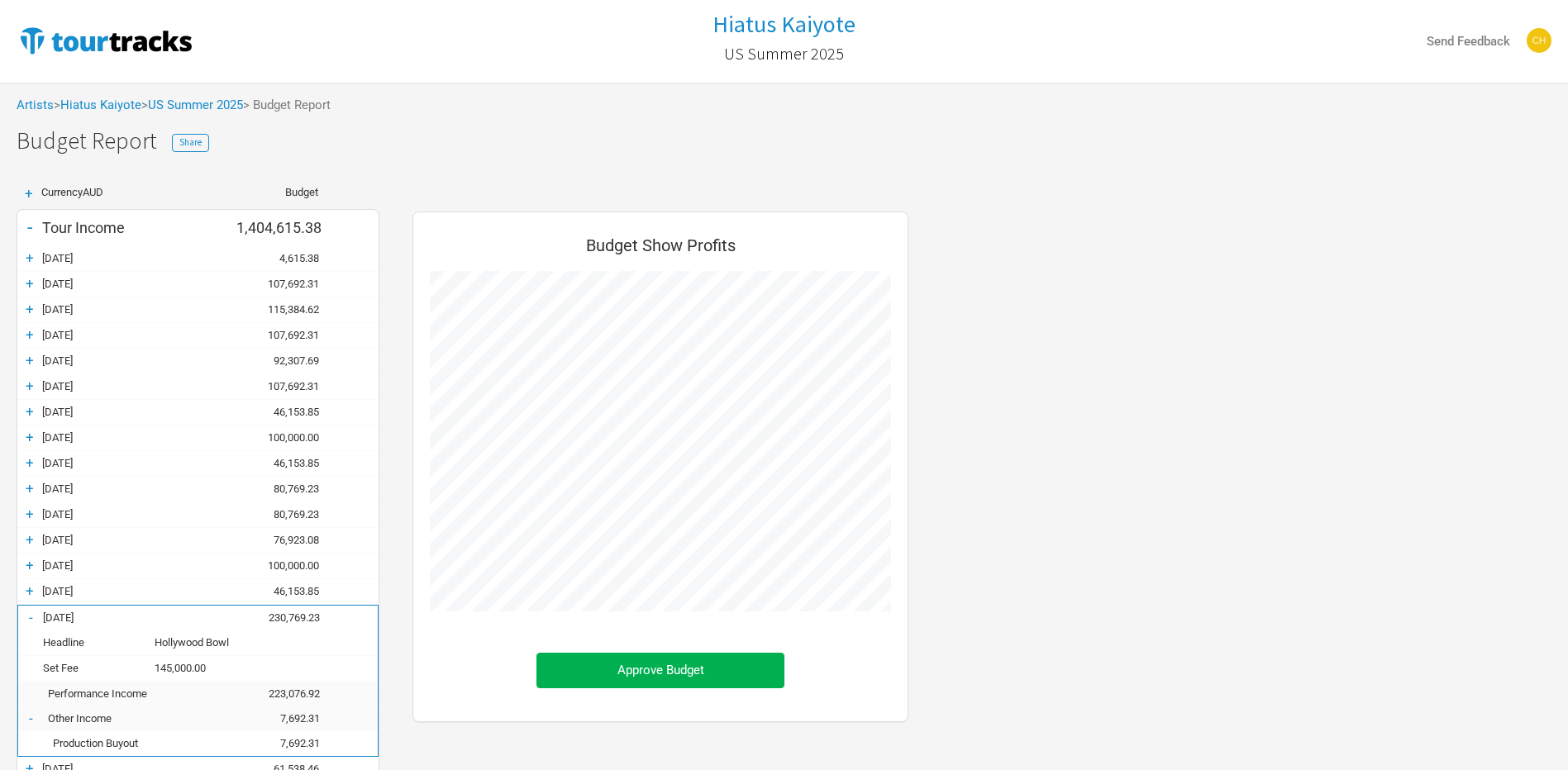
scroll to position [1838, 529]
click at [24, 375] on div "+ [DATE] 107,692.31" at bounding box center [198, 386] width 361 height 25
click at [28, 386] on div "+" at bounding box center [29, 385] width 25 height 16
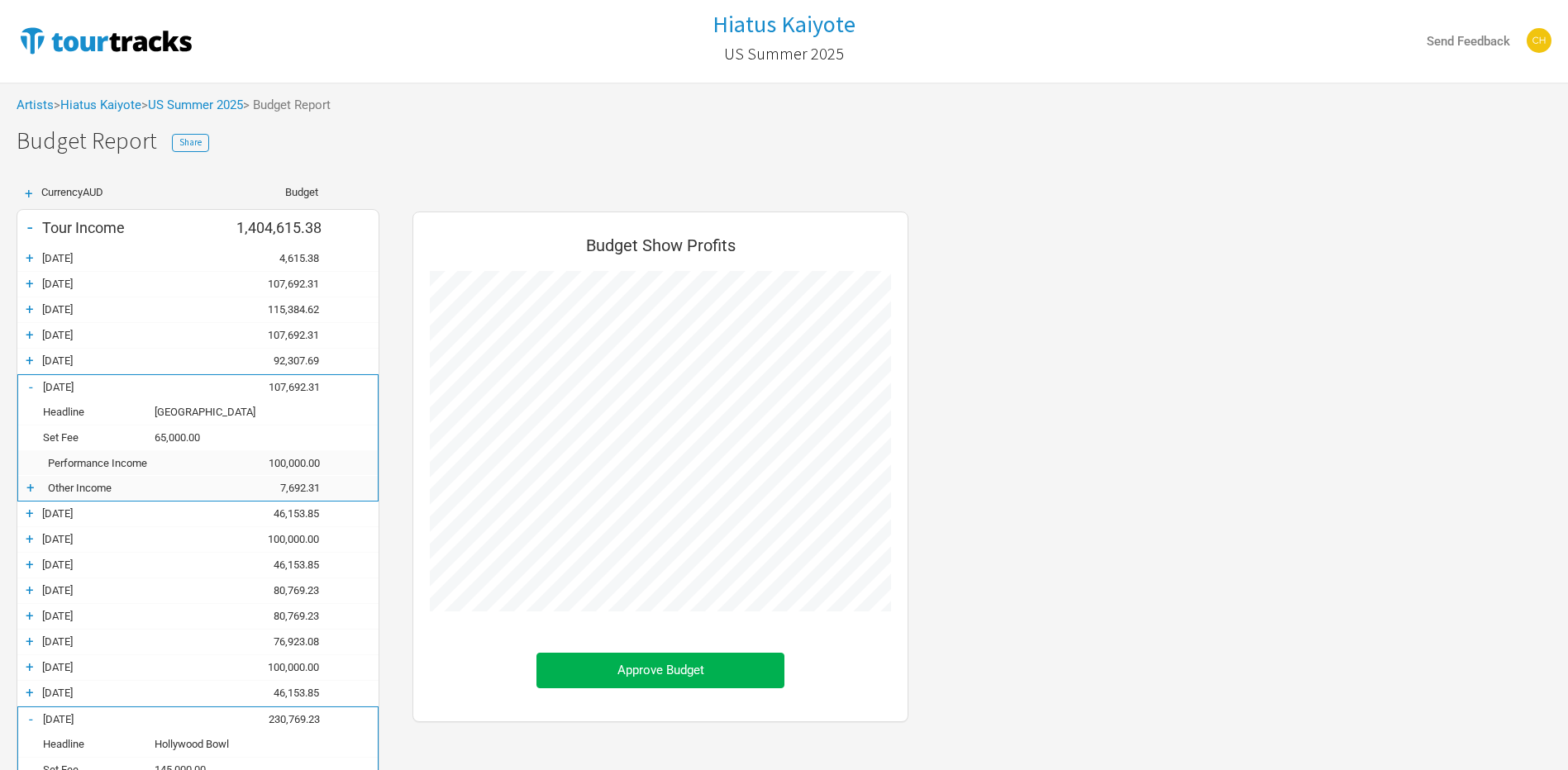
click at [28, 386] on div "-" at bounding box center [30, 386] width 25 height 16
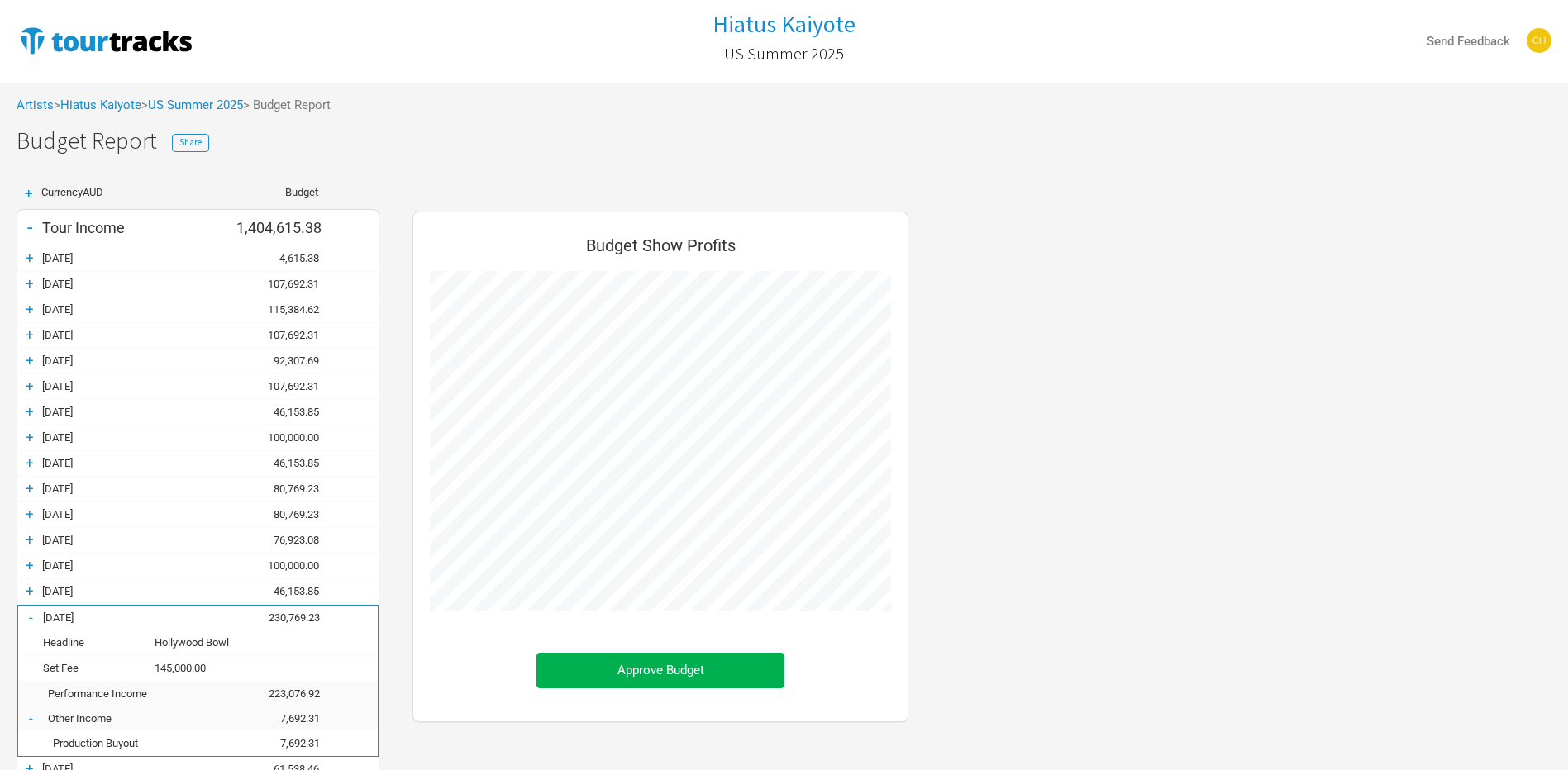
scroll to position [824498, 826022]
click at [30, 255] on div "+" at bounding box center [29, 257] width 25 height 16
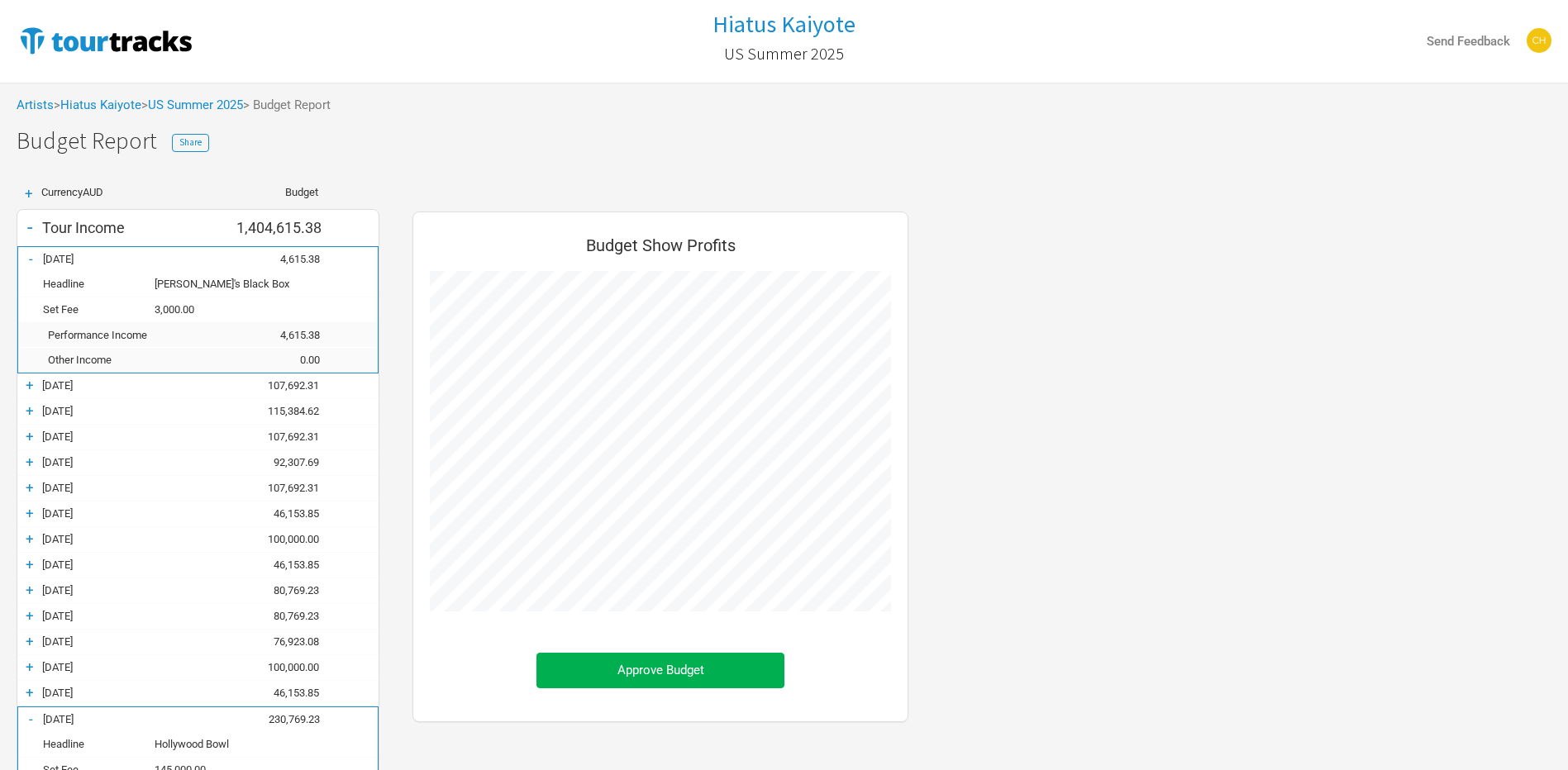
click at [30, 255] on div "-" at bounding box center [30, 258] width 25 height 16
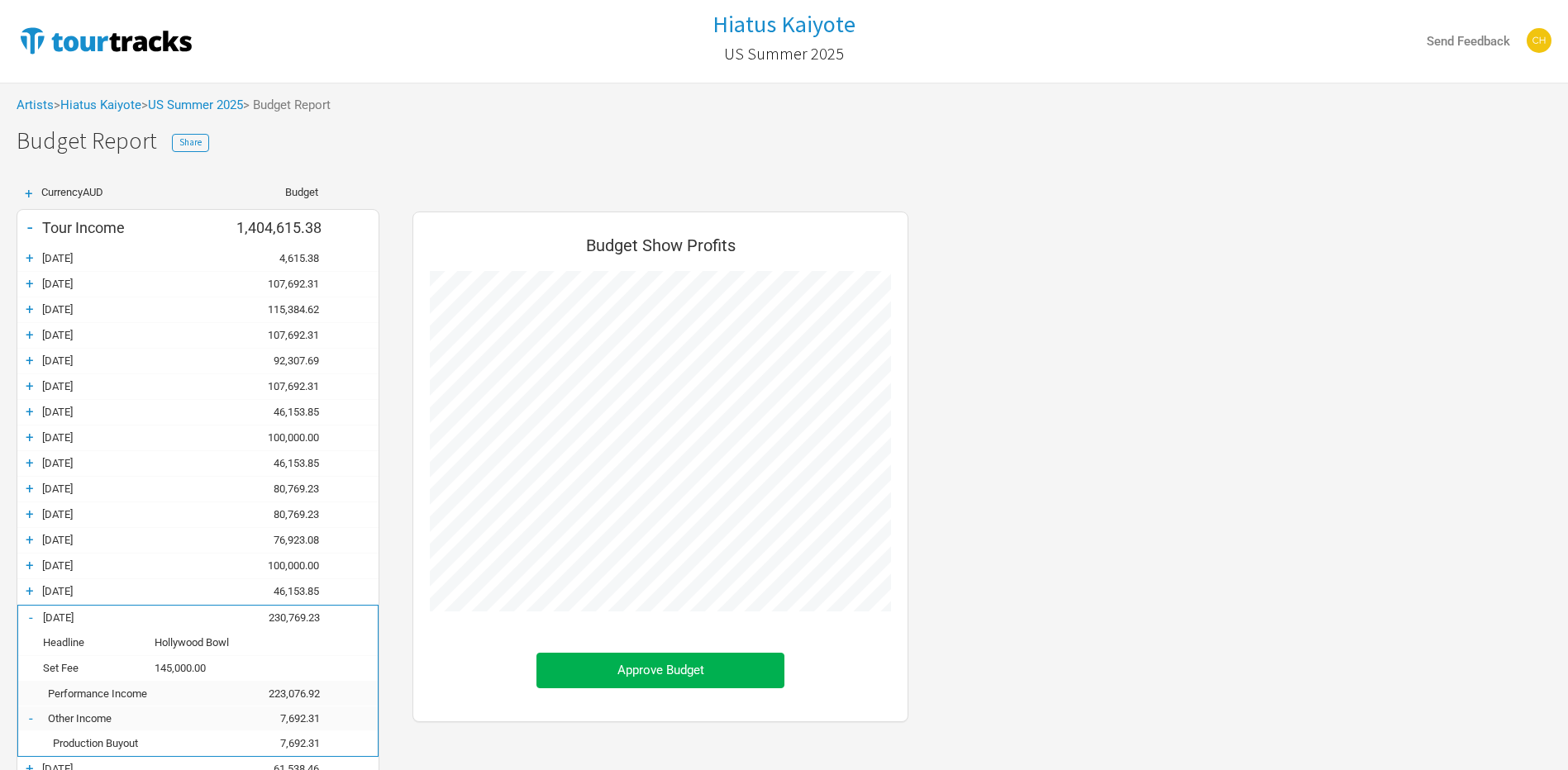
scroll to position [1838, 529]
click at [29, 272] on div "+ [DATE] 107,692.31" at bounding box center [198, 284] width 361 height 25
click at [31, 285] on div "+" at bounding box center [29, 283] width 25 height 16
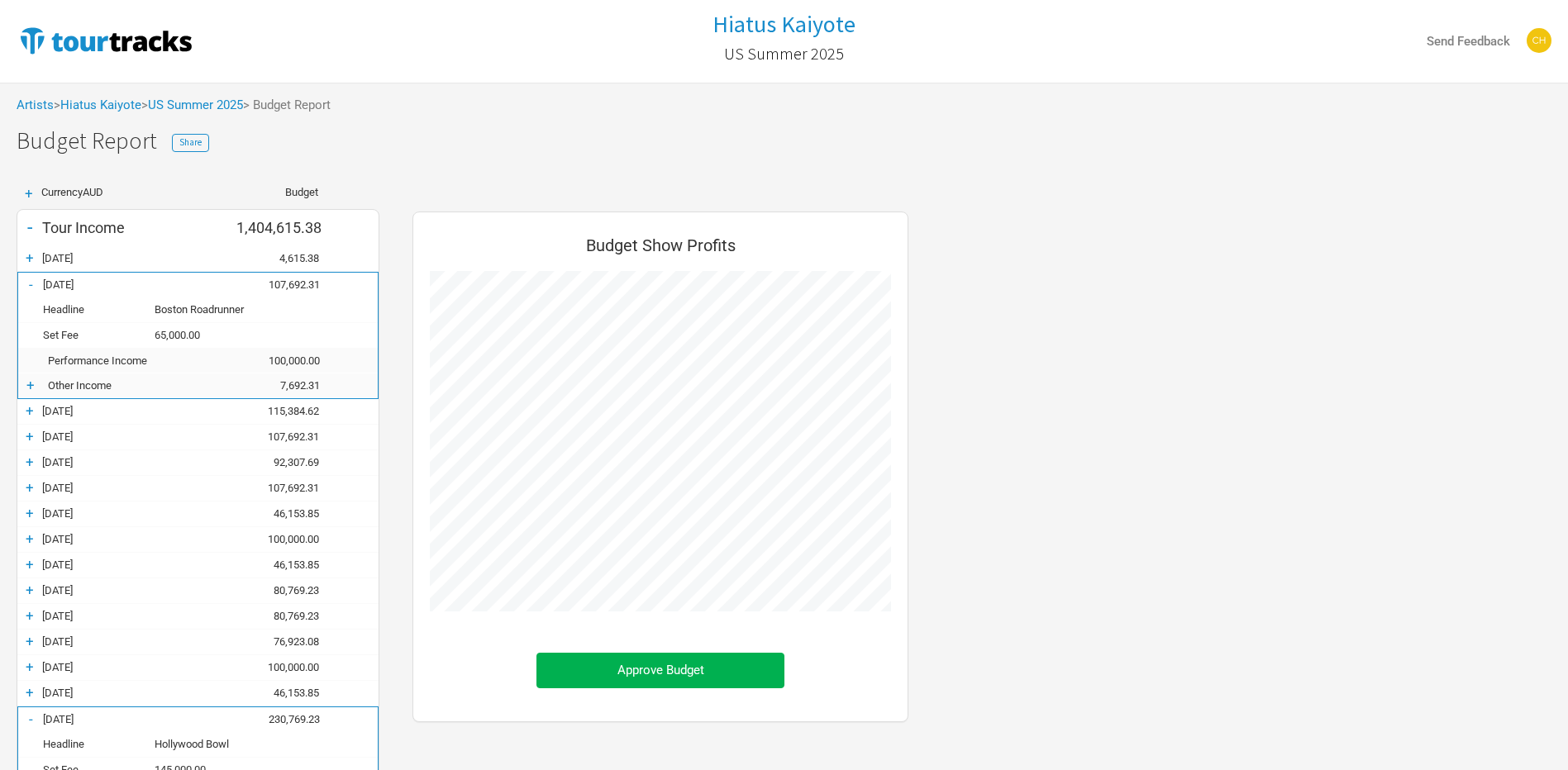
click at [31, 285] on div "-" at bounding box center [30, 284] width 25 height 16
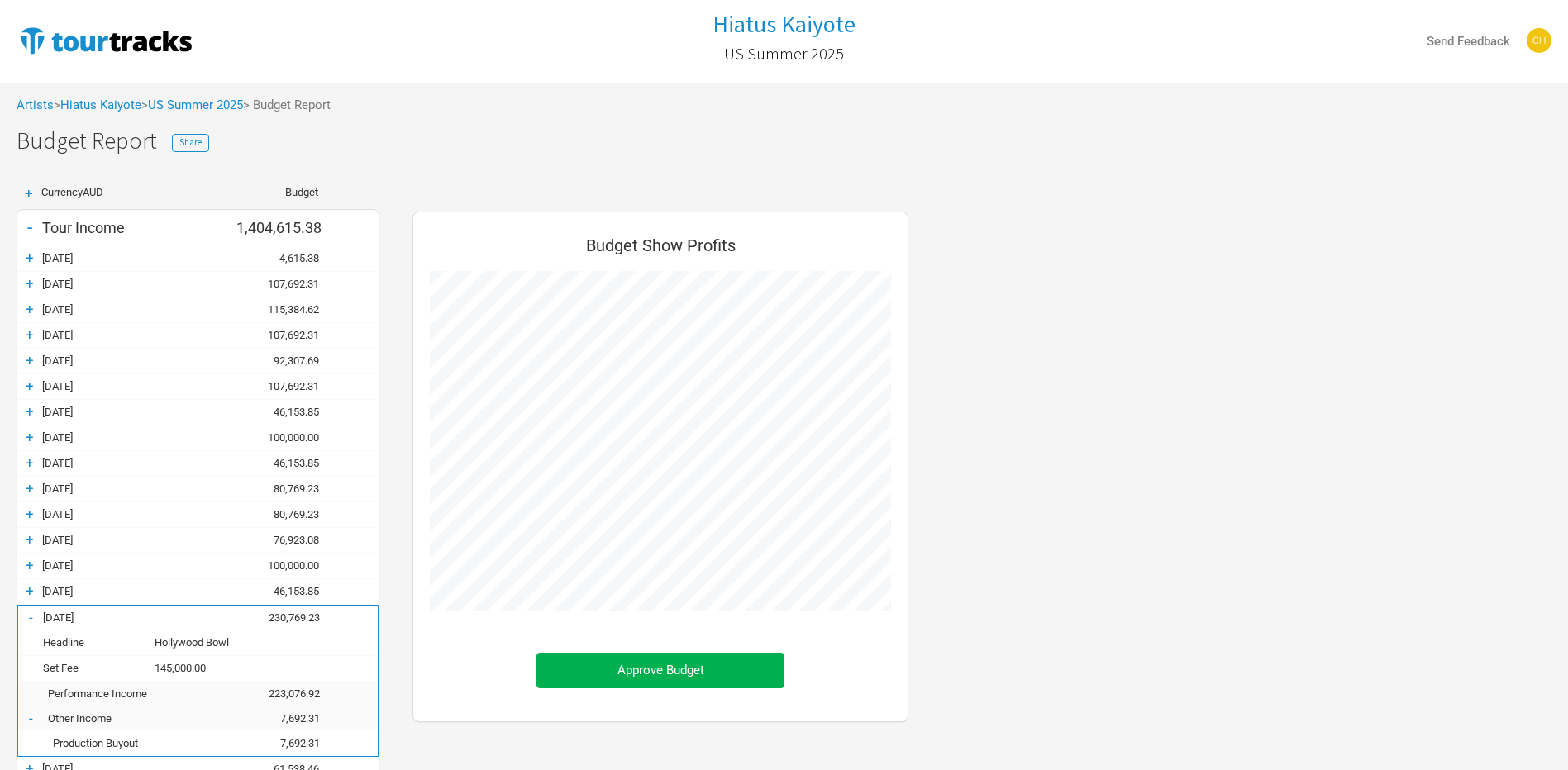
click at [32, 494] on div "+" at bounding box center [29, 488] width 25 height 16
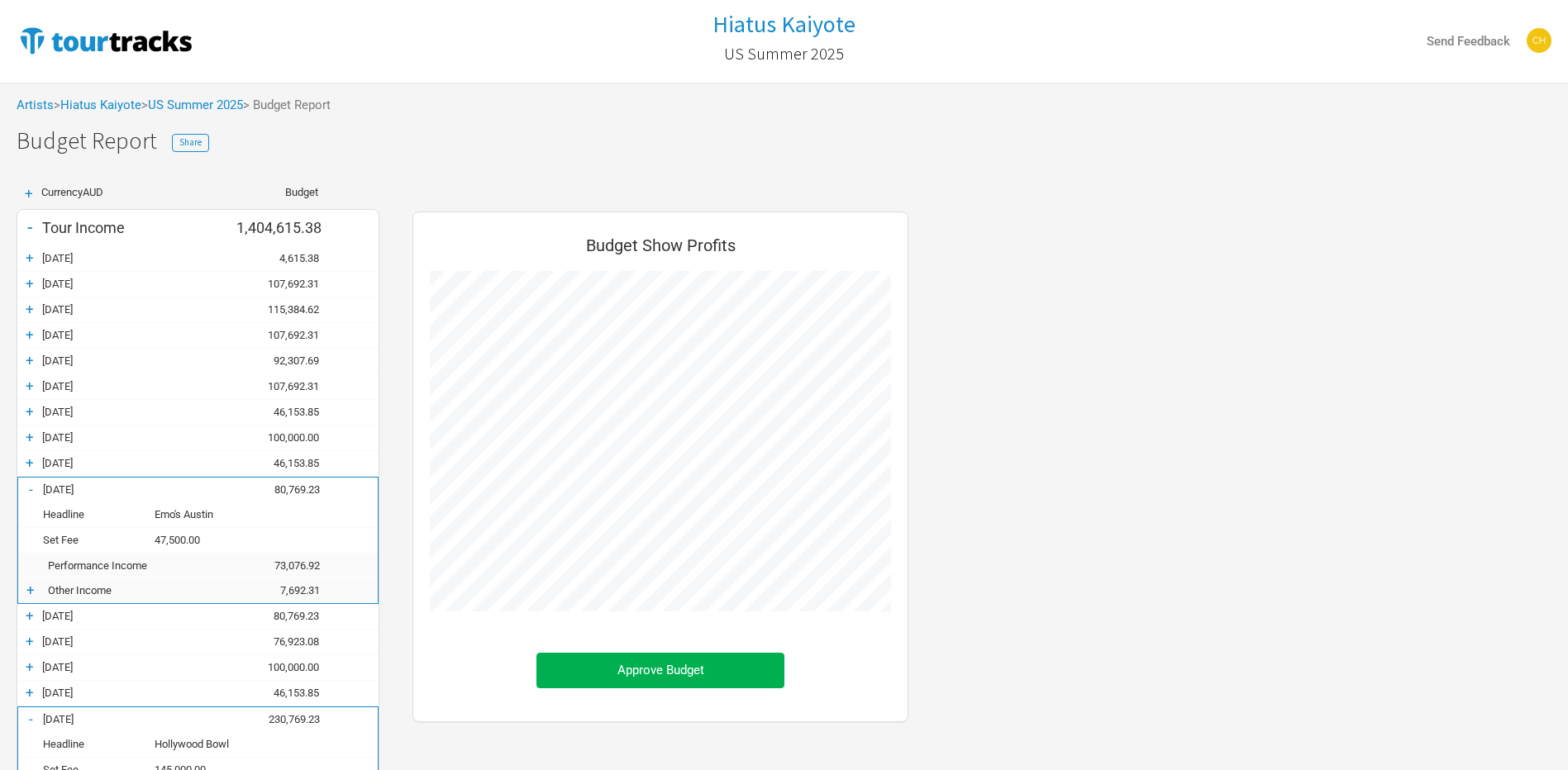
click at [33, 596] on div "+" at bounding box center [30, 590] width 25 height 16
click at [33, 596] on div "-" at bounding box center [30, 590] width 25 height 16
click at [33, 596] on div "+" at bounding box center [30, 590] width 25 height 16
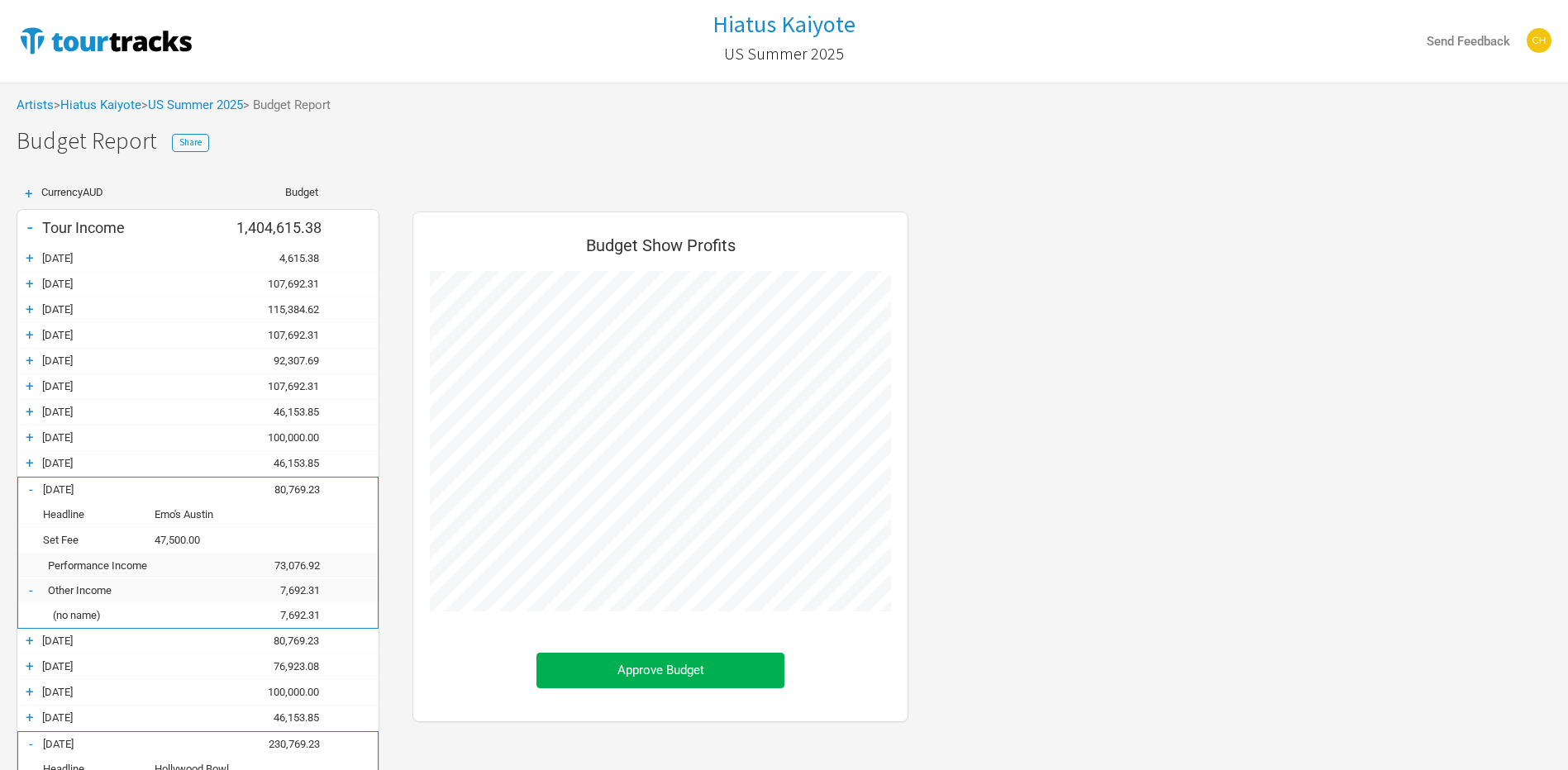
scroll to position [824371, 826022]
click at [33, 596] on div "-" at bounding box center [30, 590] width 25 height 16
click at [28, 589] on div "+" at bounding box center [30, 590] width 25 height 16
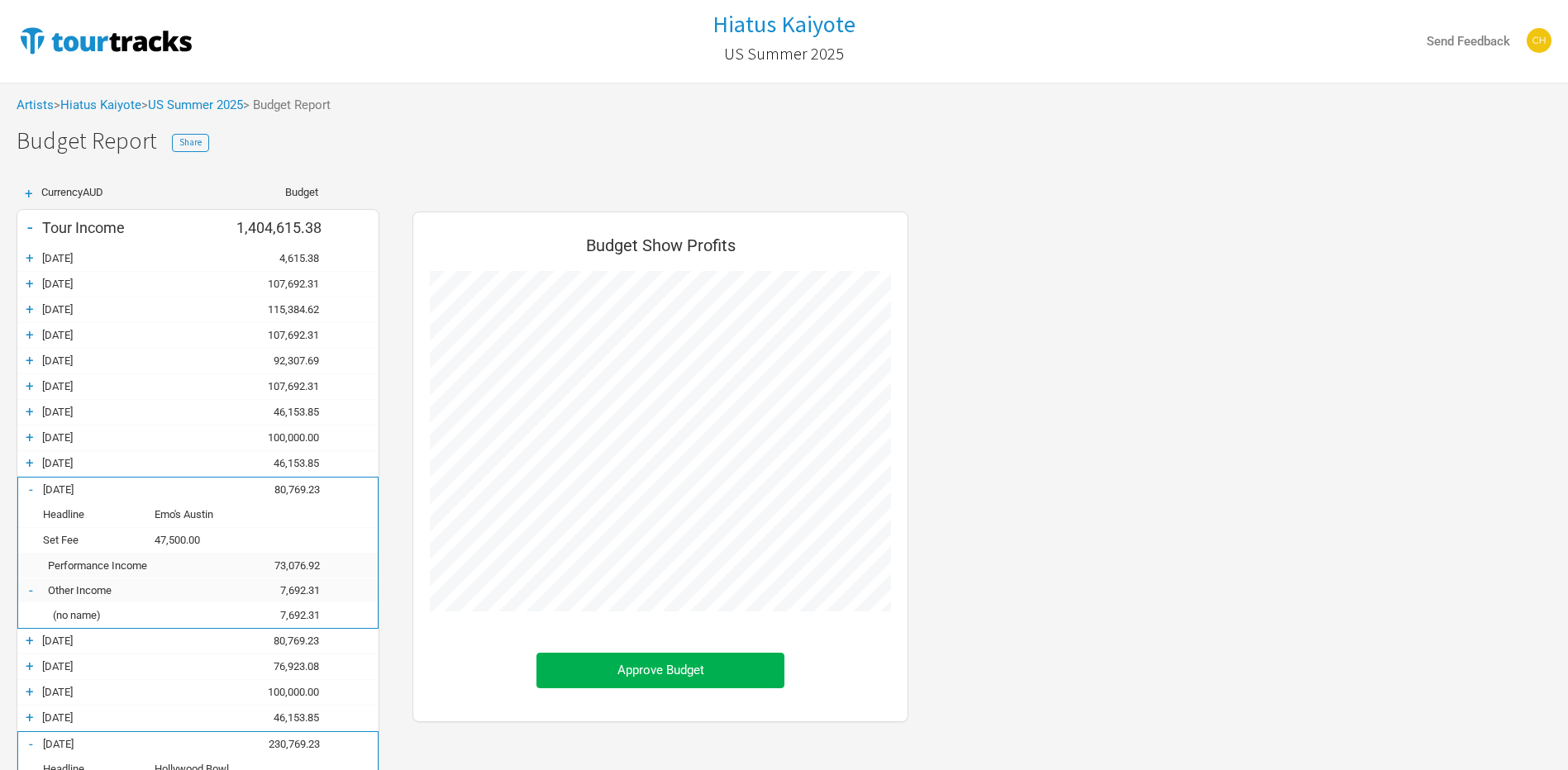
click at [28, 589] on div "-" at bounding box center [30, 590] width 25 height 16
click at [28, 484] on div "-" at bounding box center [30, 489] width 25 height 16
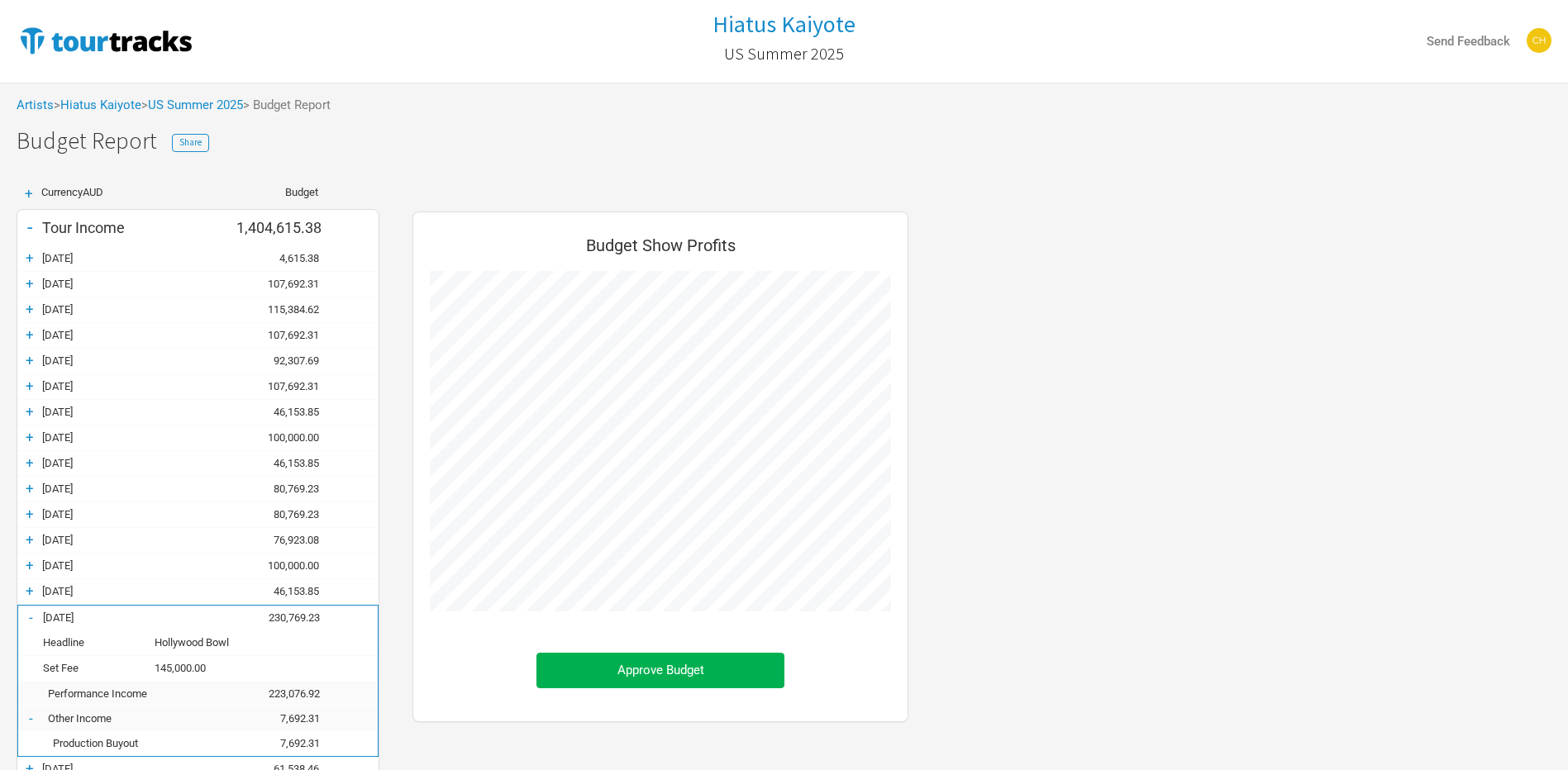
click at [34, 510] on div "+" at bounding box center [29, 514] width 25 height 16
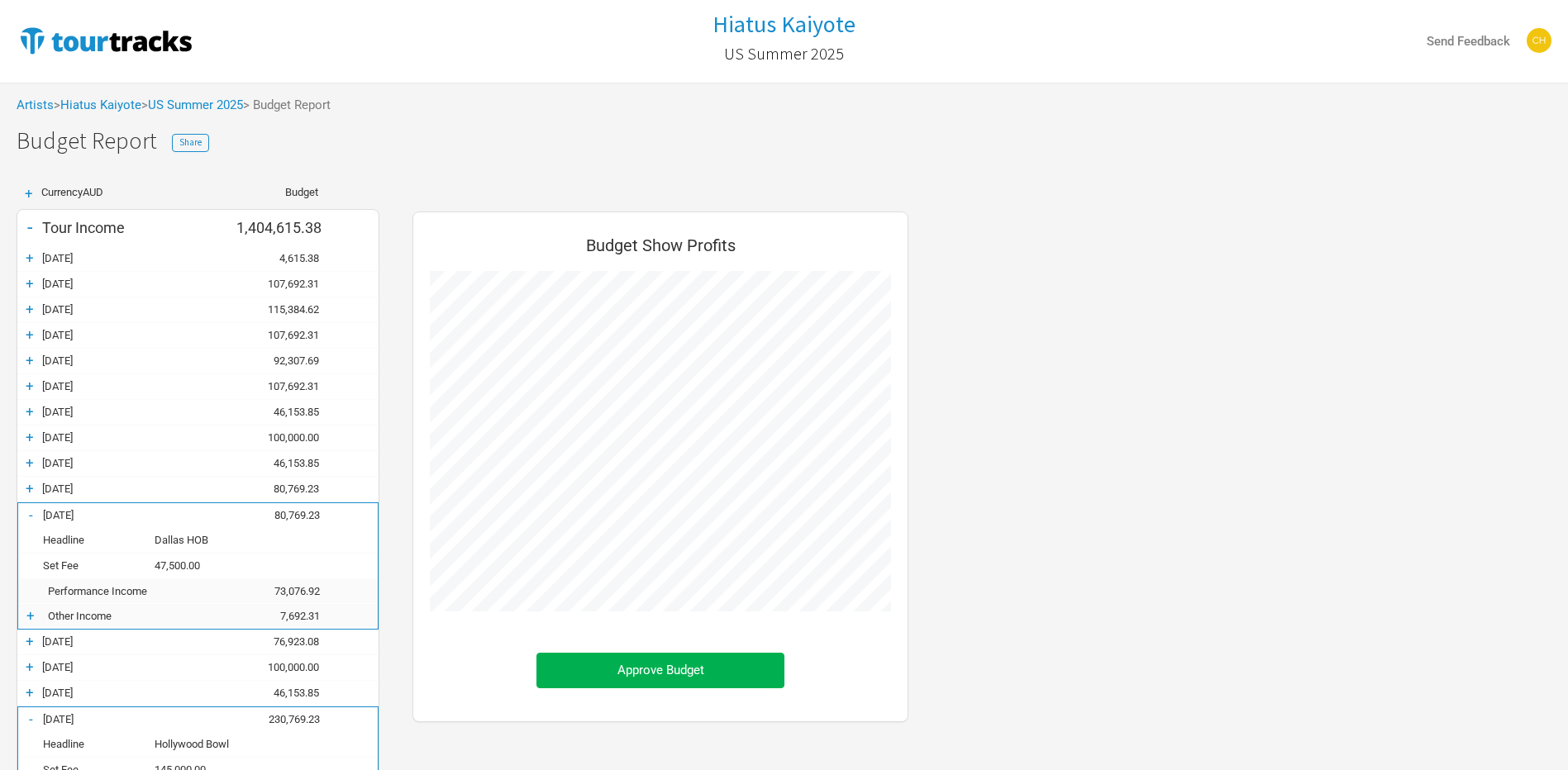
scroll to position [824396, 826022]
click at [28, 259] on div "+" at bounding box center [29, 257] width 25 height 16
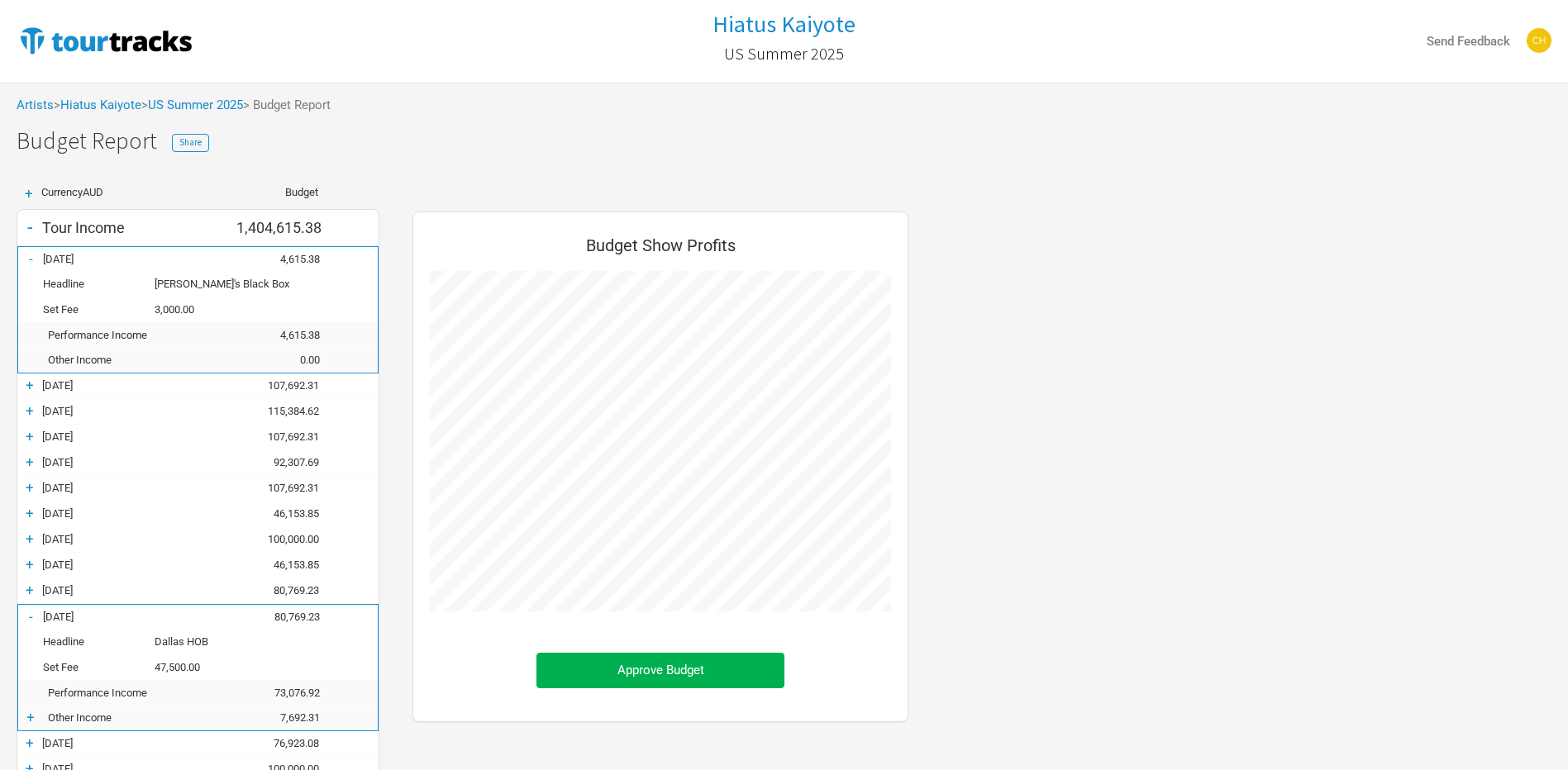
click at [32, 379] on div "+" at bounding box center [29, 385] width 25 height 16
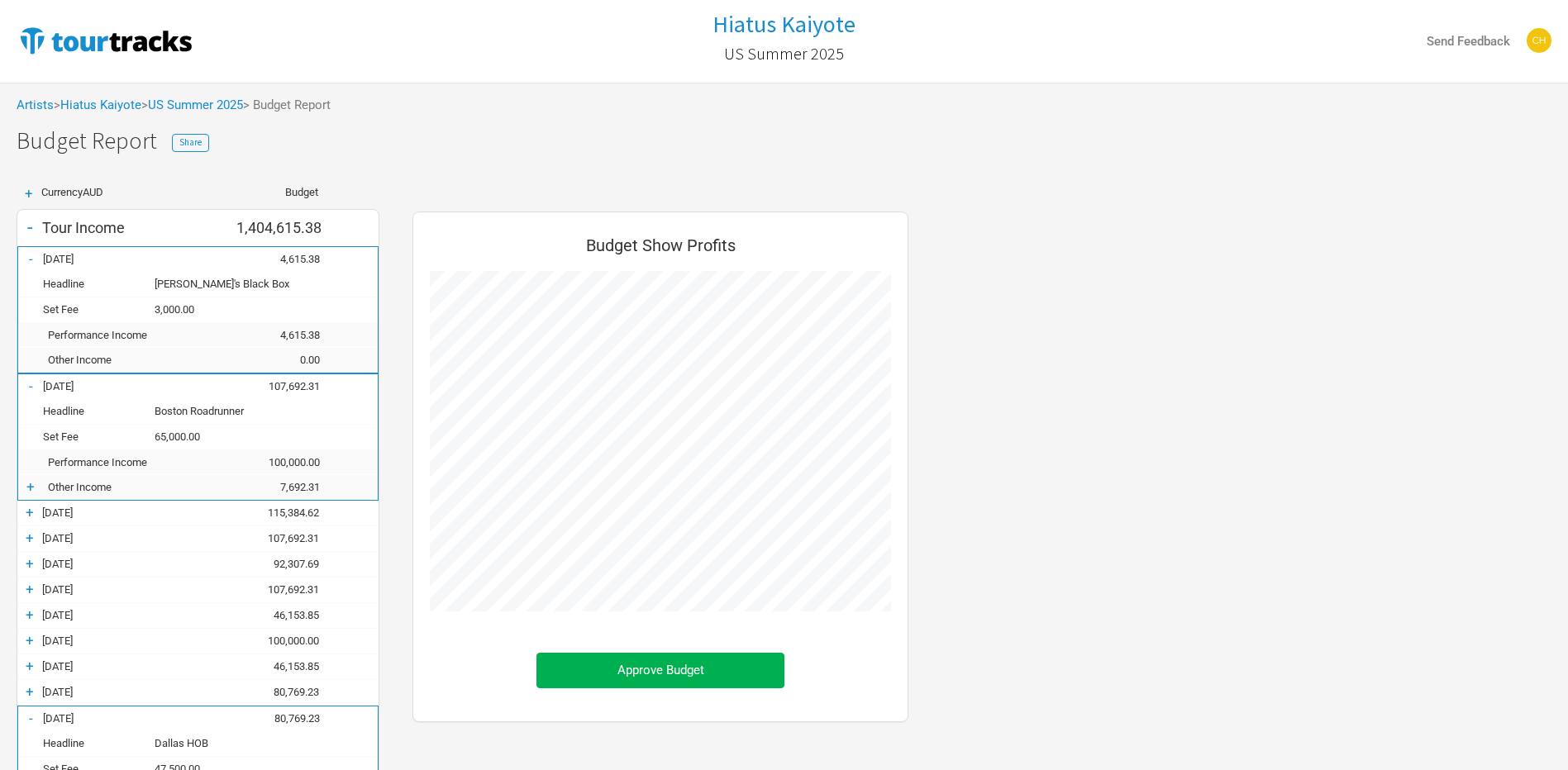
scroll to position [2144, 529]
click at [30, 510] on div "+" at bounding box center [29, 512] width 25 height 16
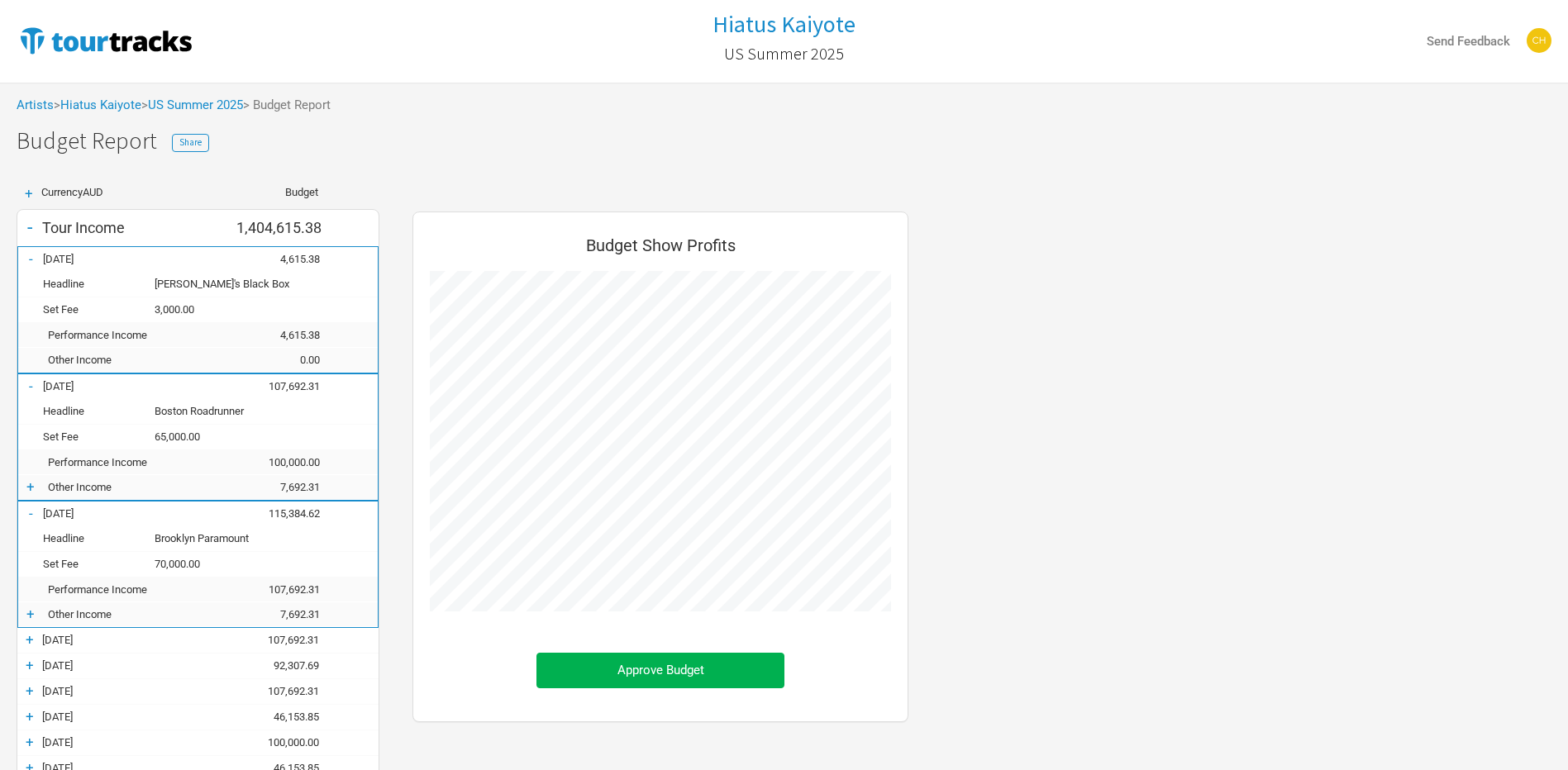
scroll to position [2245, 529]
drag, startPoint x: 28, startPoint y: 643, endPoint x: 32, endPoint y: 627, distance: 16.5
click at [28, 643] on div "+" at bounding box center [29, 639] width 25 height 16
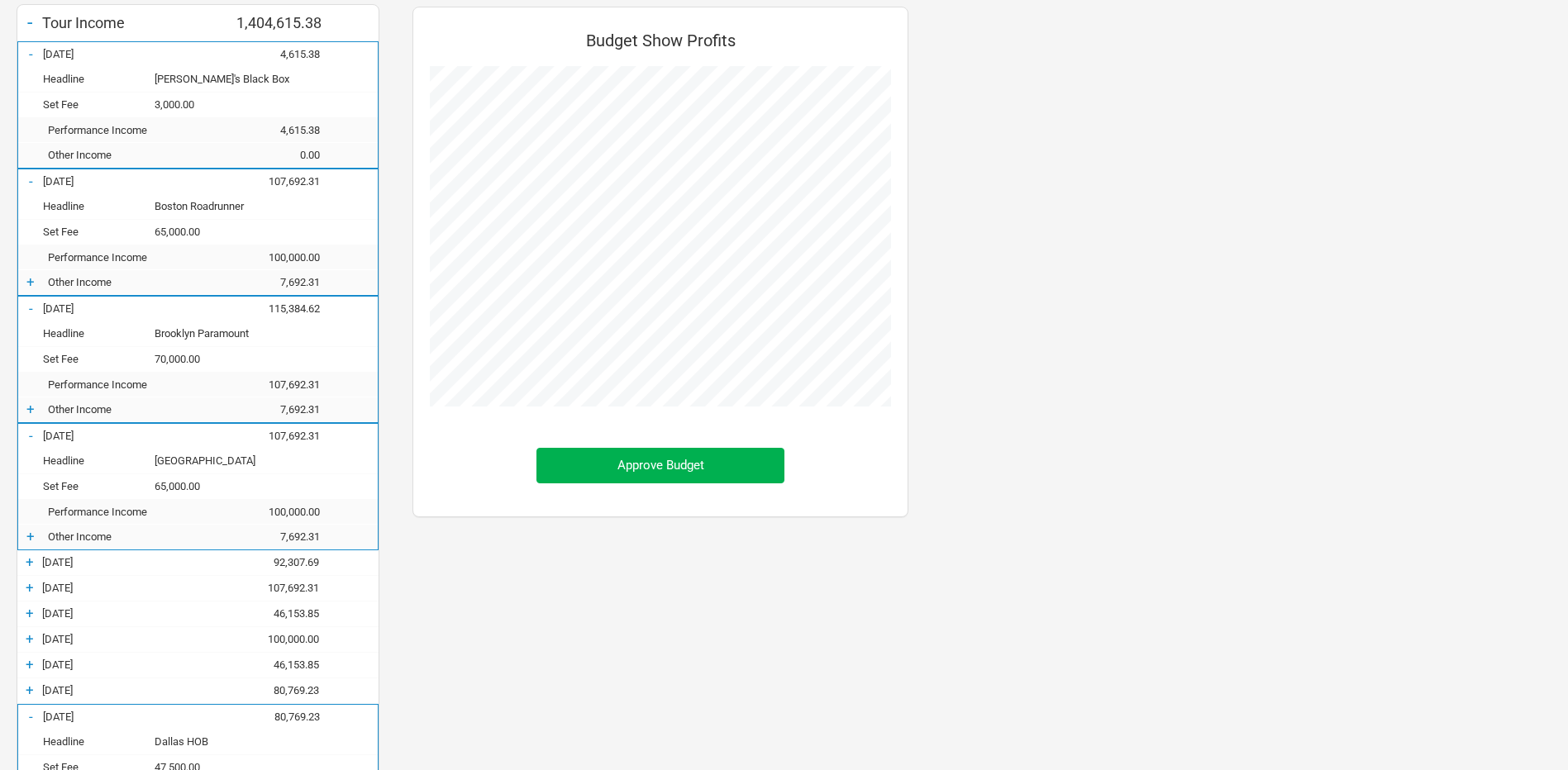
scroll to position [248, 0]
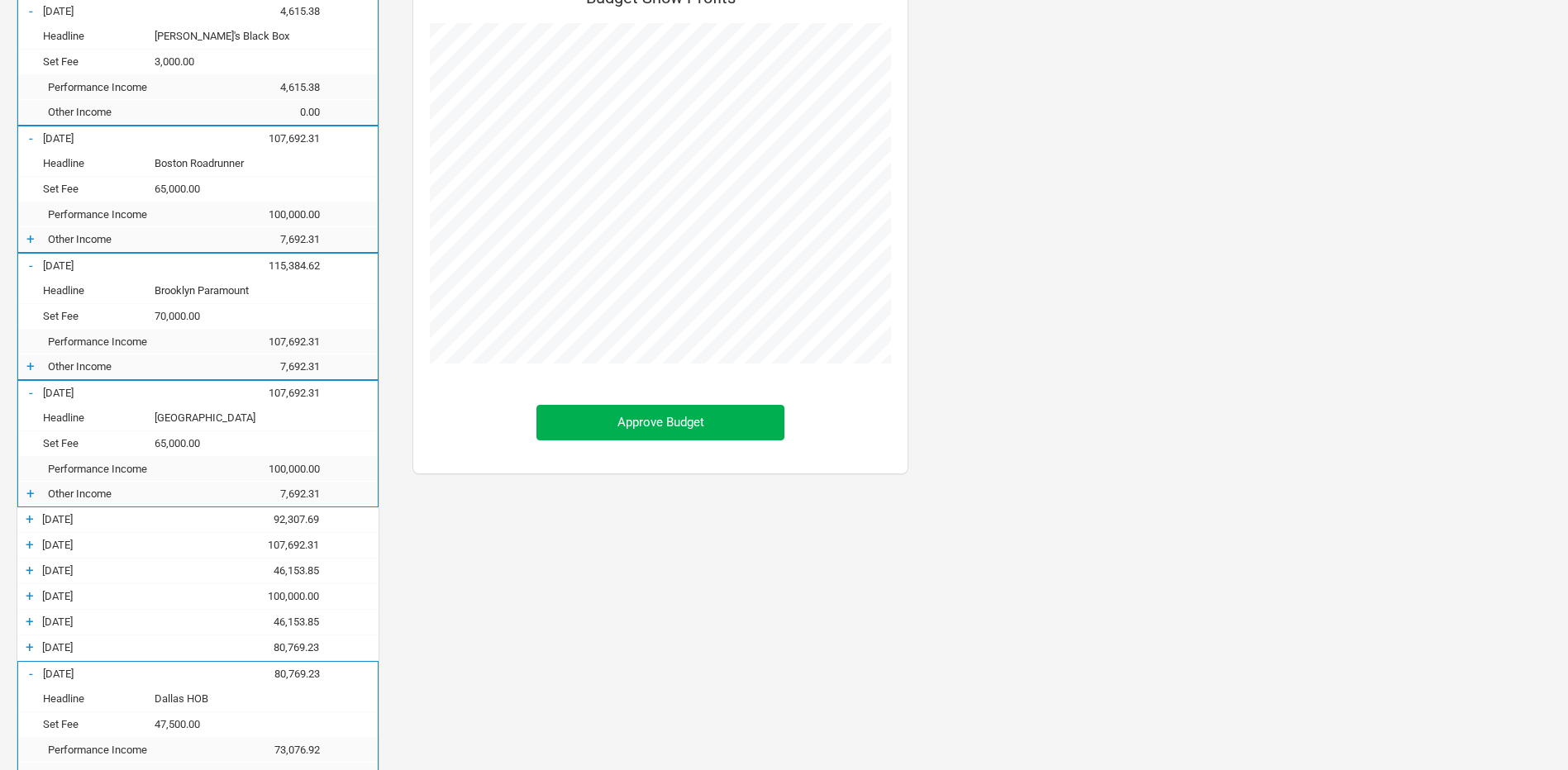
click at [34, 519] on div "+" at bounding box center [29, 518] width 25 height 16
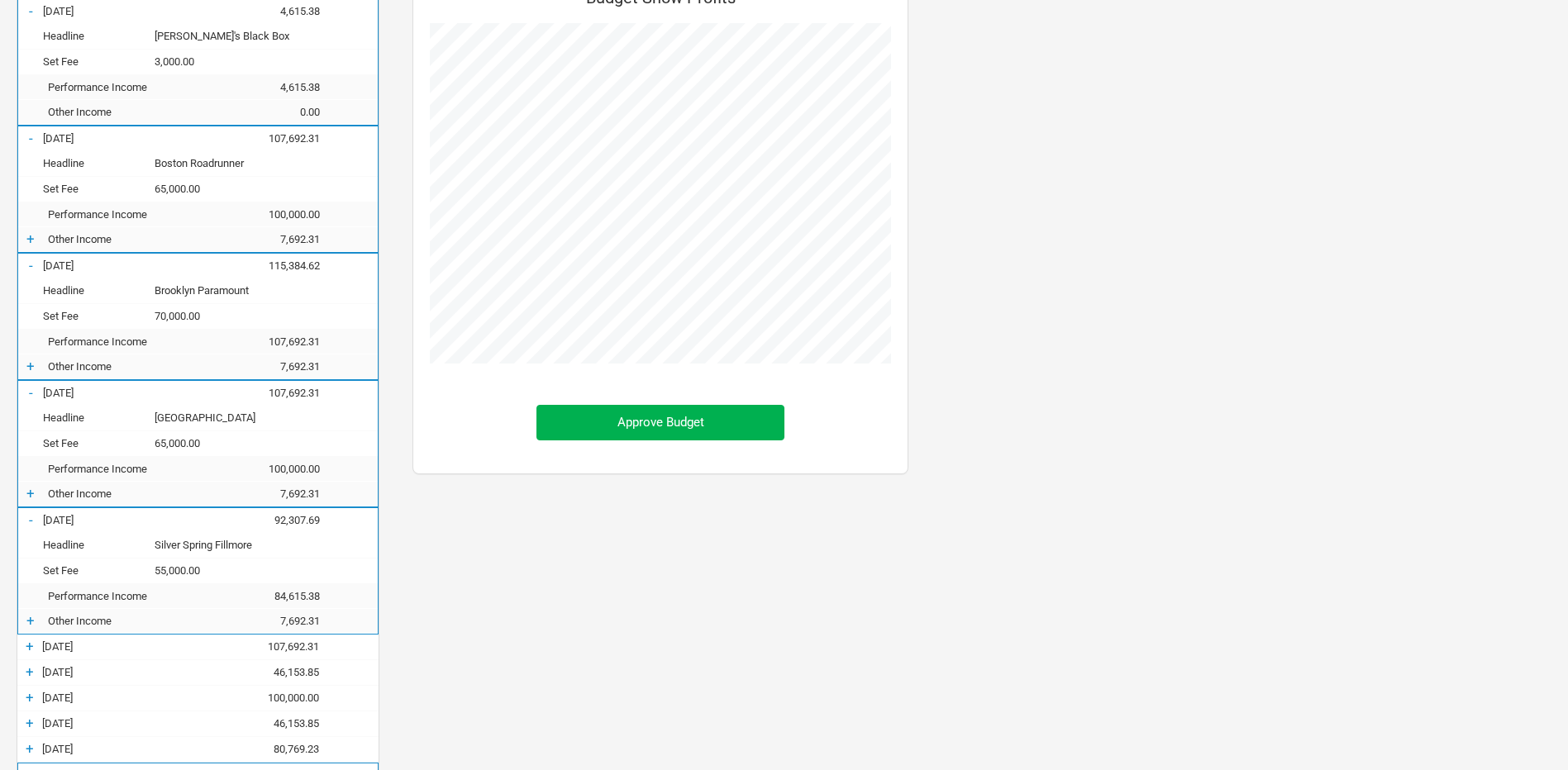
scroll to position [2449, 529]
drag, startPoint x: 28, startPoint y: 644, endPoint x: 45, endPoint y: 645, distance: 17.0
click at [28, 644] on div "+" at bounding box center [29, 646] width 25 height 16
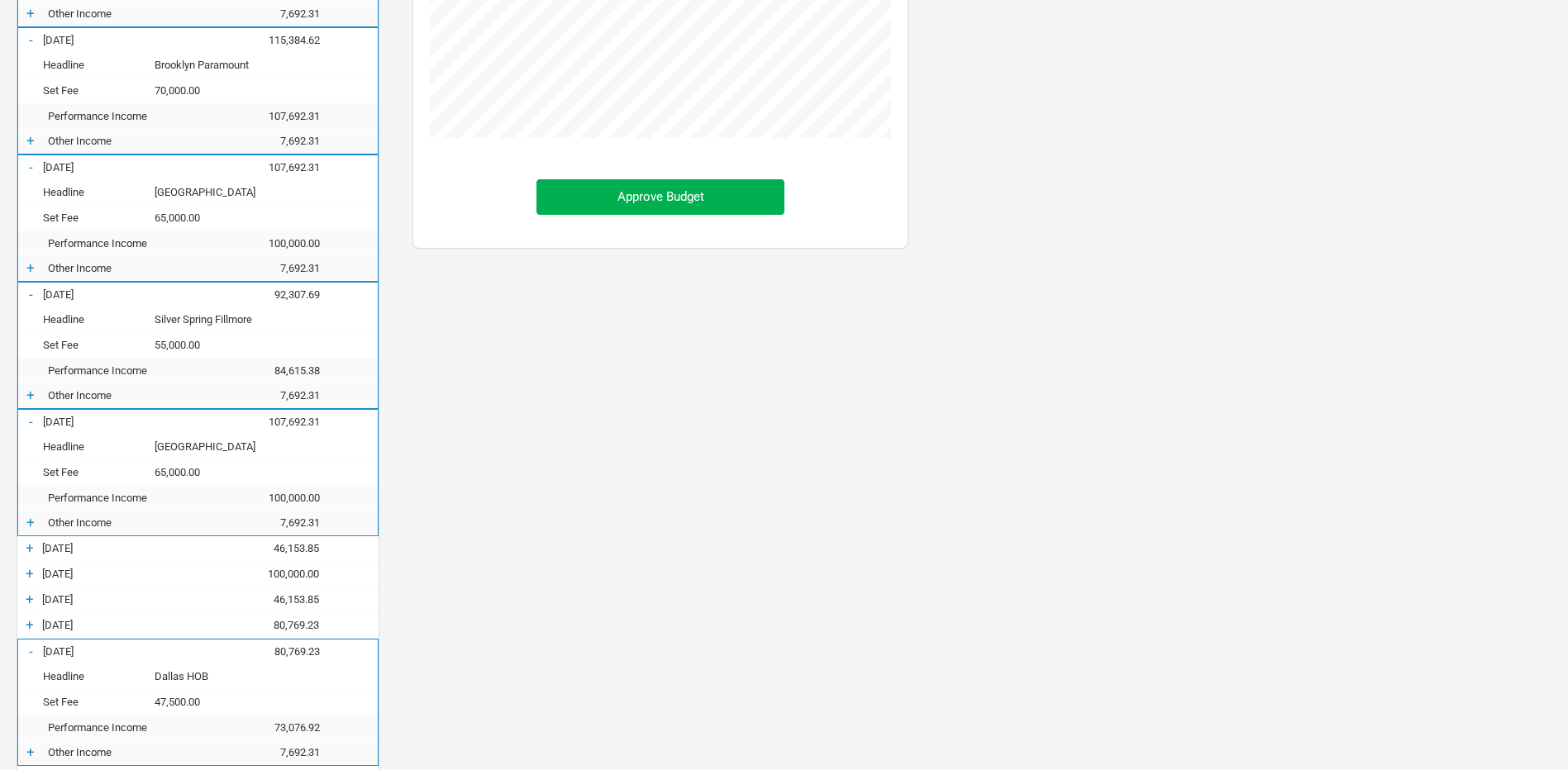
scroll to position [496, 0]
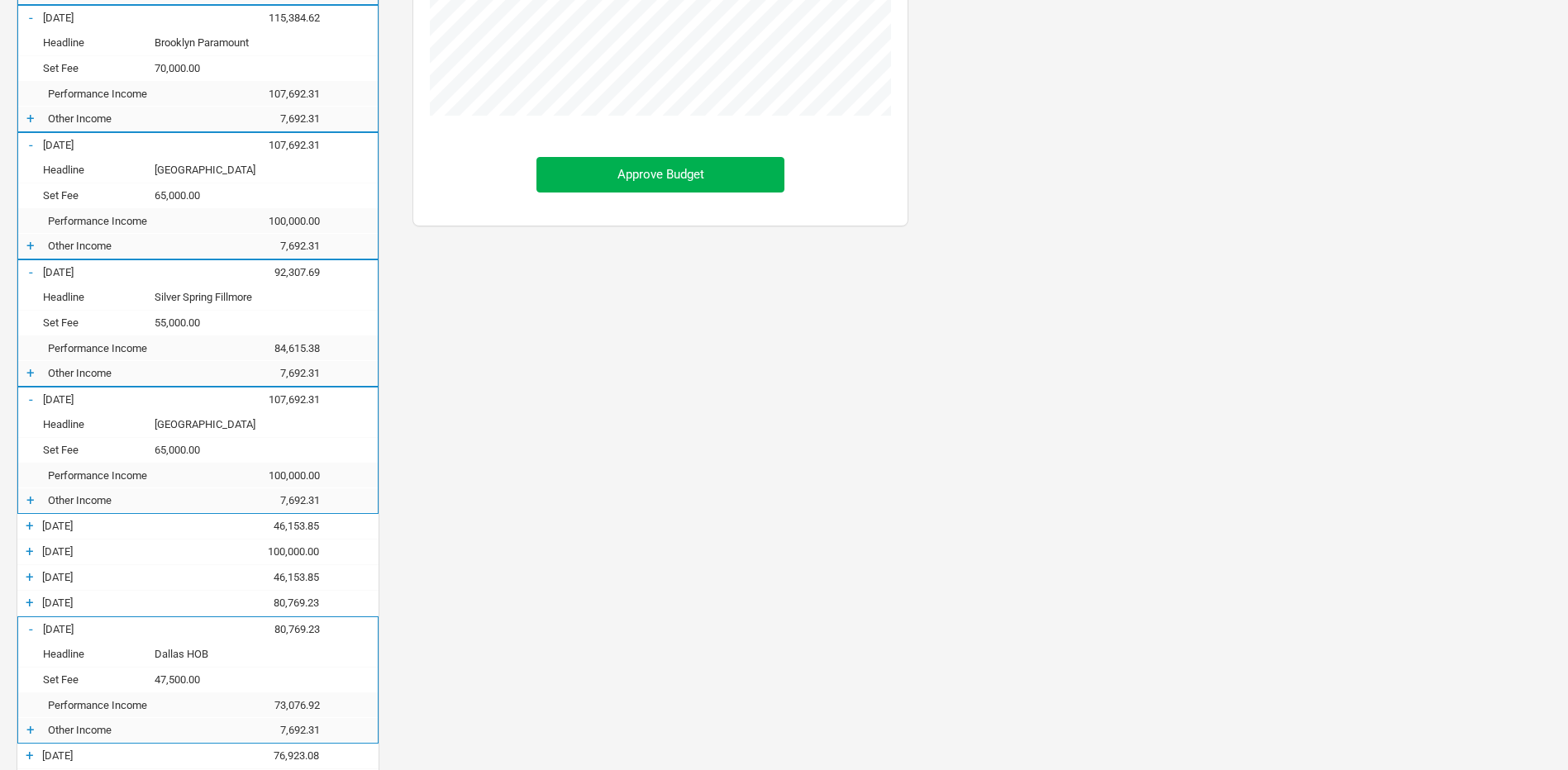
click at [26, 526] on div "+" at bounding box center [29, 525] width 25 height 16
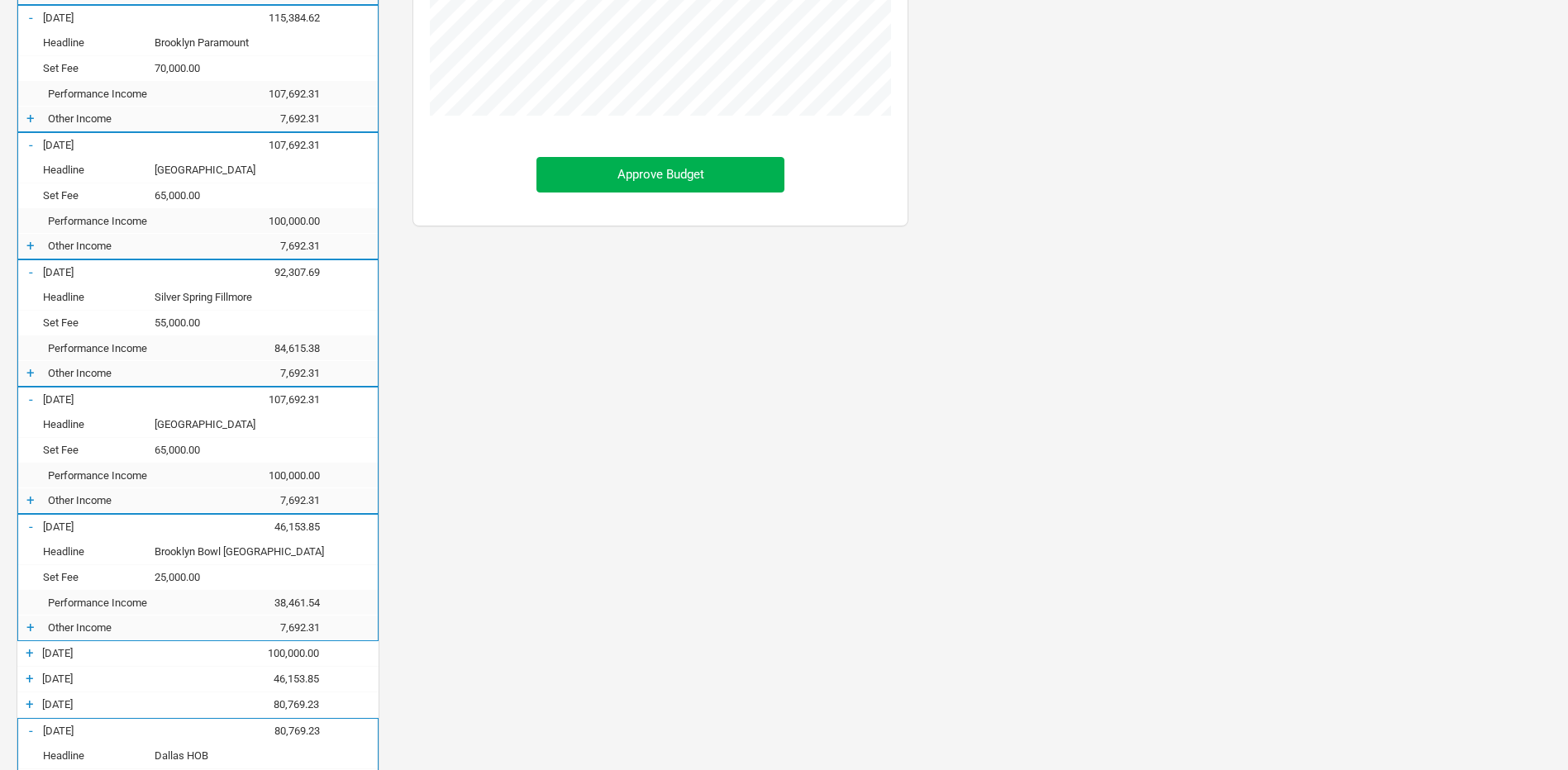
scroll to position [744, 0]
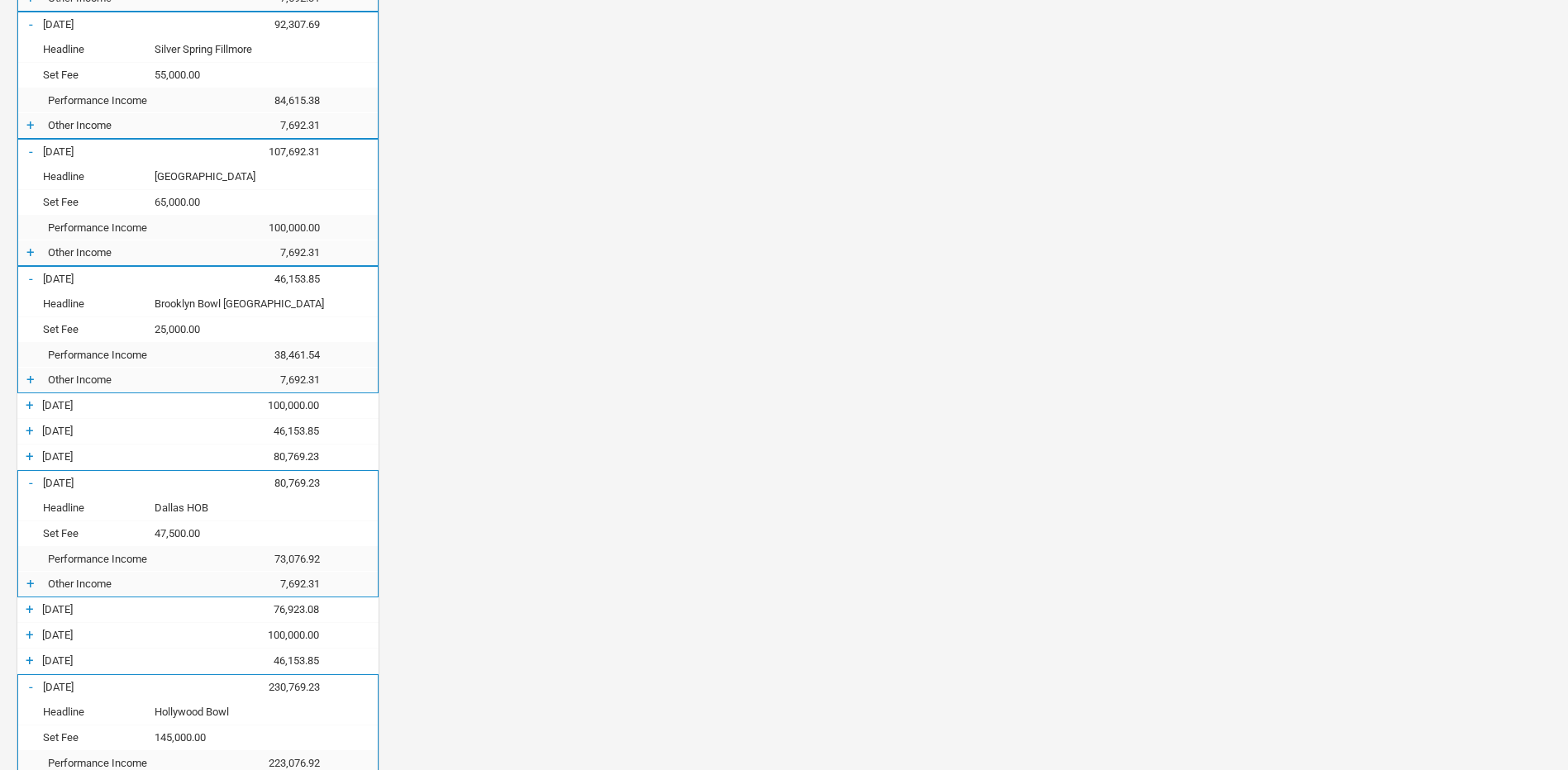
click at [28, 404] on div "+" at bounding box center [29, 404] width 25 height 16
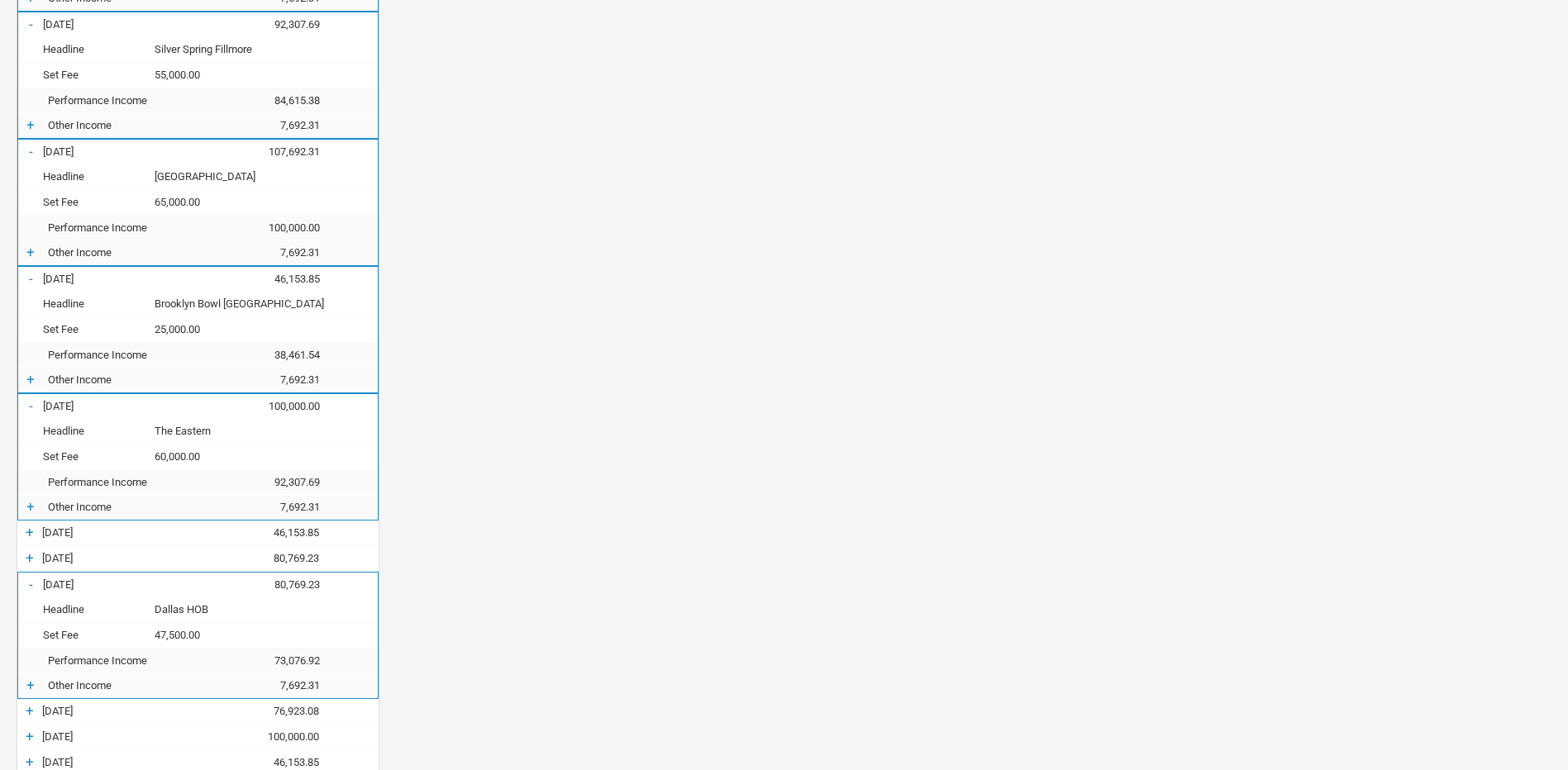
scroll to position [2753, 529]
click at [32, 527] on div "+" at bounding box center [29, 532] width 25 height 16
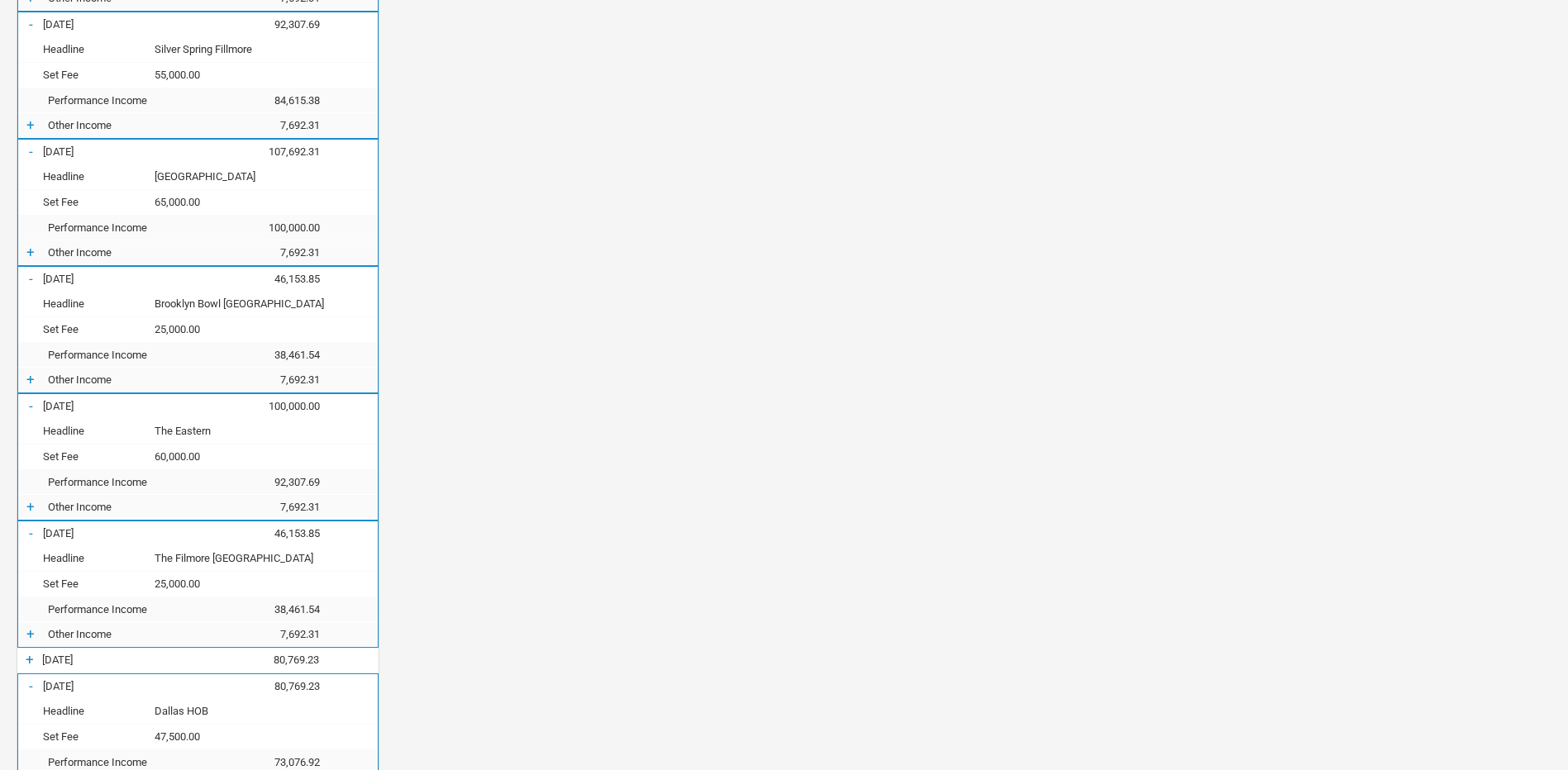
scroll to position [2855, 529]
click at [30, 661] on div "+" at bounding box center [29, 659] width 25 height 16
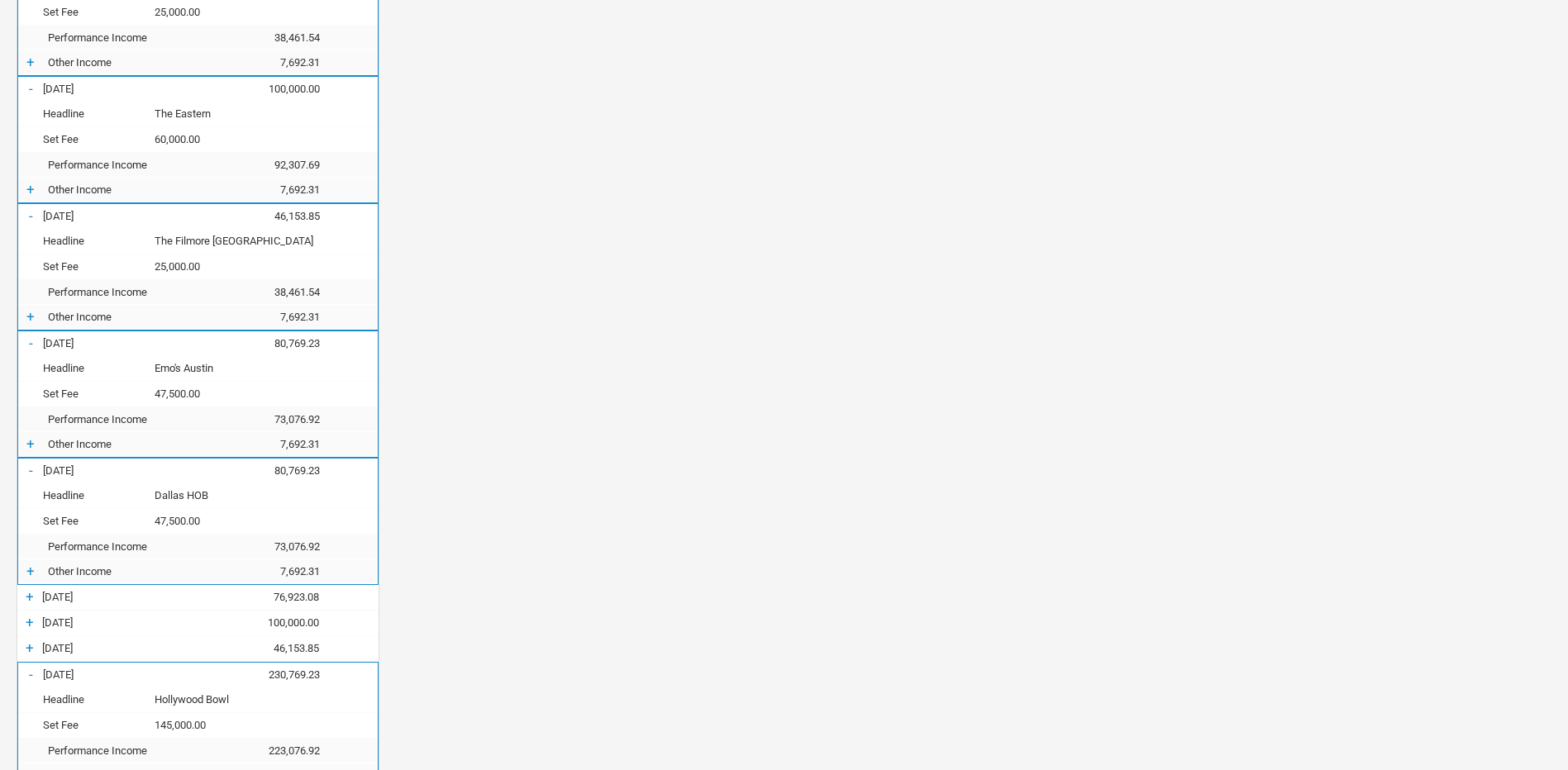
scroll to position [1240, 0]
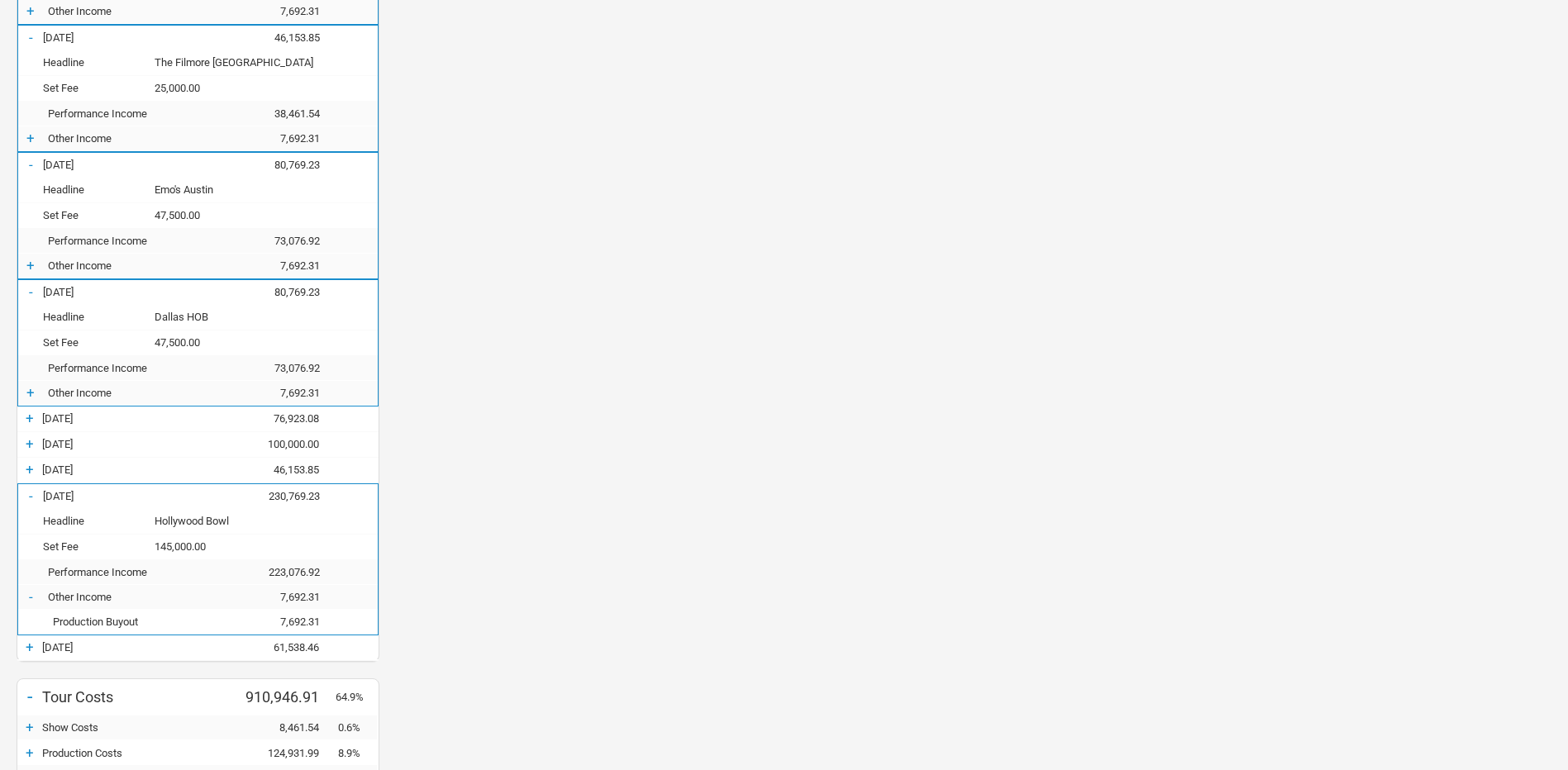
click at [37, 422] on div "+" at bounding box center [29, 417] width 25 height 16
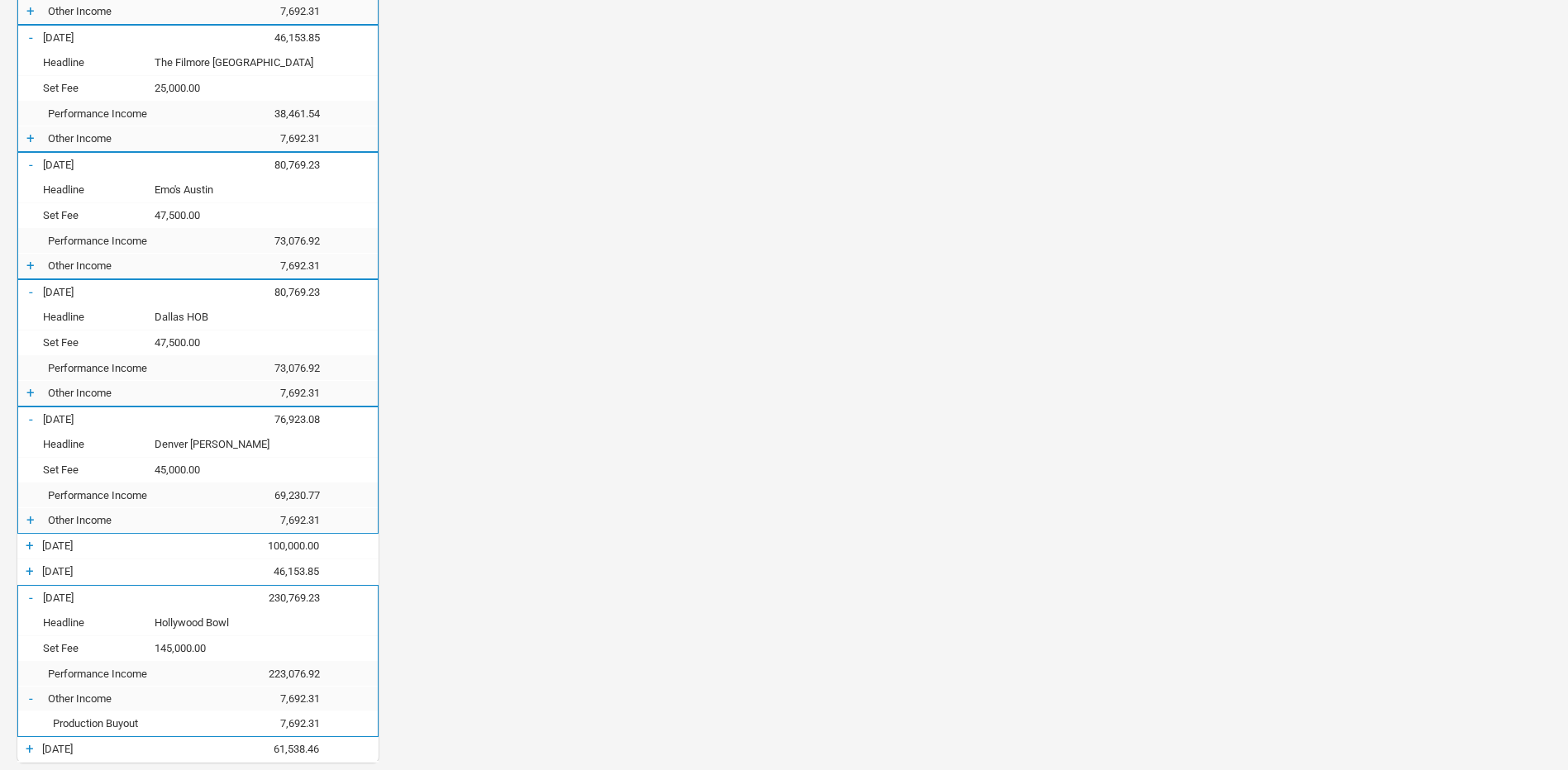
scroll to position [3058, 529]
click at [29, 549] on div "+" at bounding box center [29, 545] width 25 height 16
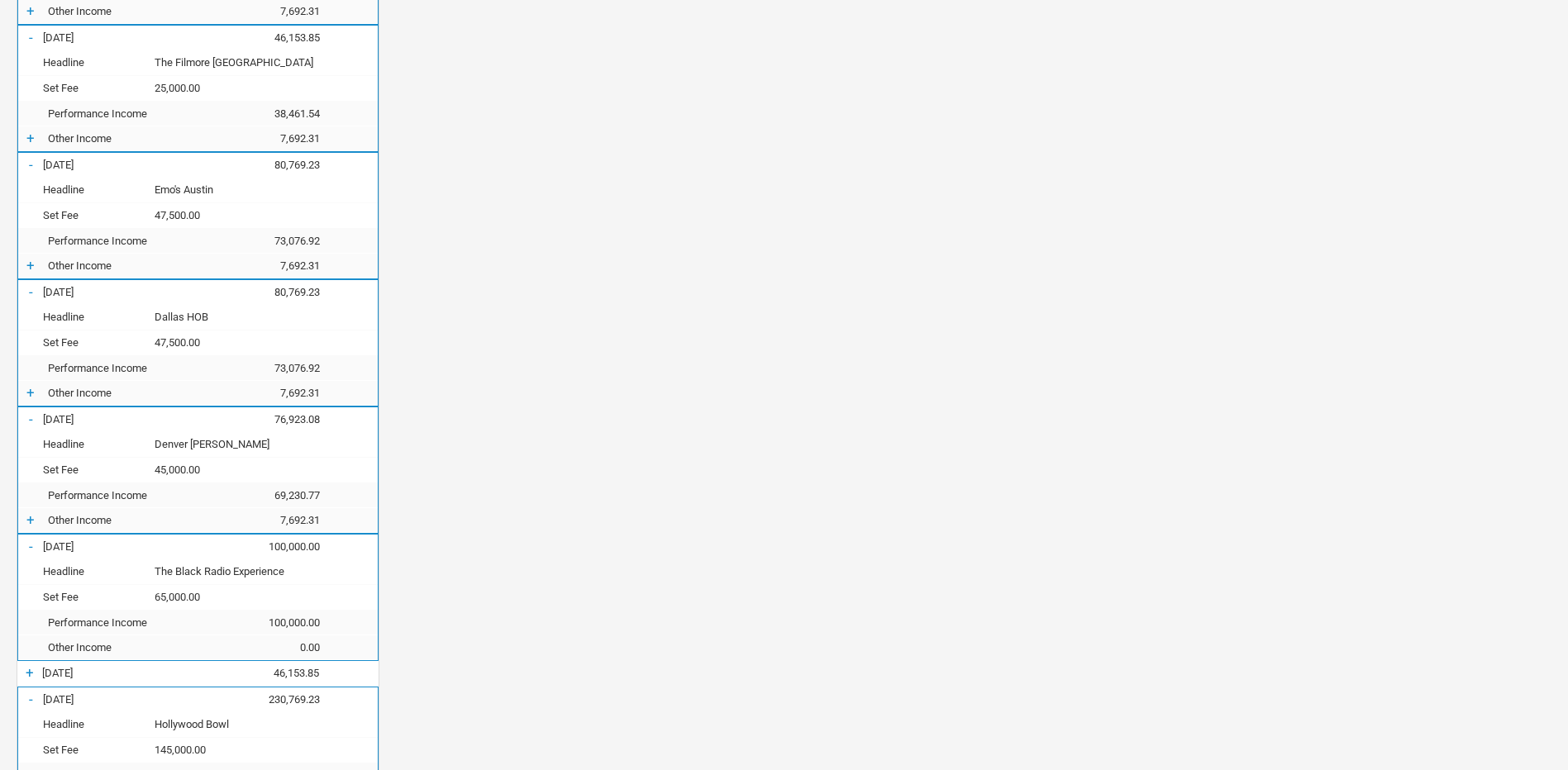
scroll to position [3160, 529]
click at [25, 673] on div "+" at bounding box center [29, 673] width 25 height 16
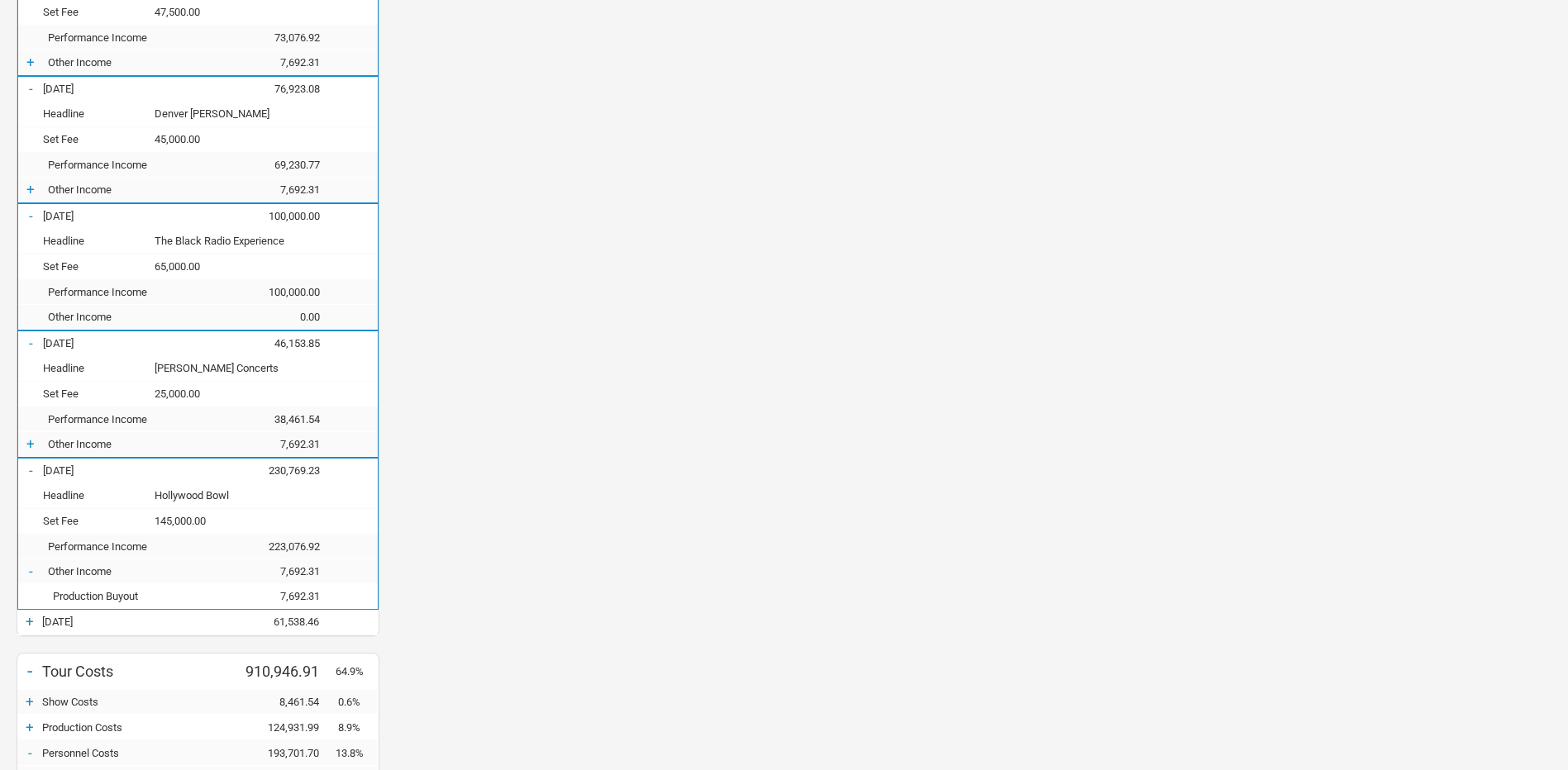
scroll to position [1653, 0]
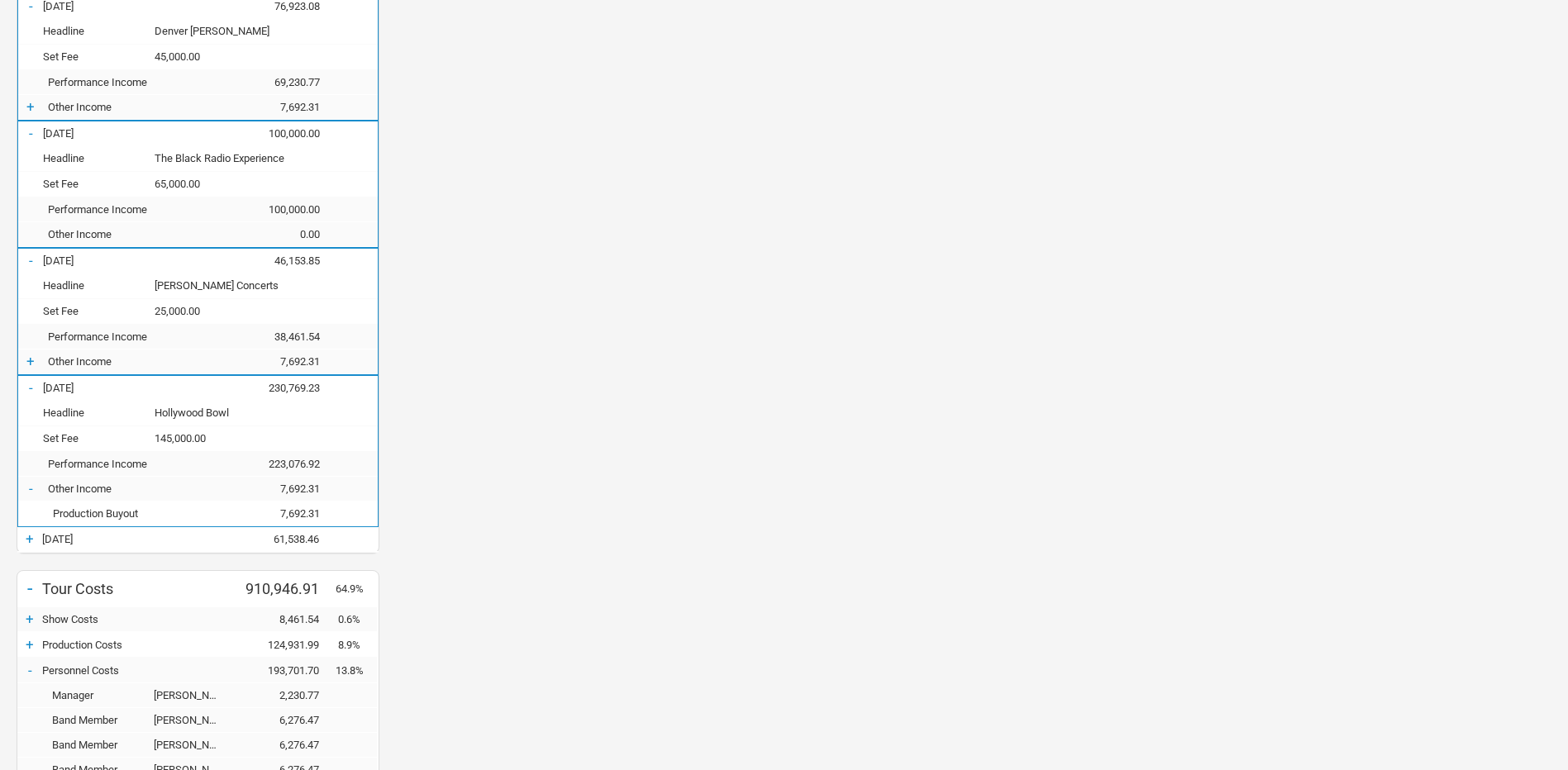
click at [39, 549] on div "+ [DATE] 61,538.46" at bounding box center [198, 539] width 361 height 25
click at [31, 535] on div "+" at bounding box center [29, 538] width 25 height 16
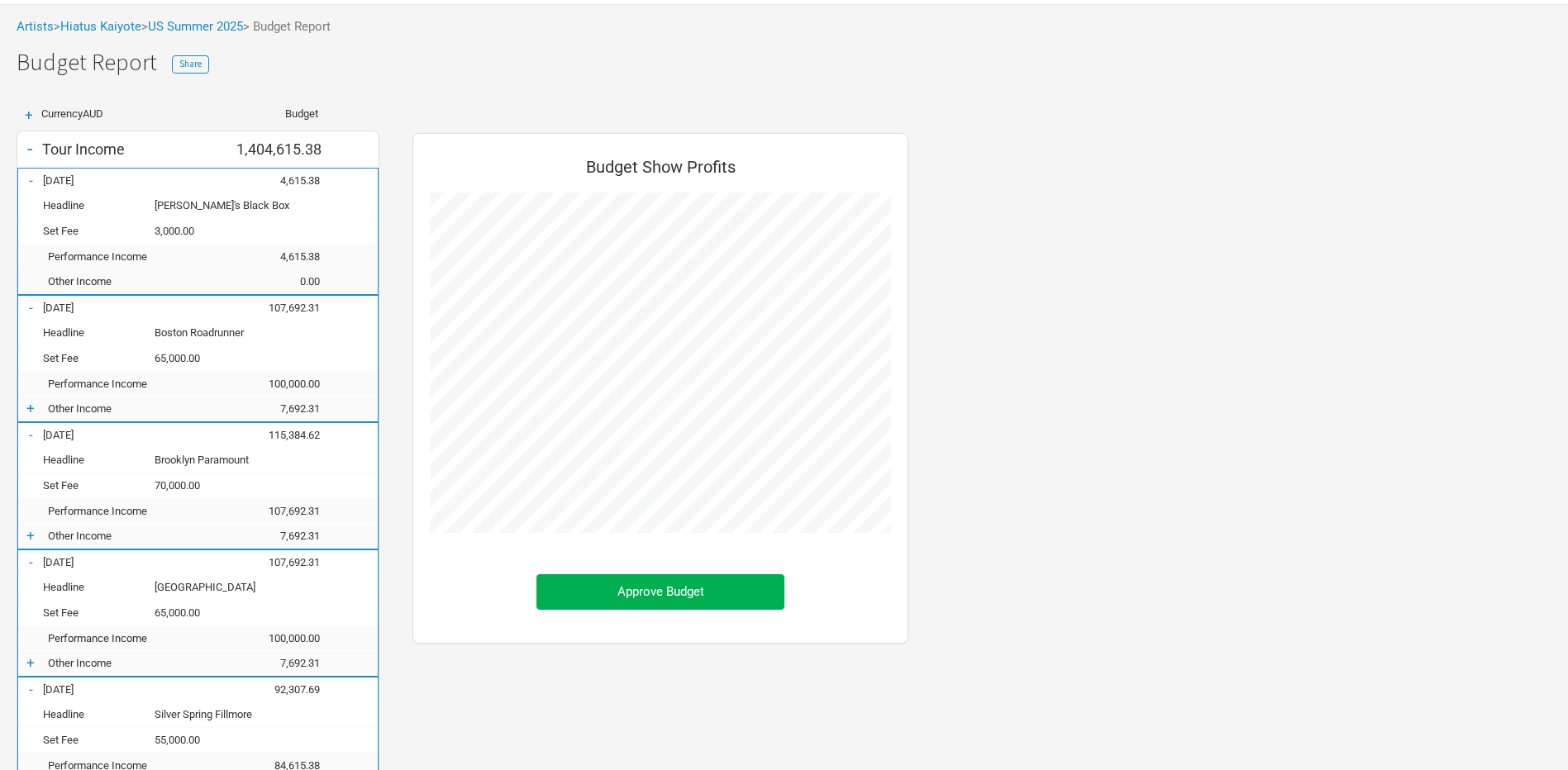
scroll to position [0, 0]
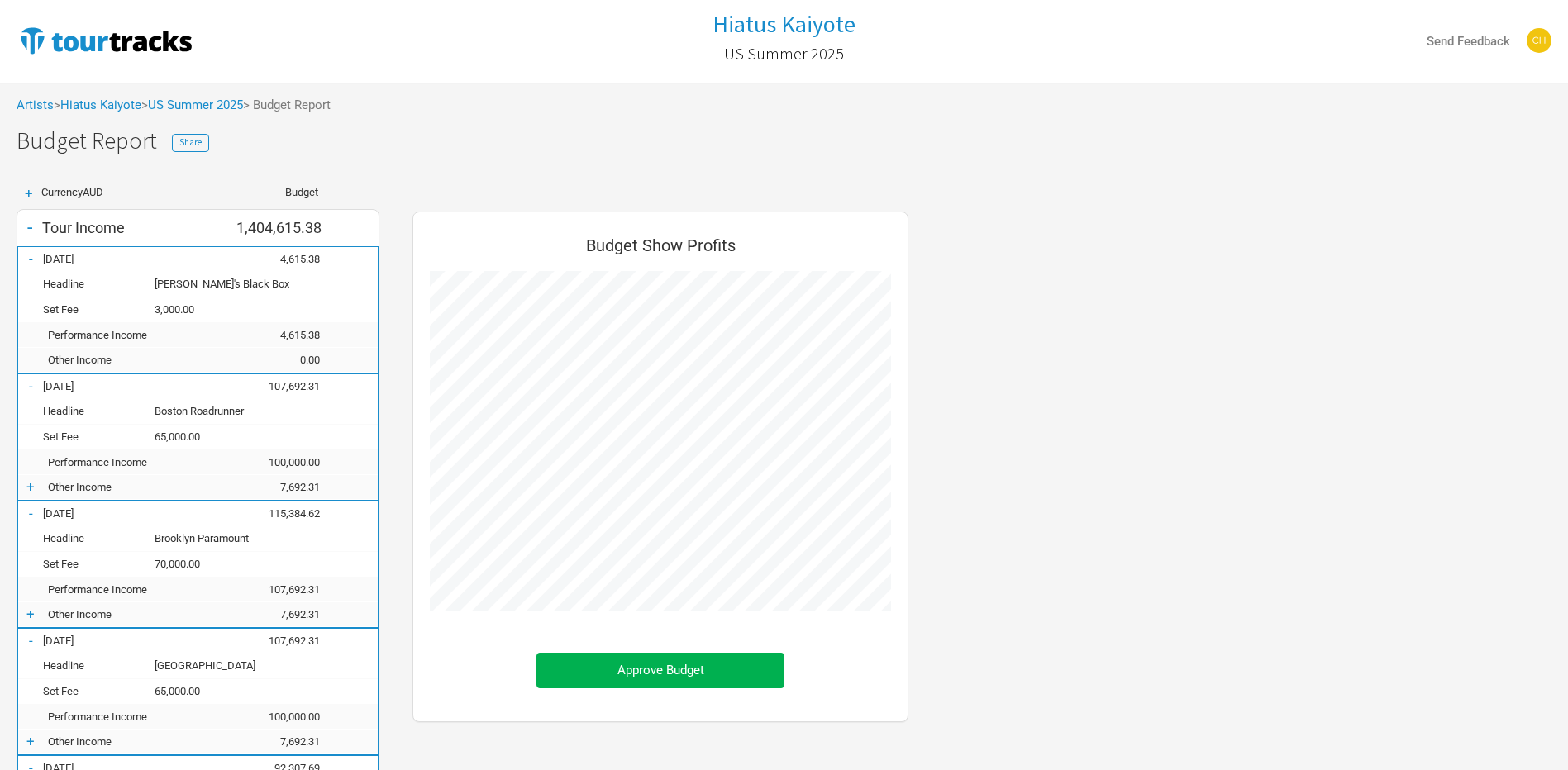
click at [26, 228] on div "-" at bounding box center [29, 227] width 25 height 23
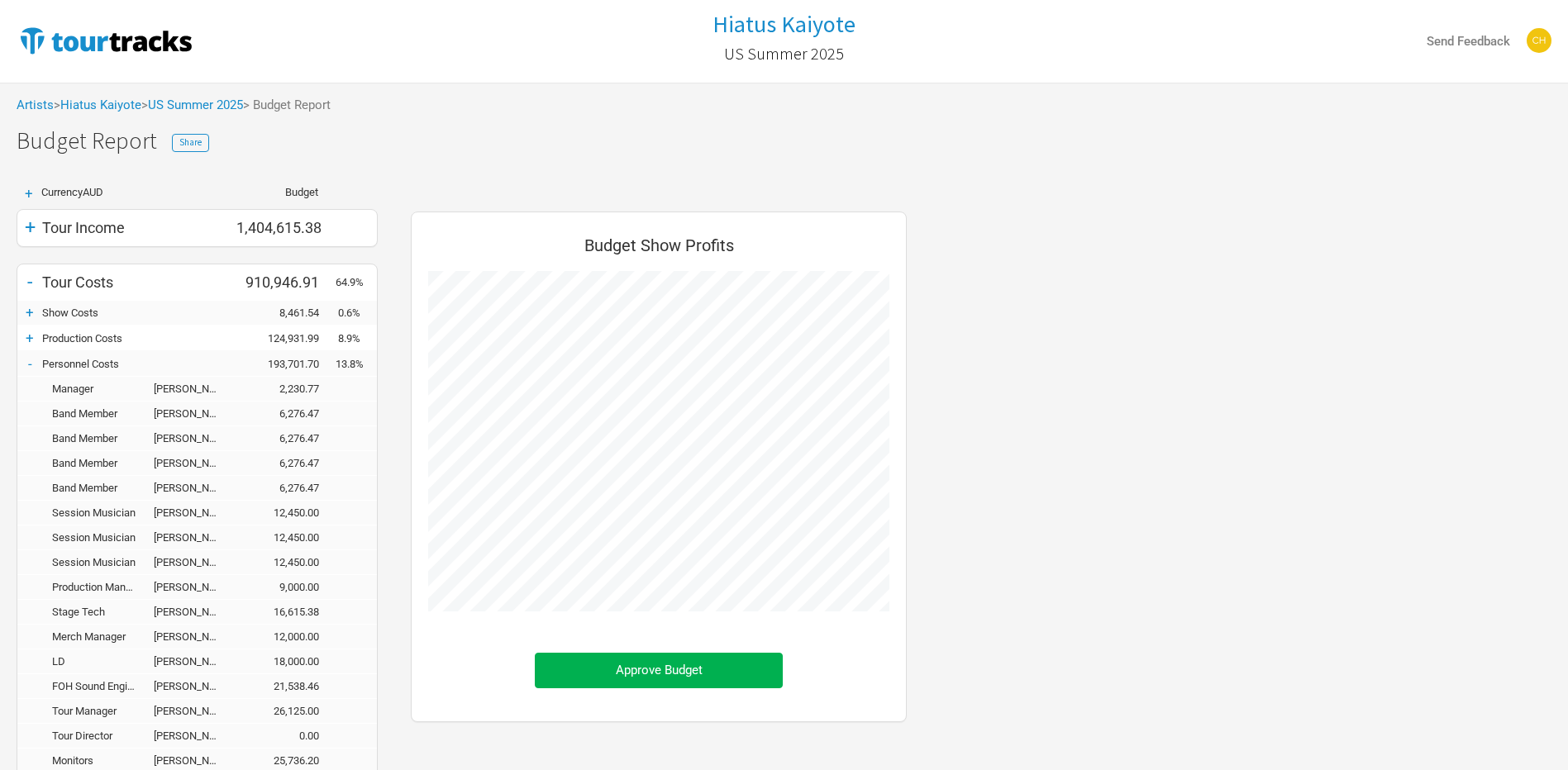
click at [26, 368] on div "-" at bounding box center [29, 363] width 25 height 16
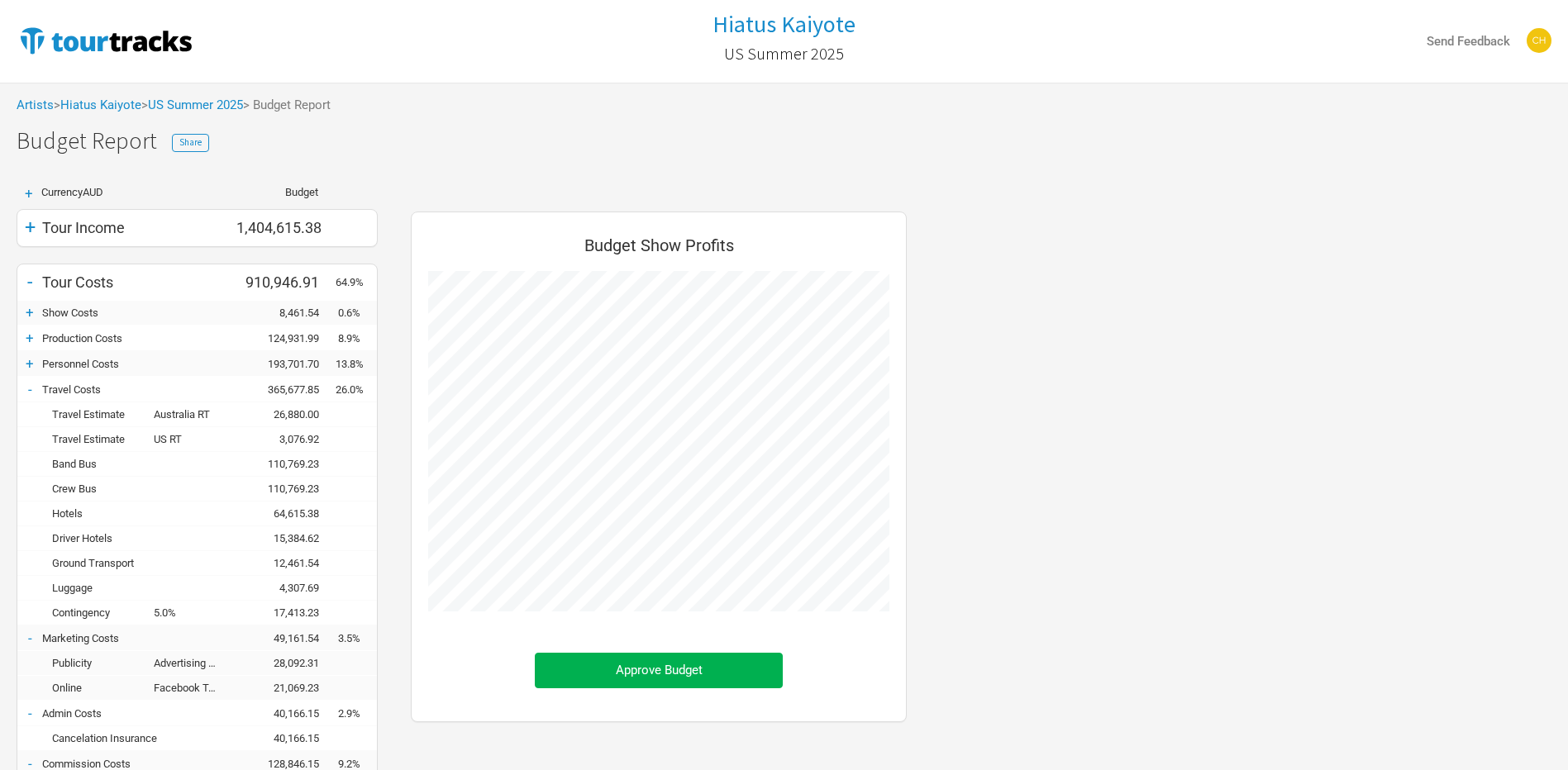
click at [25, 386] on div "-" at bounding box center [29, 389] width 25 height 16
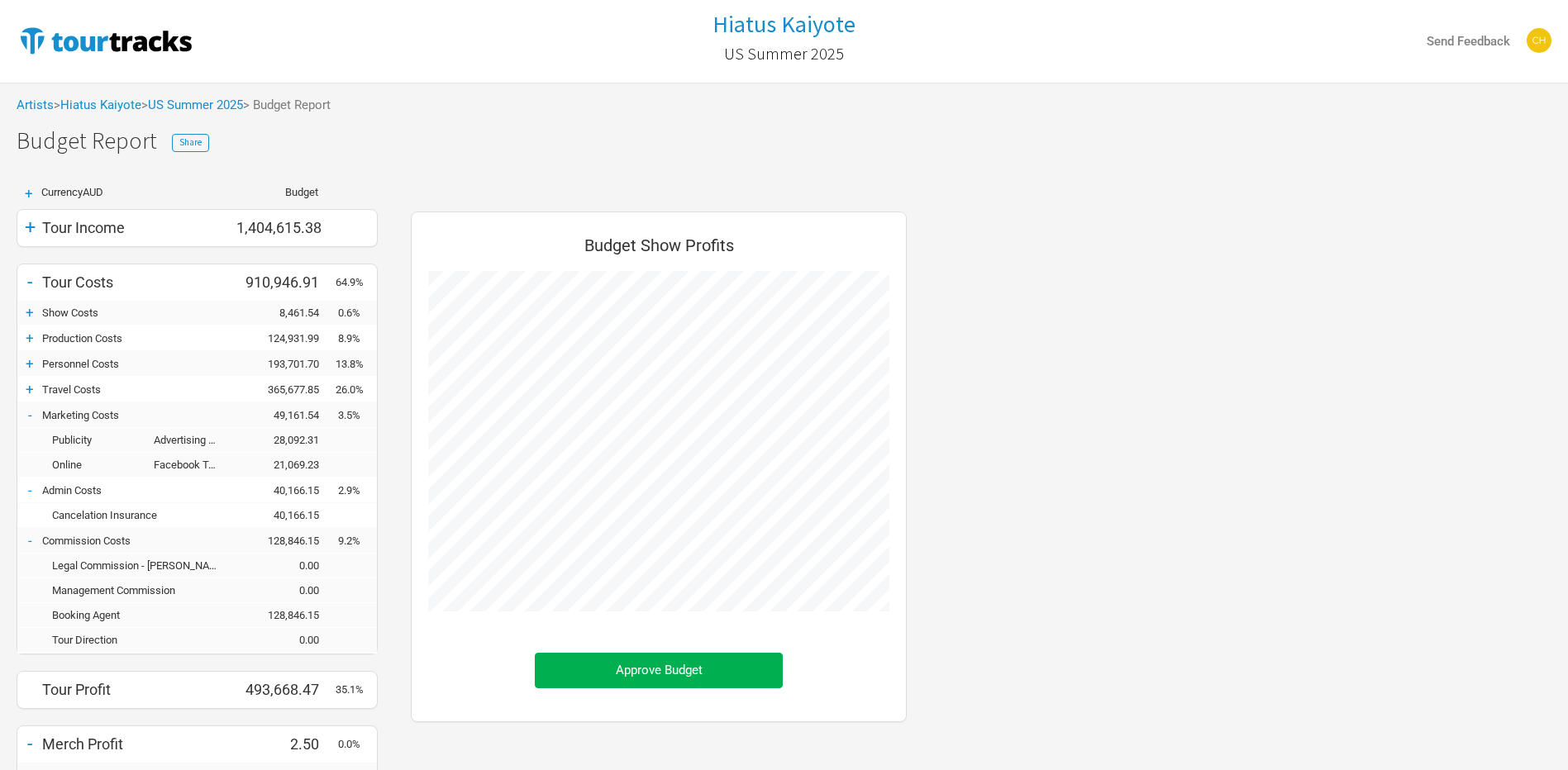
click at [25, 404] on div "- Marketing Costs 49,161.54 3.5%" at bounding box center [197, 416] width 360 height 25
click at [28, 412] on div "-" at bounding box center [29, 415] width 25 height 16
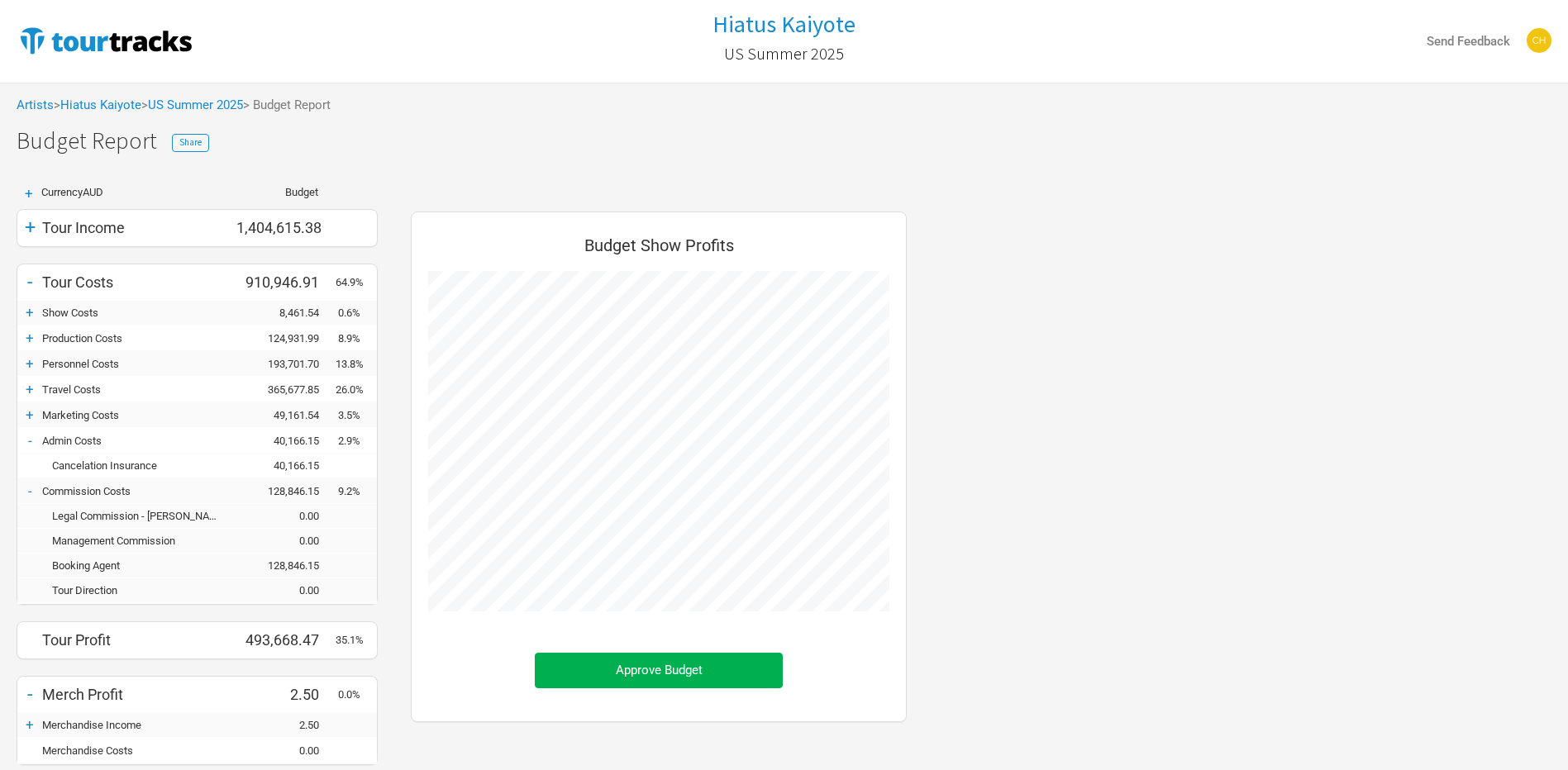
click at [22, 466] on div "Cancelation Insurance 40,166.15" at bounding box center [197, 466] width 360 height 25
drag, startPoint x: 34, startPoint y: 439, endPoint x: 32, endPoint y: 460, distance: 21.1
click at [34, 439] on div "-" at bounding box center [29, 440] width 25 height 16
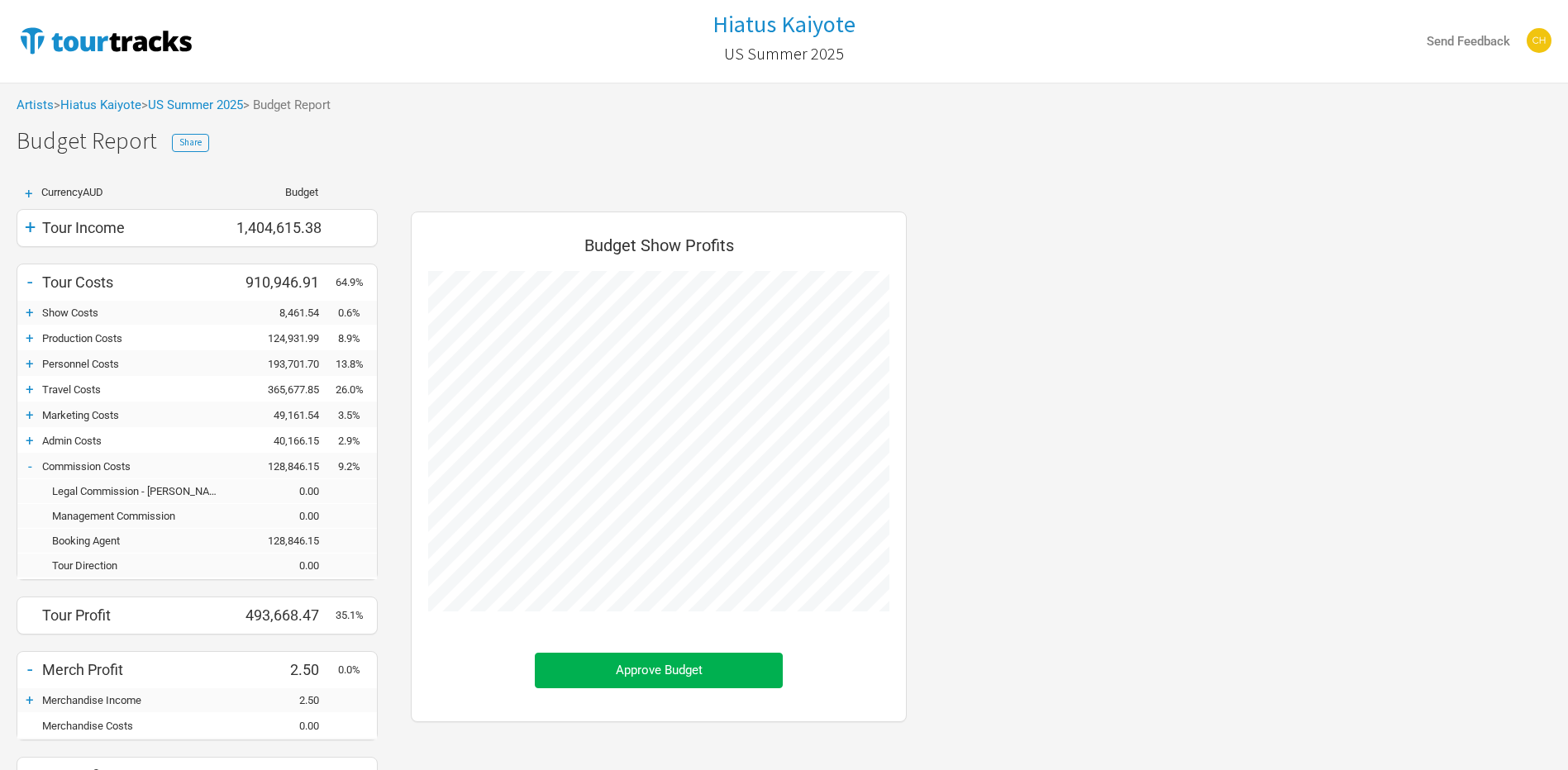
click at [30, 479] on div "Legal Commission - [PERSON_NAME] 0.00" at bounding box center [197, 491] width 360 height 25
click at [29, 466] on div "-" at bounding box center [29, 466] width 25 height 16
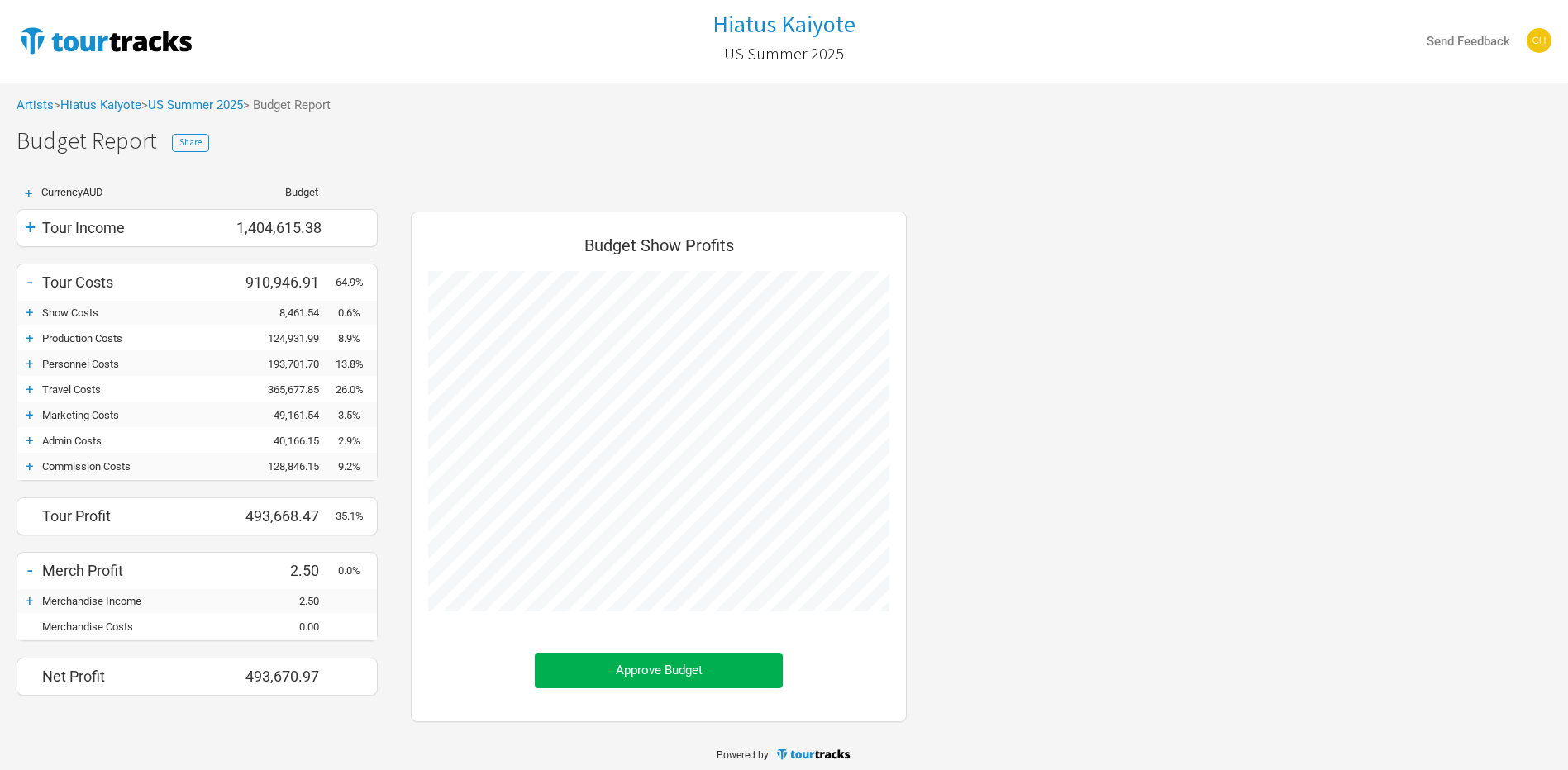
click at [29, 466] on div "+" at bounding box center [29, 466] width 25 height 16
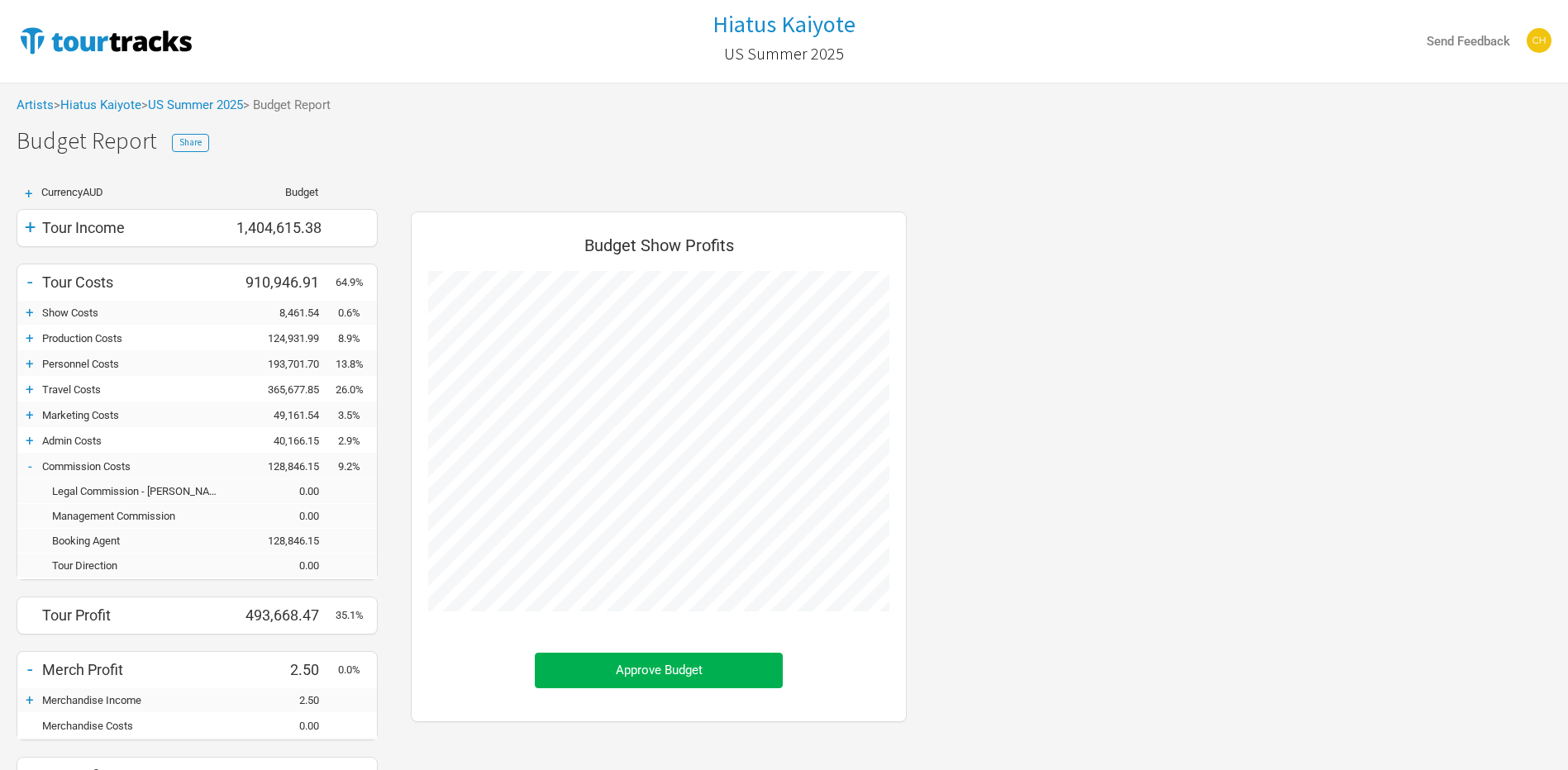
click at [29, 466] on div "-" at bounding box center [29, 466] width 25 height 16
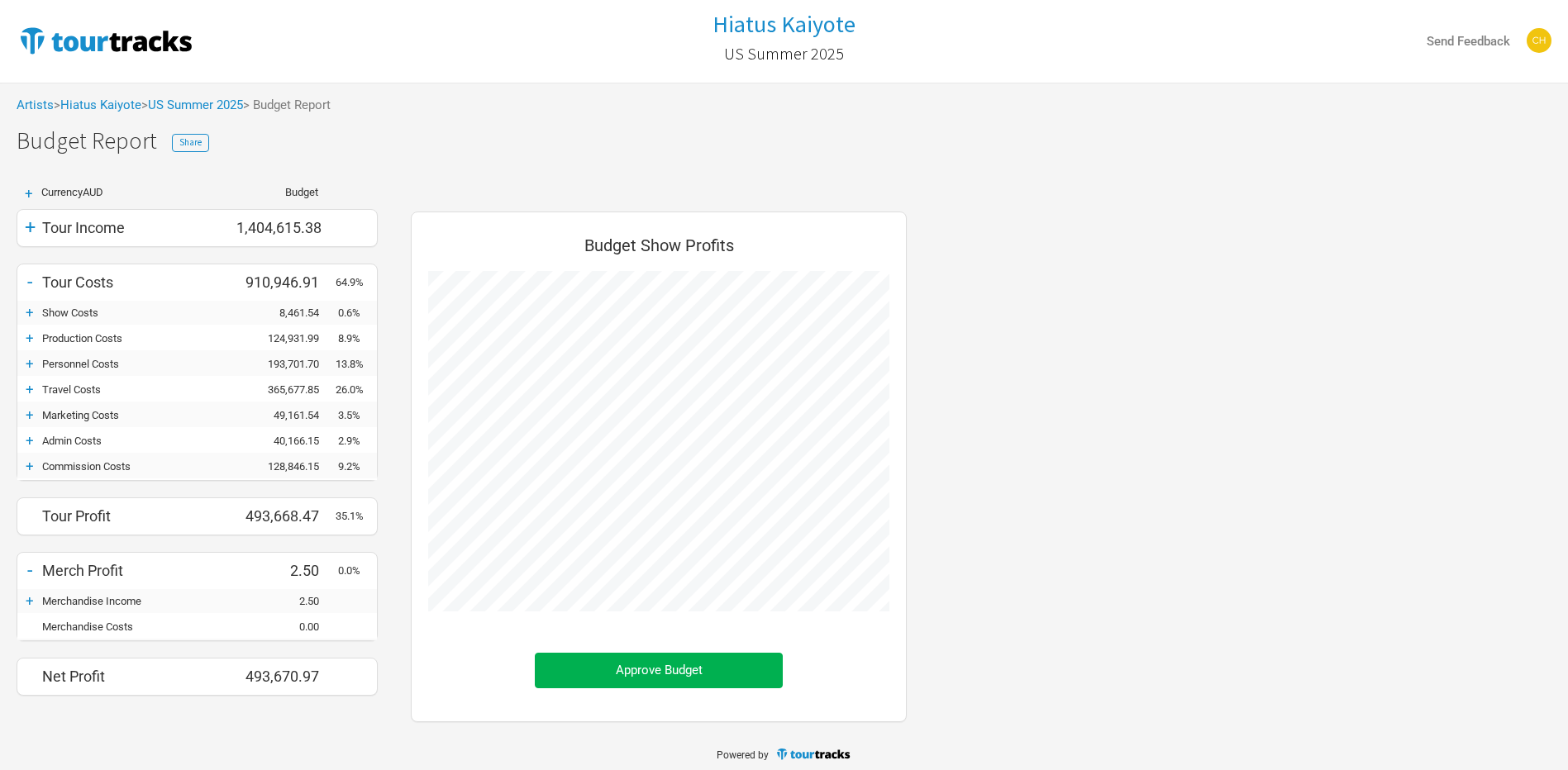
scroll to position [825809, 826022]
click at [30, 466] on div "+" at bounding box center [29, 466] width 25 height 16
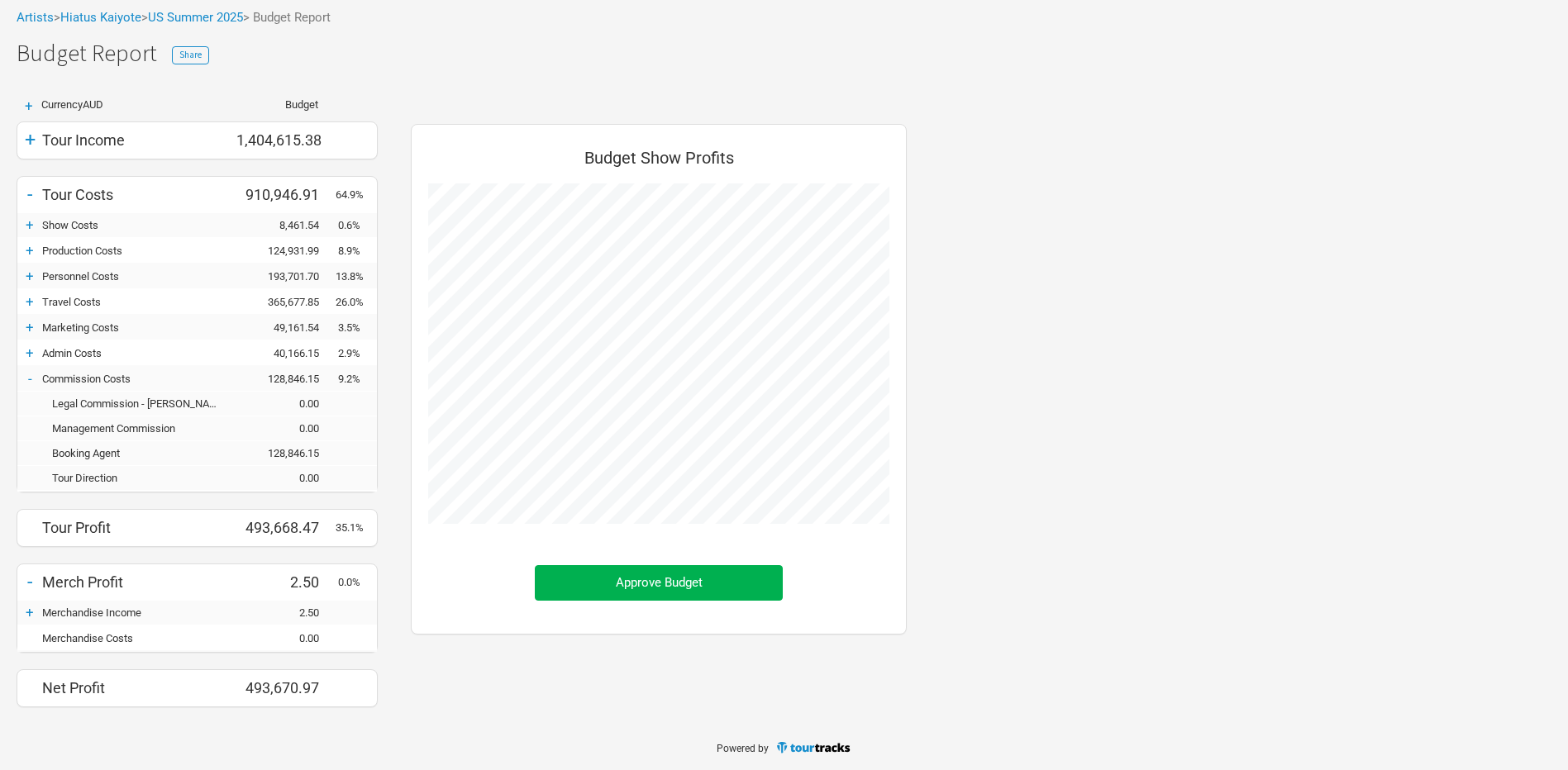
scroll to position [89, 0]
click at [27, 144] on div "+" at bounding box center [29, 139] width 25 height 23
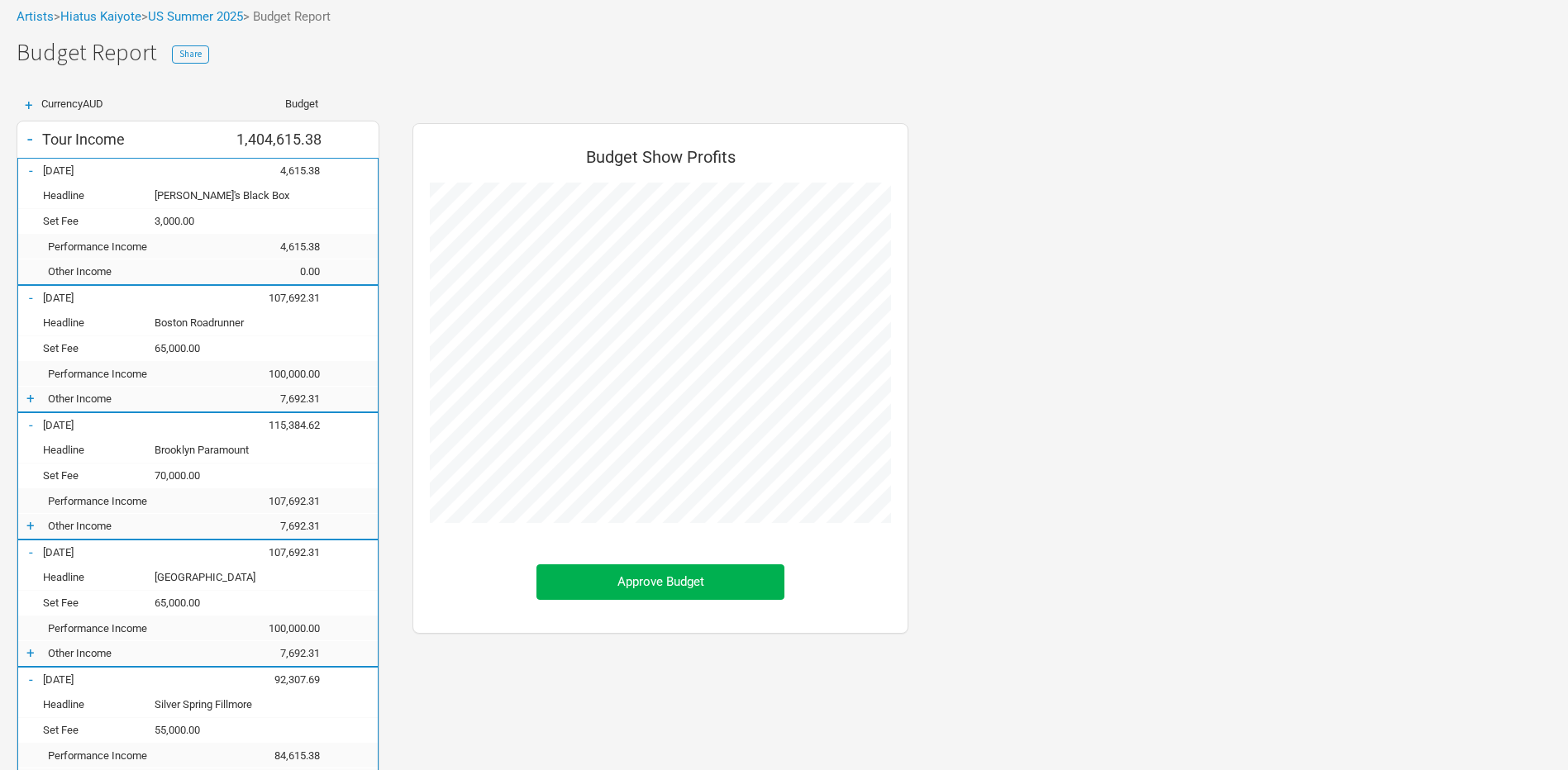
click at [30, 396] on div "+" at bounding box center [30, 398] width 25 height 16
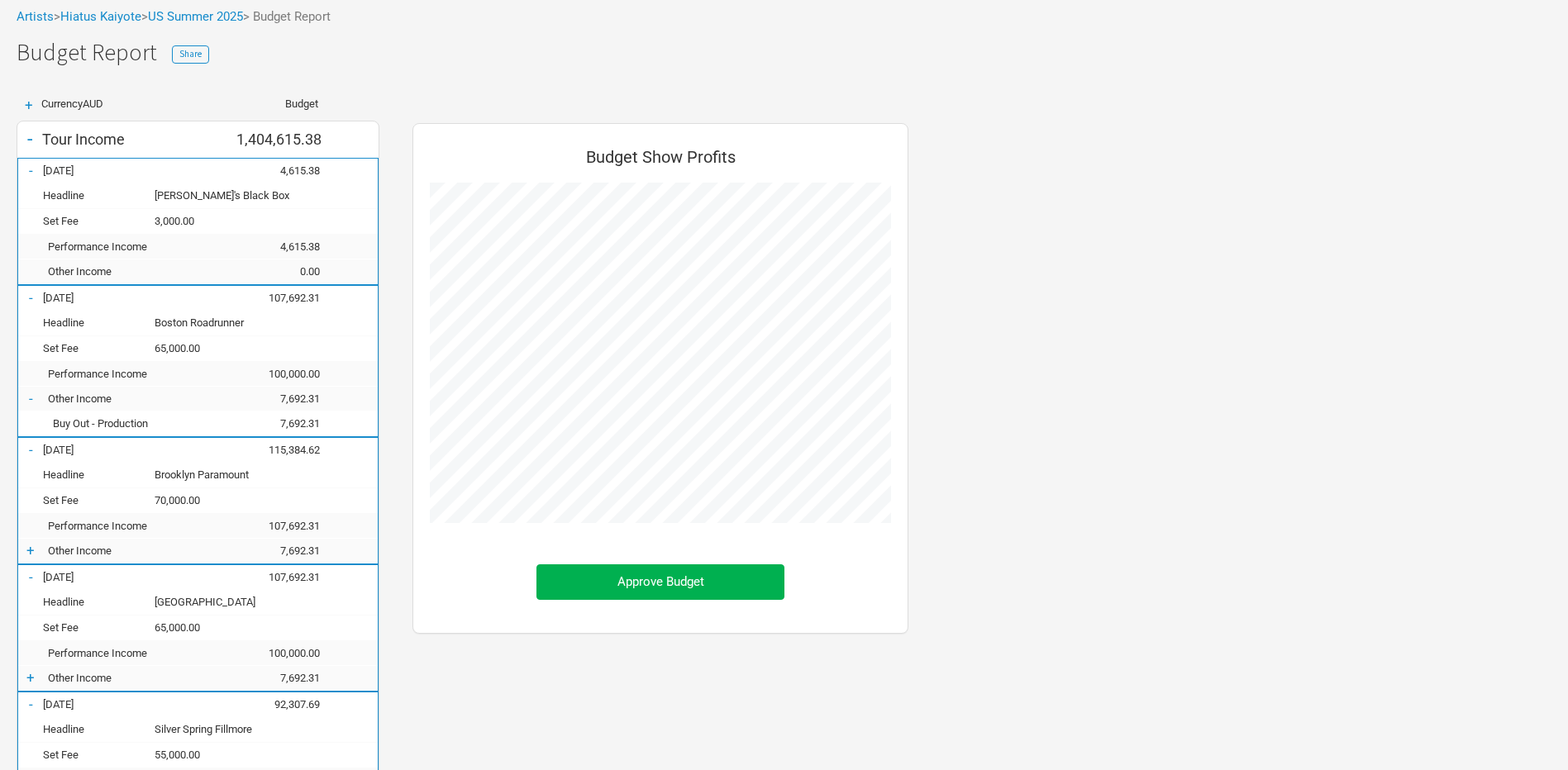
click at [30, 396] on div "-" at bounding box center [30, 398] width 25 height 16
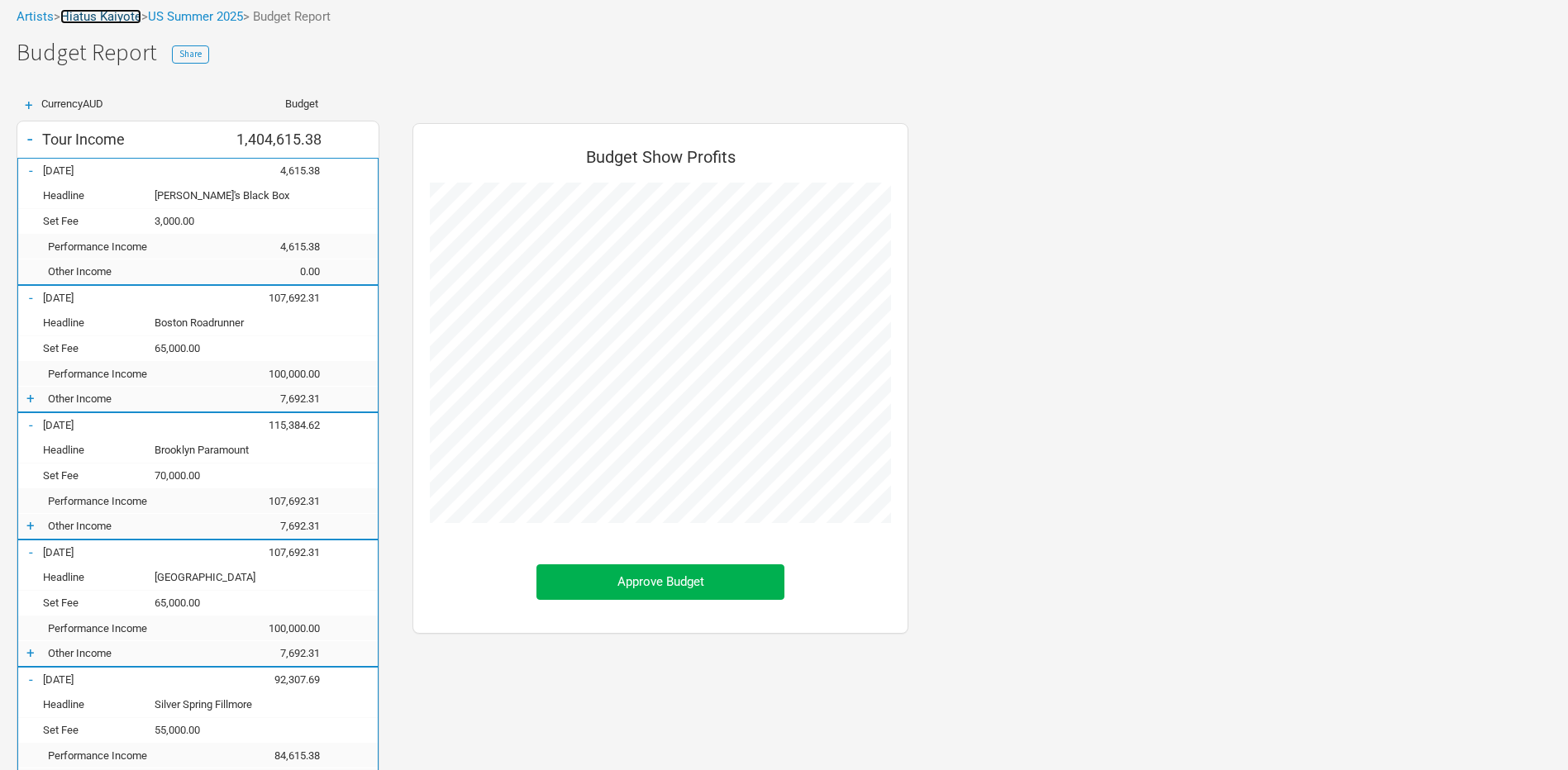
click at [111, 15] on link "Hiatus Kaiyote" at bounding box center [101, 16] width 81 height 15
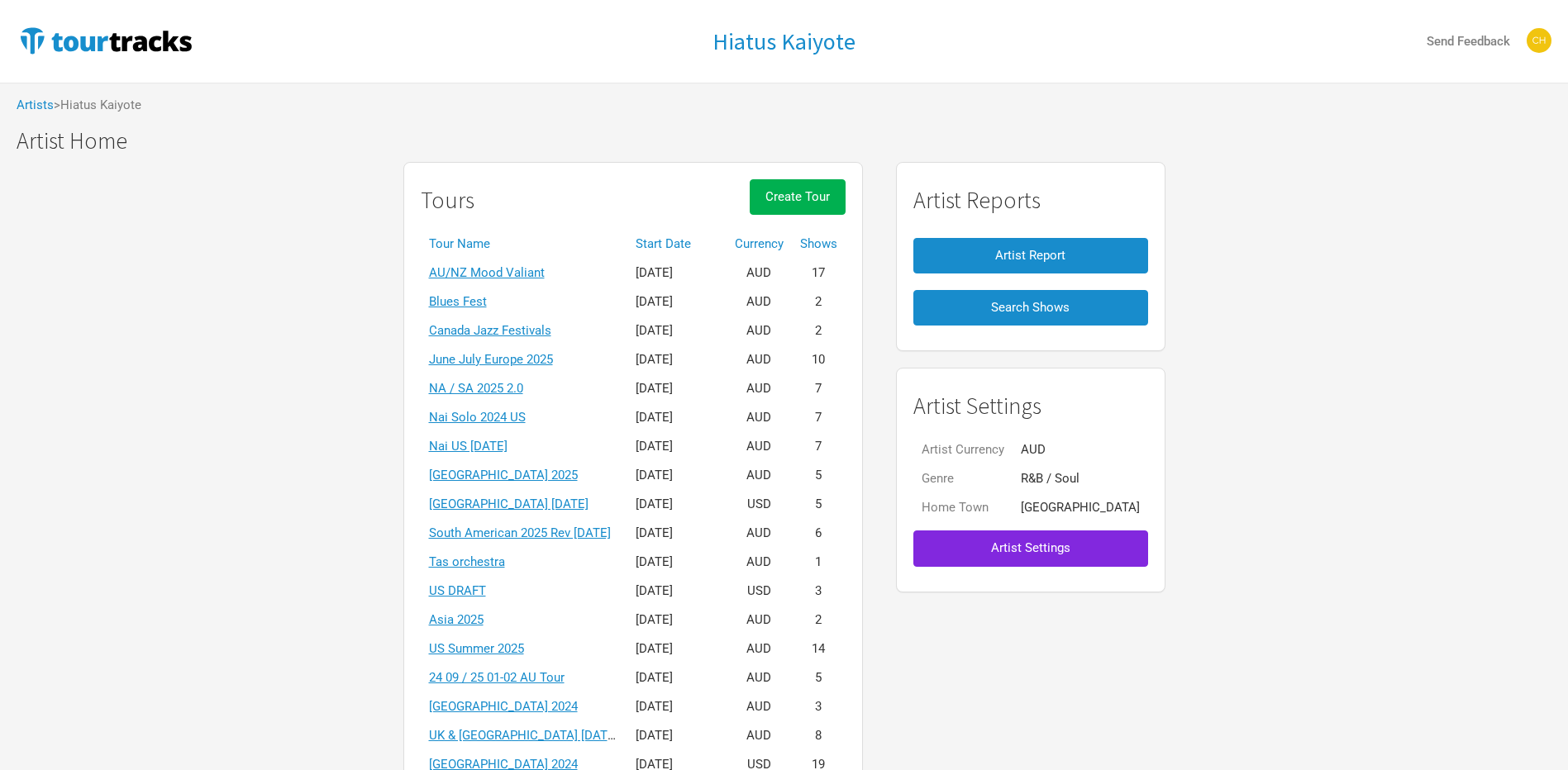
click at [684, 241] on th "Start Date" at bounding box center [676, 244] width 99 height 29
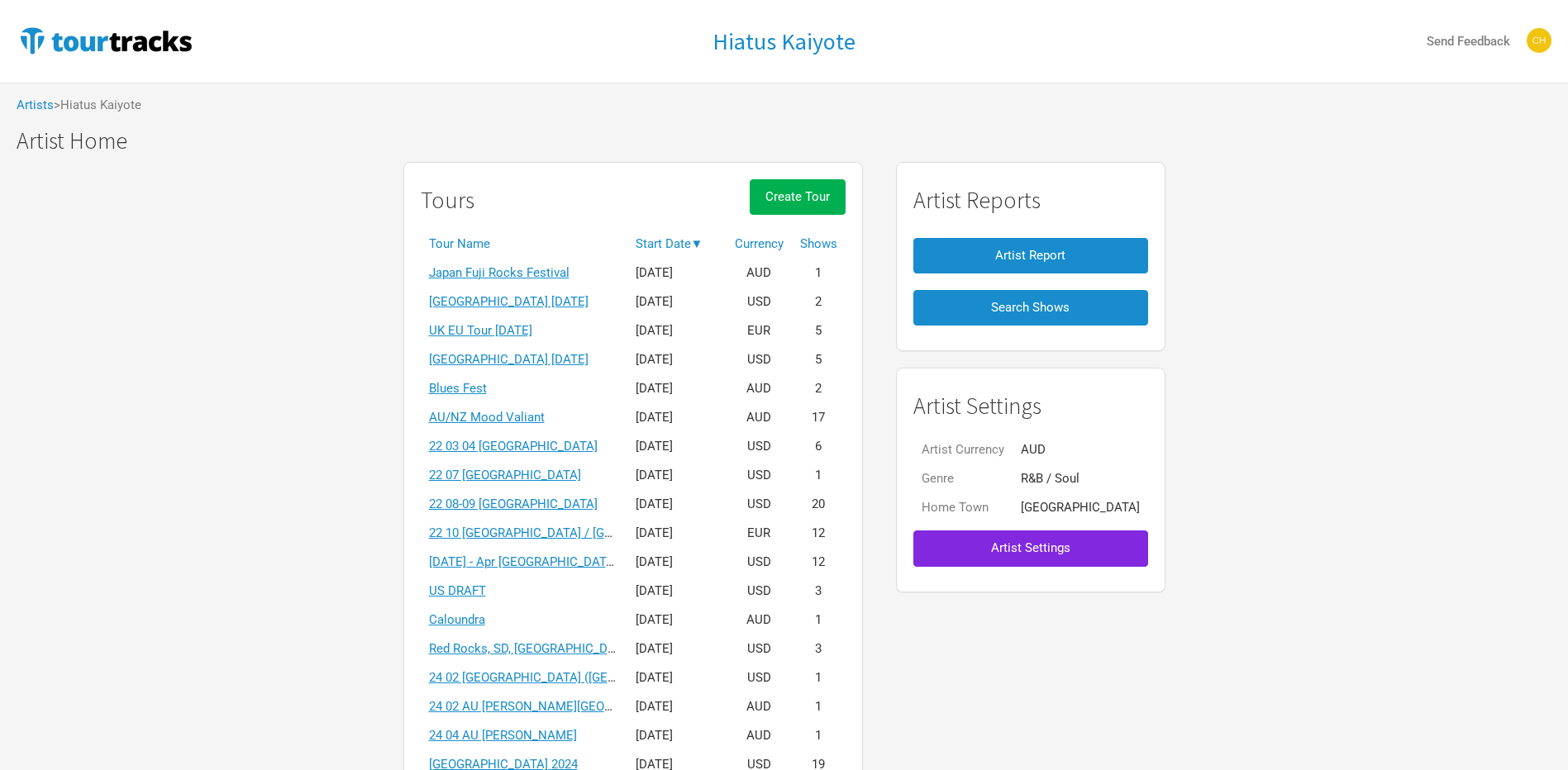
click at [704, 244] on th "Start Date ▼" at bounding box center [676, 244] width 99 height 29
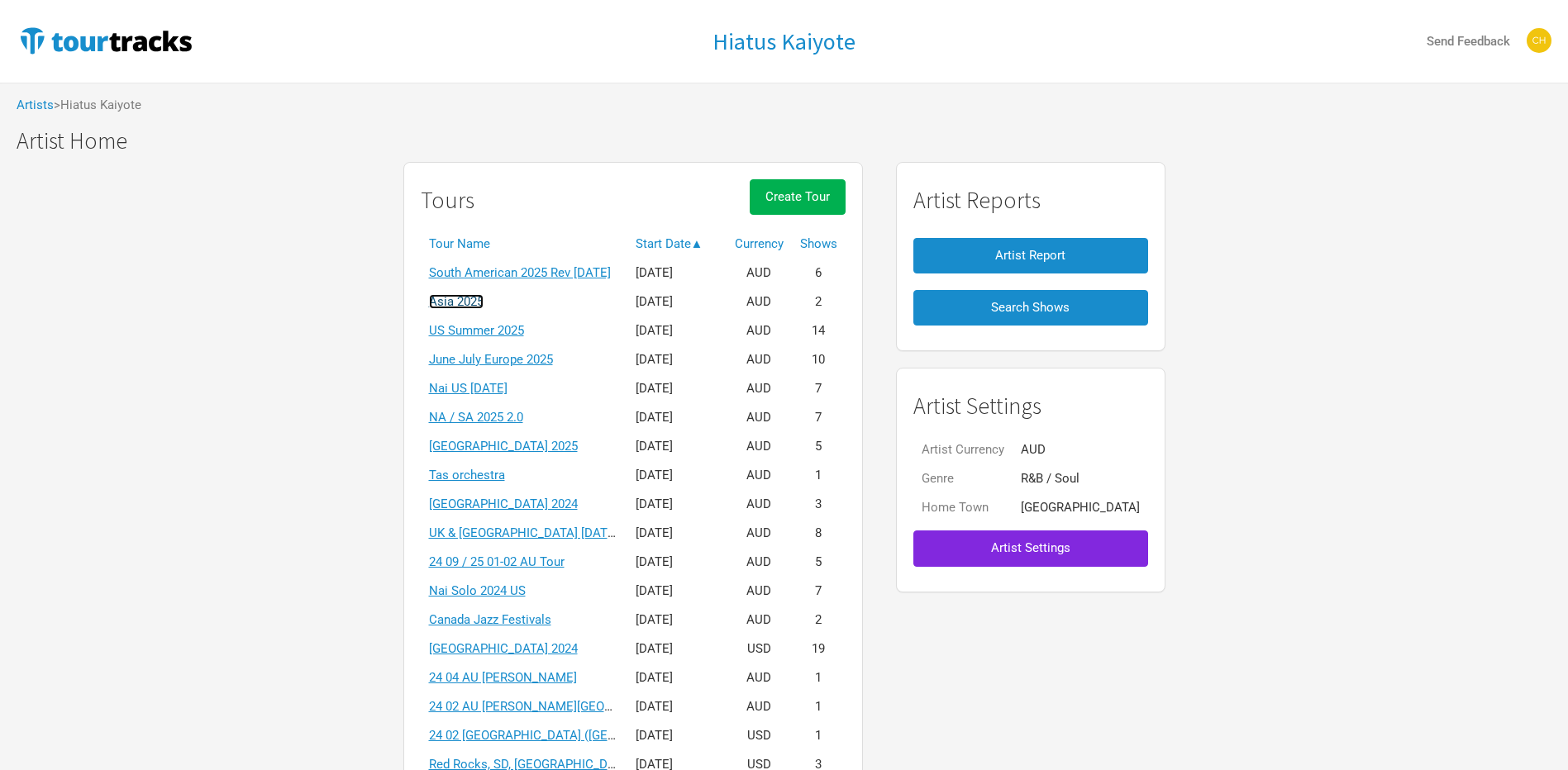
click at [479, 305] on link "Asia 2025" at bounding box center [455, 301] width 54 height 15
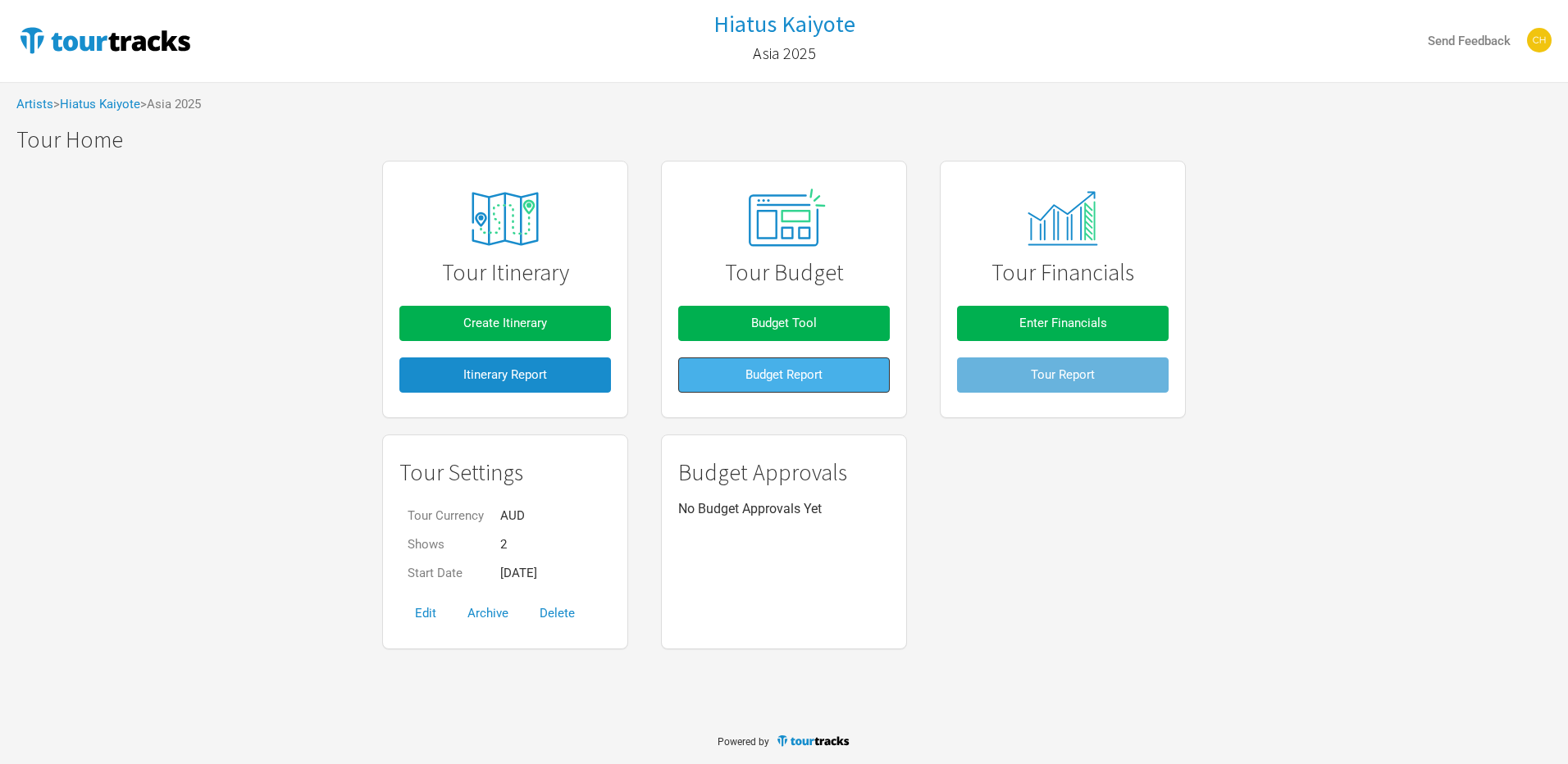
click at [764, 376] on span "Budget Report" at bounding box center [784, 374] width 77 height 15
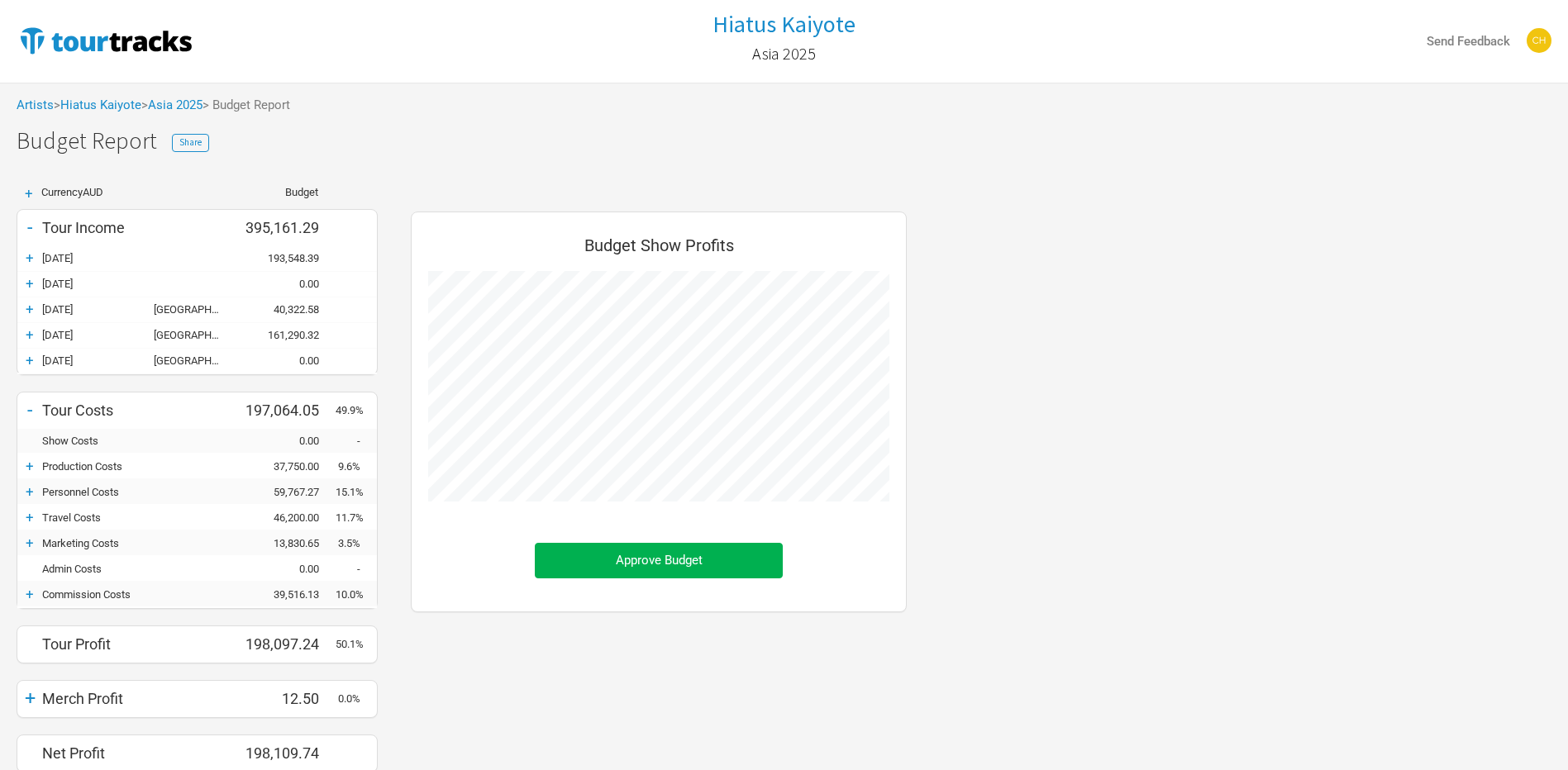
click at [37, 594] on div "+" at bounding box center [29, 593] width 25 height 16
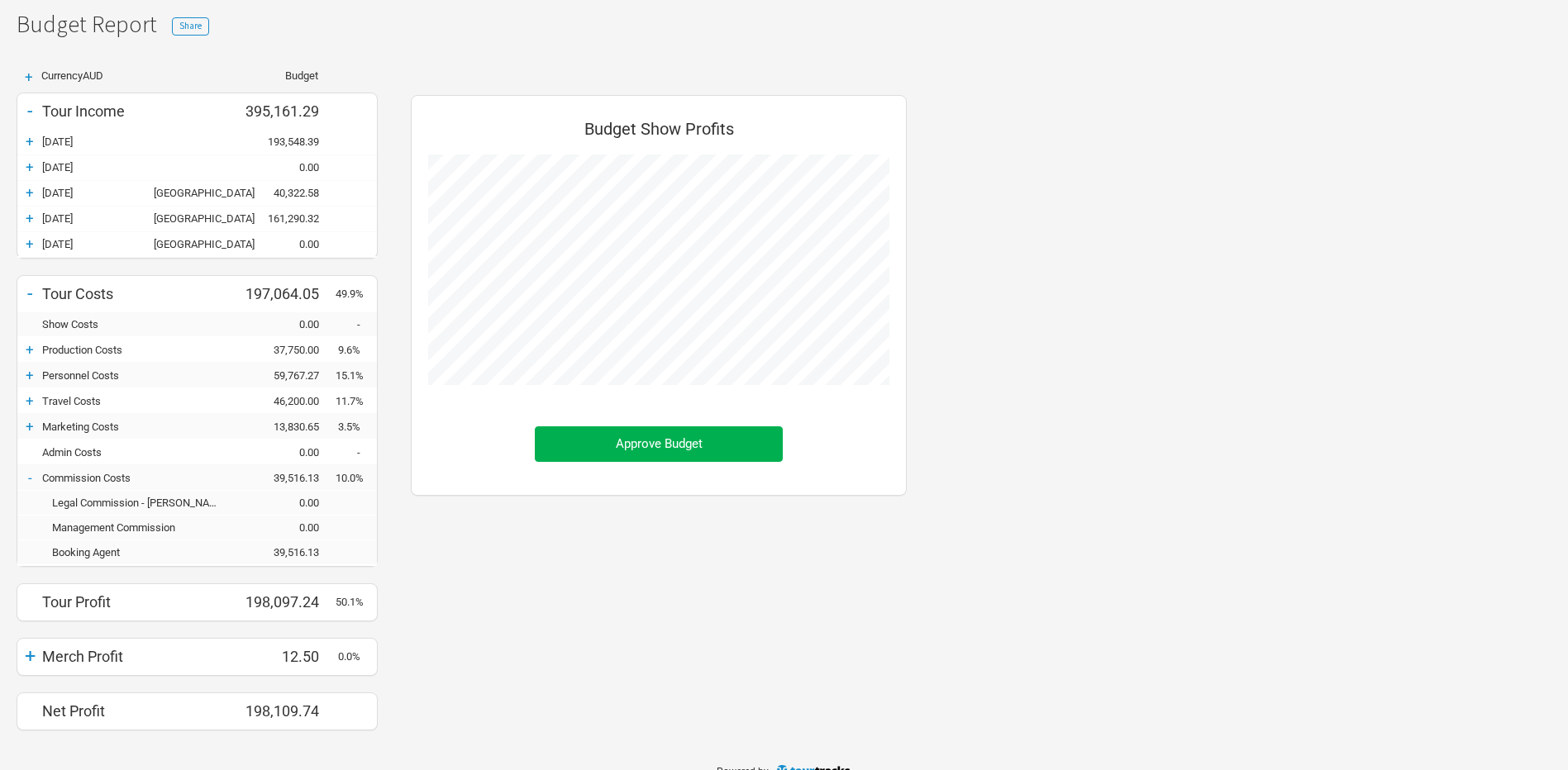
scroll to position [141, 0]
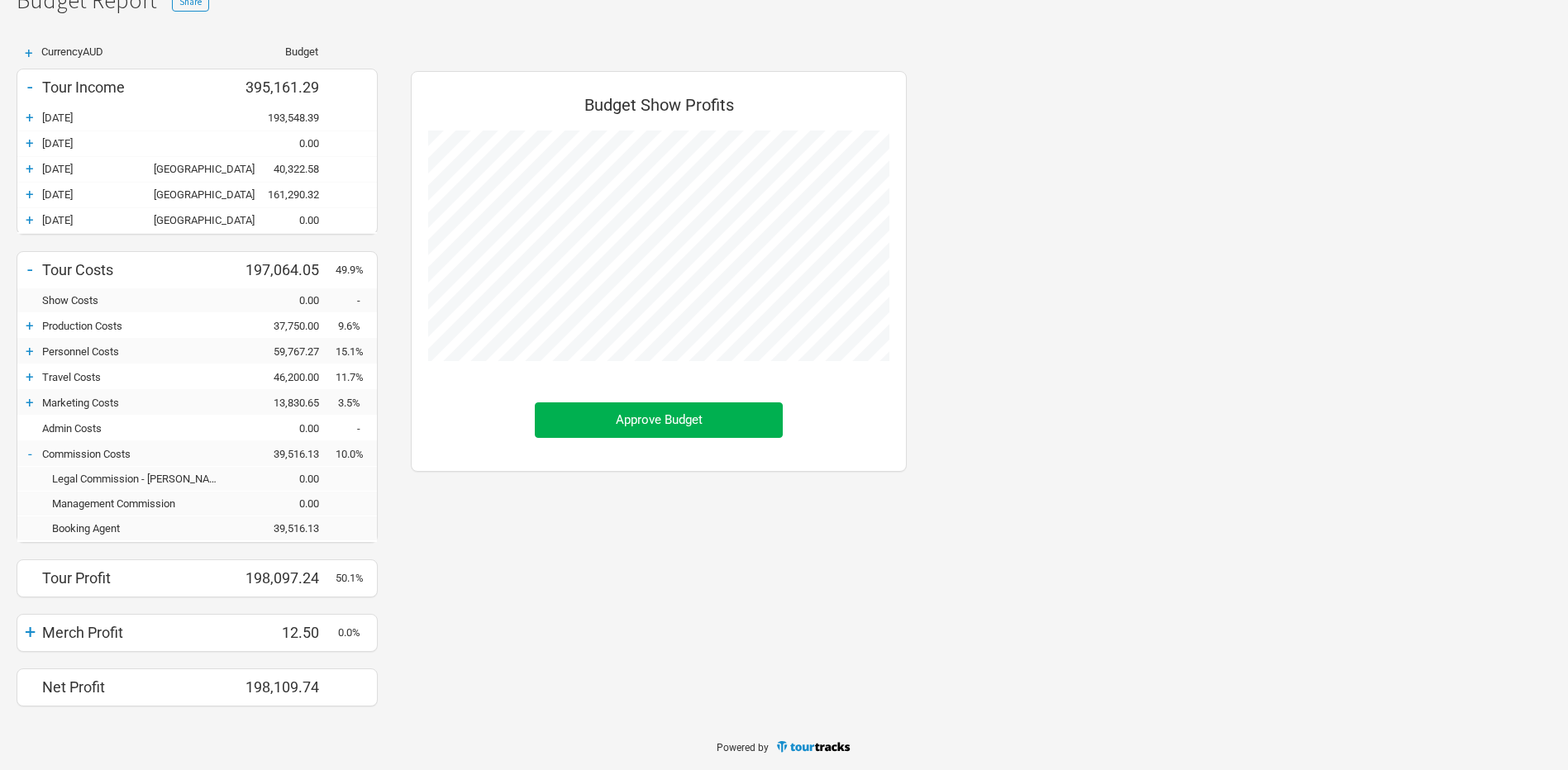
click at [81, 621] on div "+ Merch Profit 12.50 0.0%" at bounding box center [197, 633] width 360 height 25
click at [33, 623] on div "+" at bounding box center [29, 632] width 25 height 23
click at [28, 663] on div "+" at bounding box center [29, 662] width 25 height 16
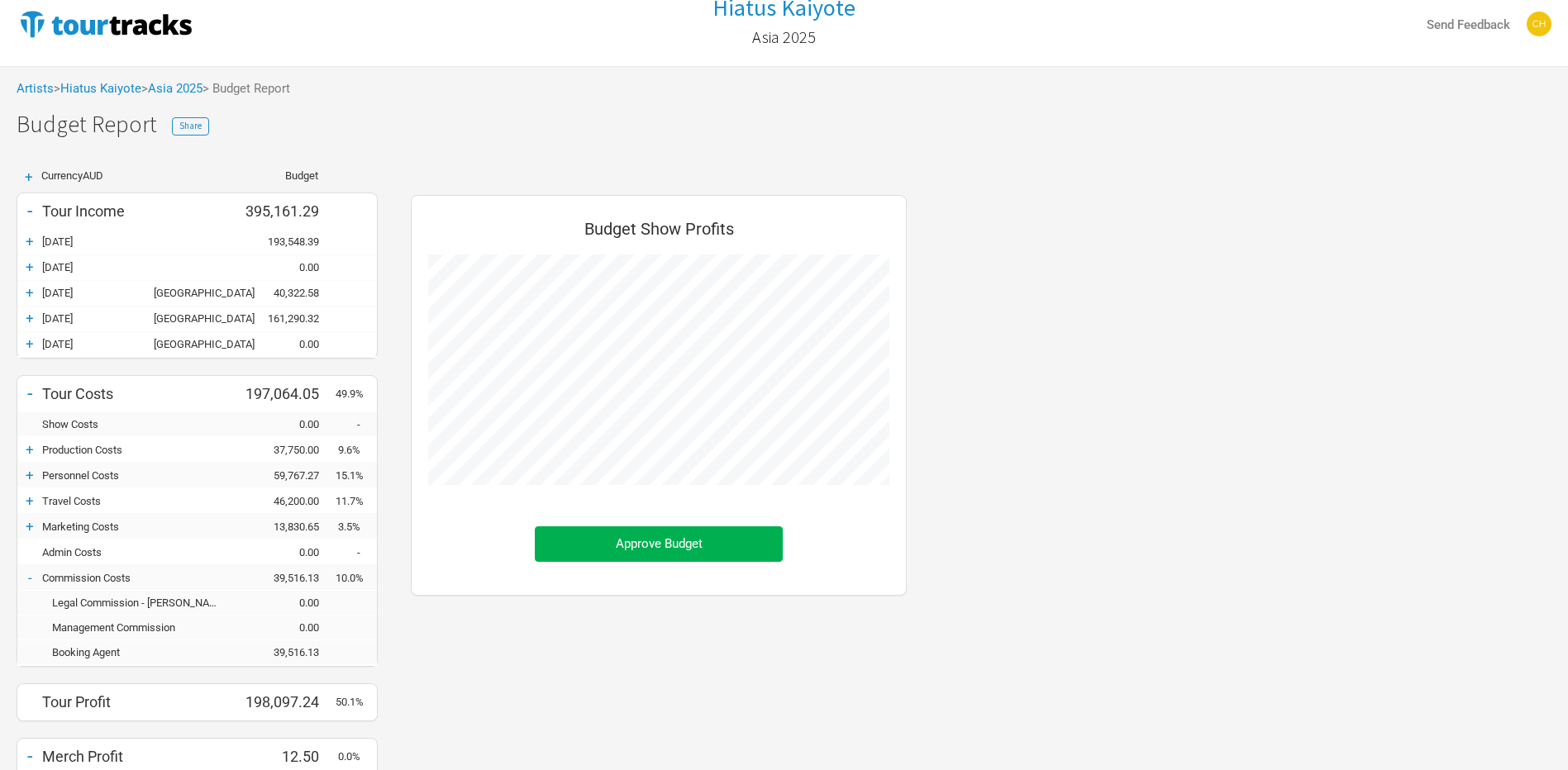
scroll to position [0, 0]
